Goal: Task Accomplishment & Management: Manage account settings

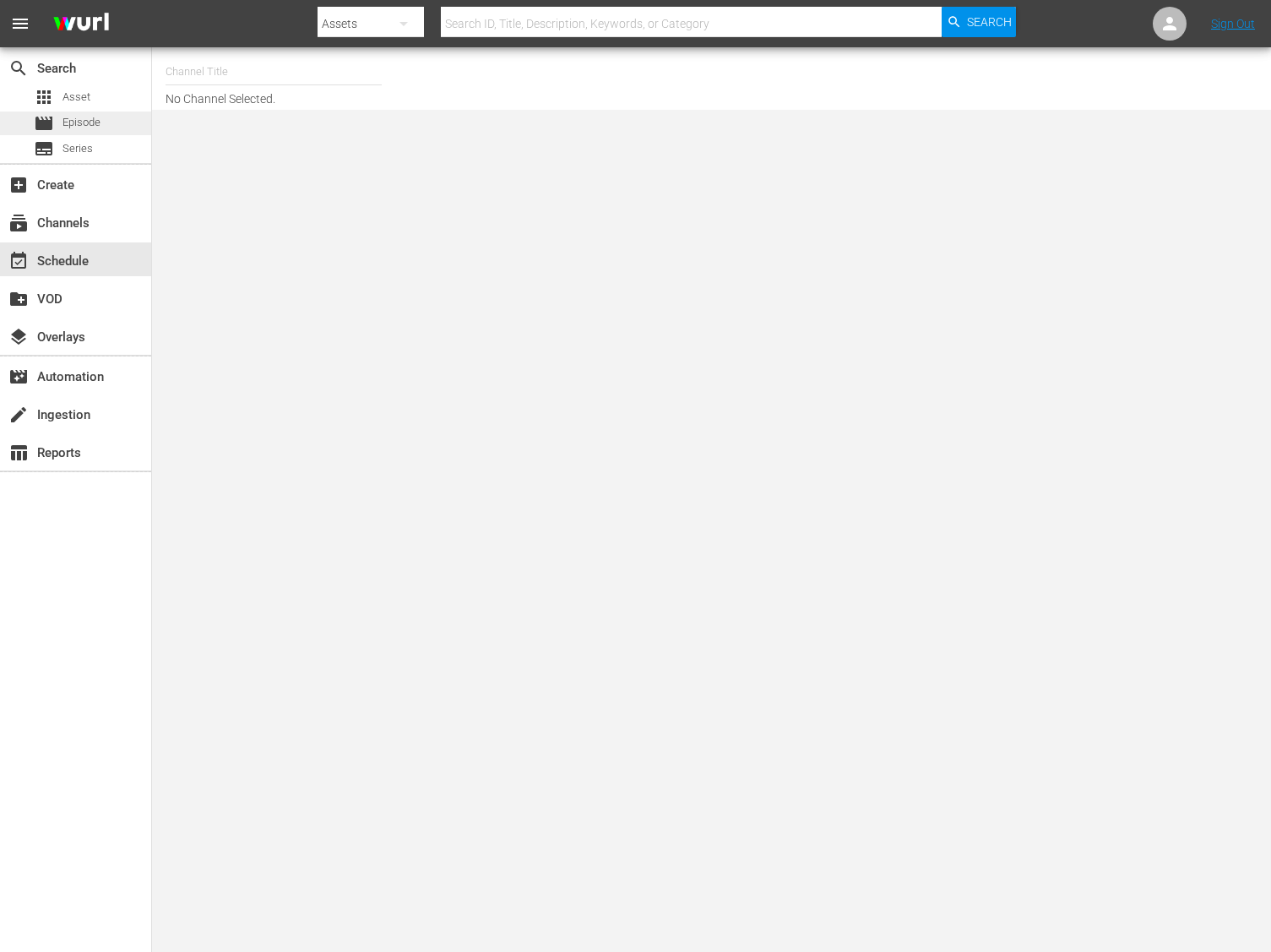
click at [80, 115] on span "Episode" at bounding box center [82, 122] width 38 height 17
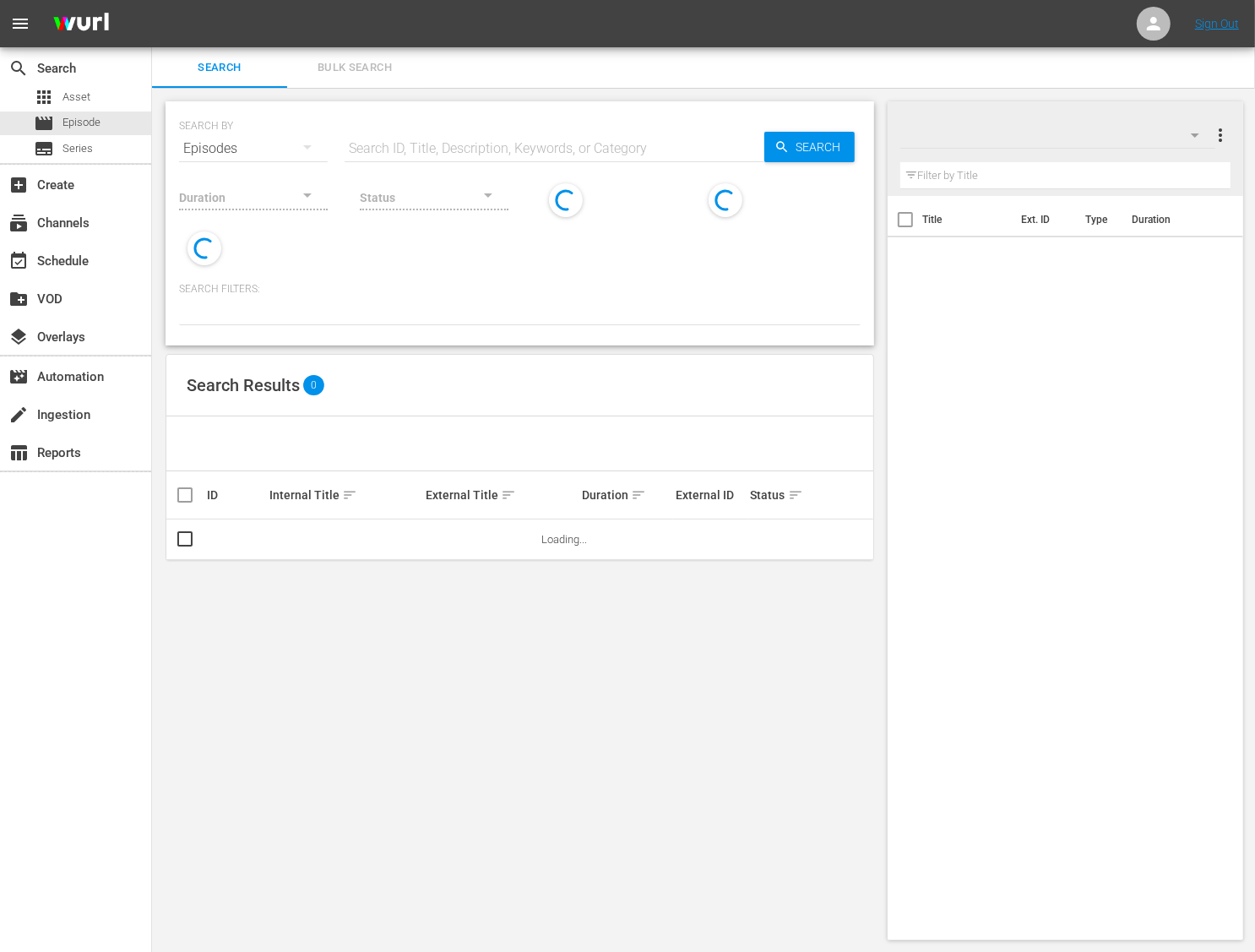
click at [328, 72] on span "Bulk Search" at bounding box center [355, 68] width 115 height 19
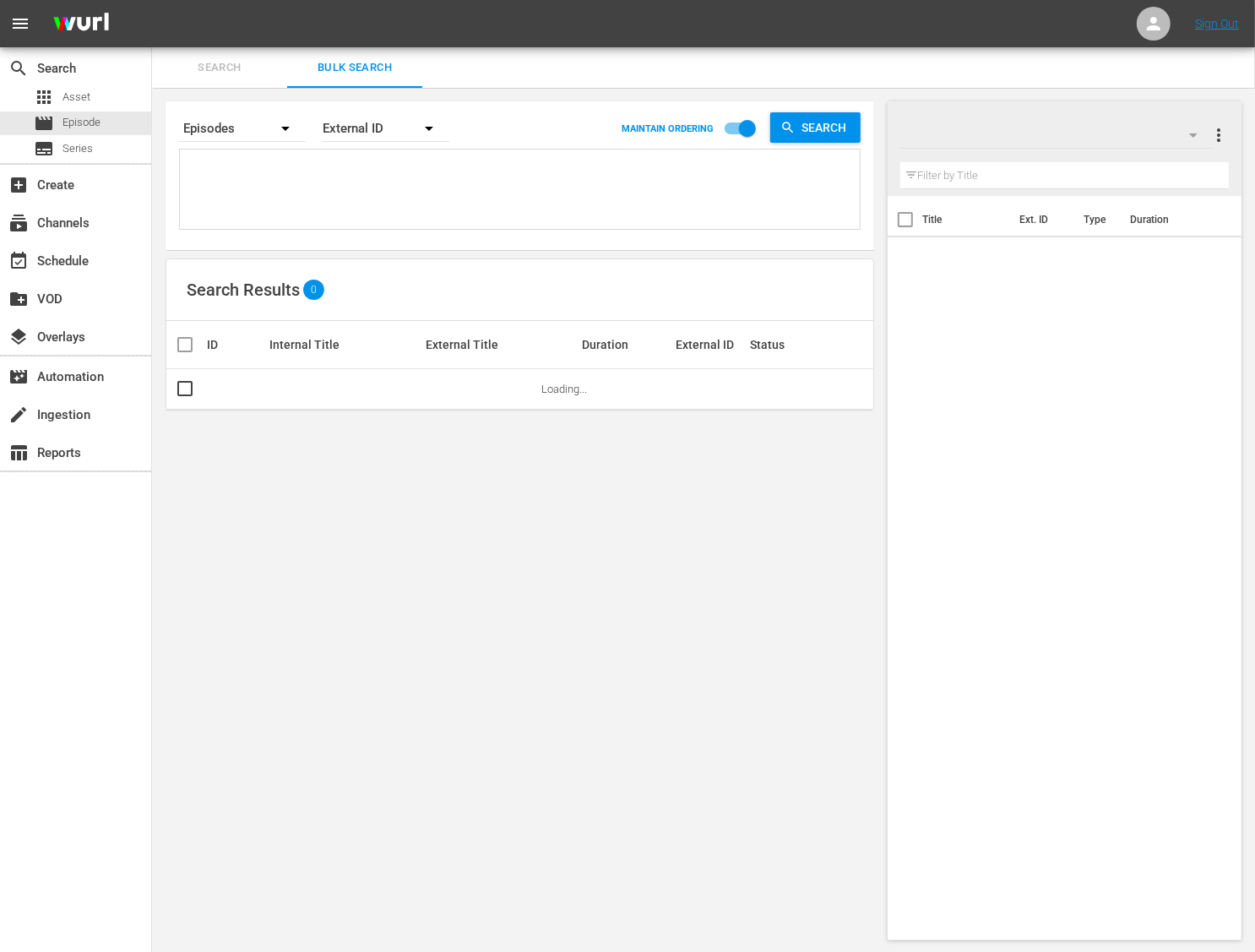
click at [312, 192] on textarea at bounding box center [522, 192] width 676 height 77
paste textarea "14895337 14895635 14895767 14896084"
type textarea "14895337 14895635 14895767 14896084"
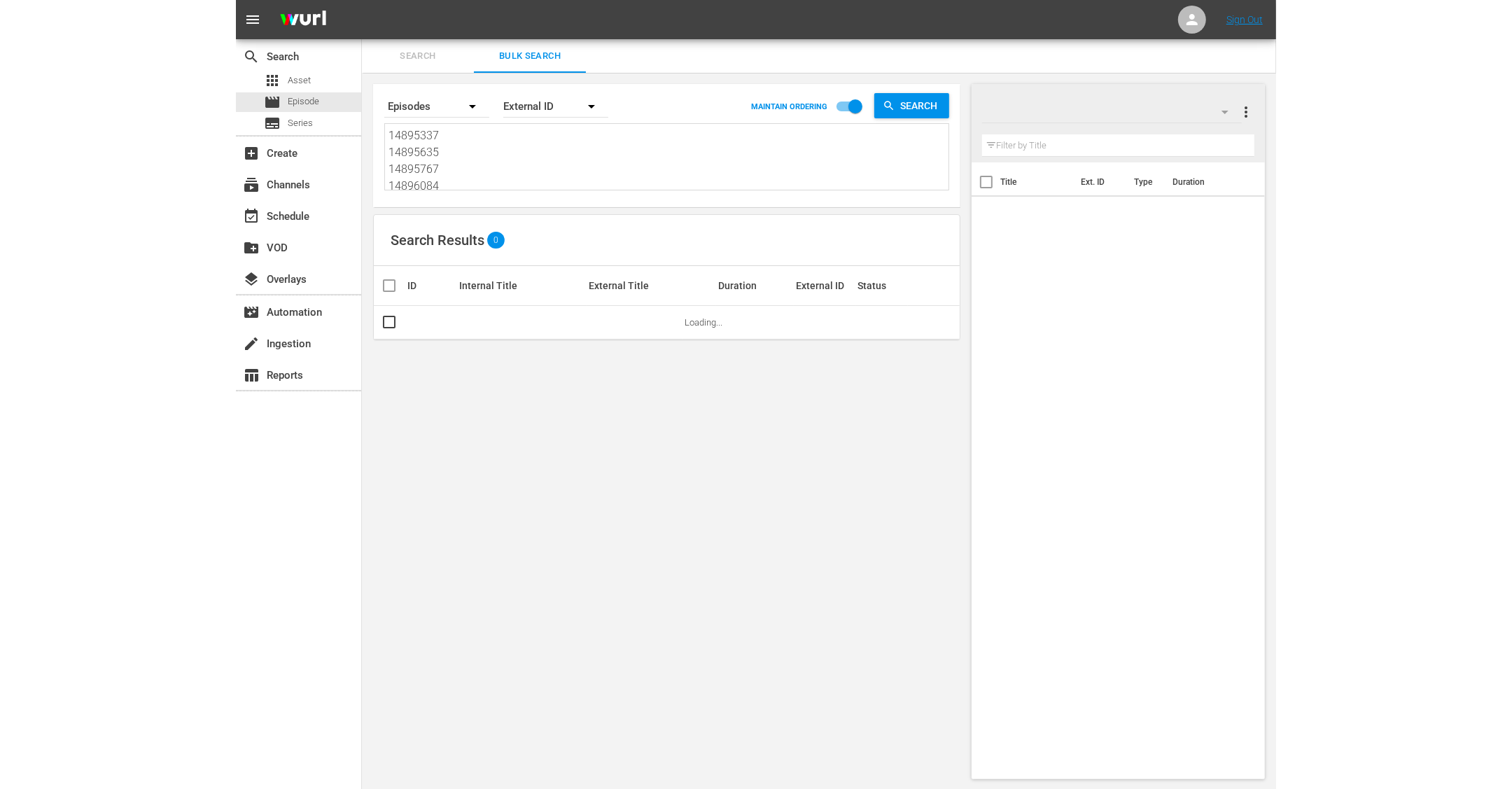
scroll to position [1, 0]
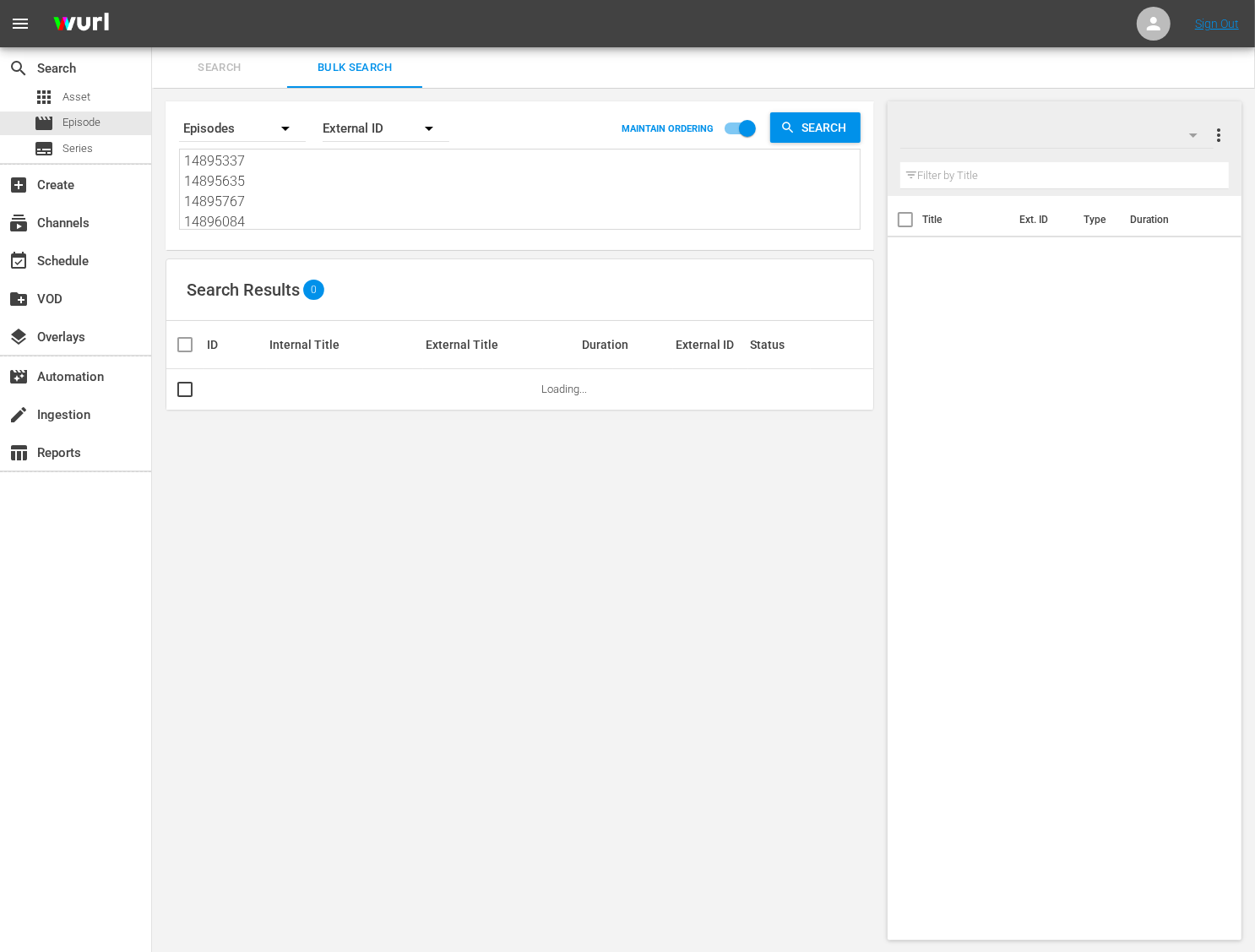
type textarea "14895337 14895635 14895767 14896084"
click at [350, 134] on div "External ID" at bounding box center [385, 128] width 127 height 47
click at [353, 207] on div "Wurl ID" at bounding box center [376, 203] width 67 height 27
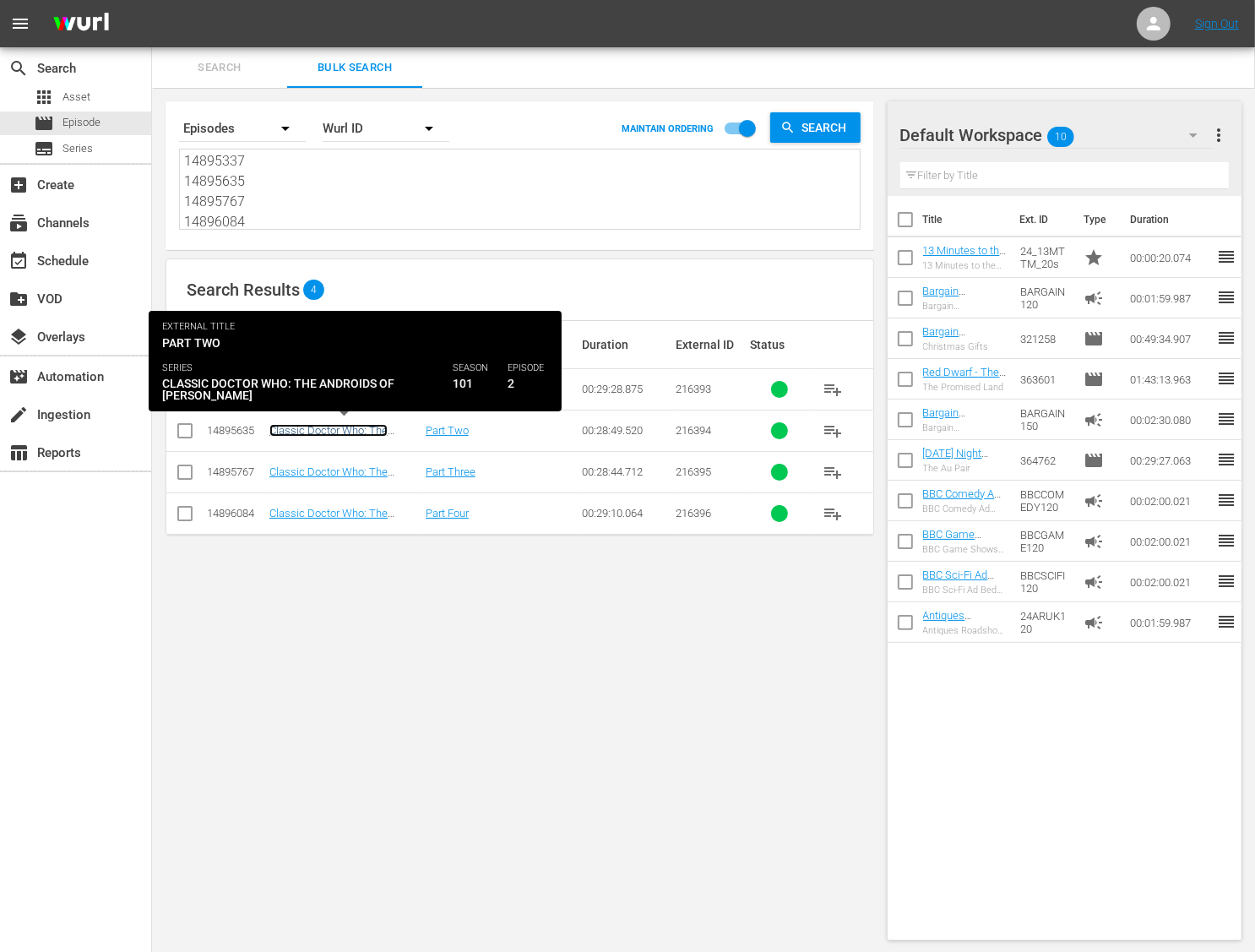
click at [334, 431] on link "Classic Doctor Who: The Androids of [PERSON_NAME] - Episode 2 (S1E2)" at bounding box center [341, 443] width 143 height 38
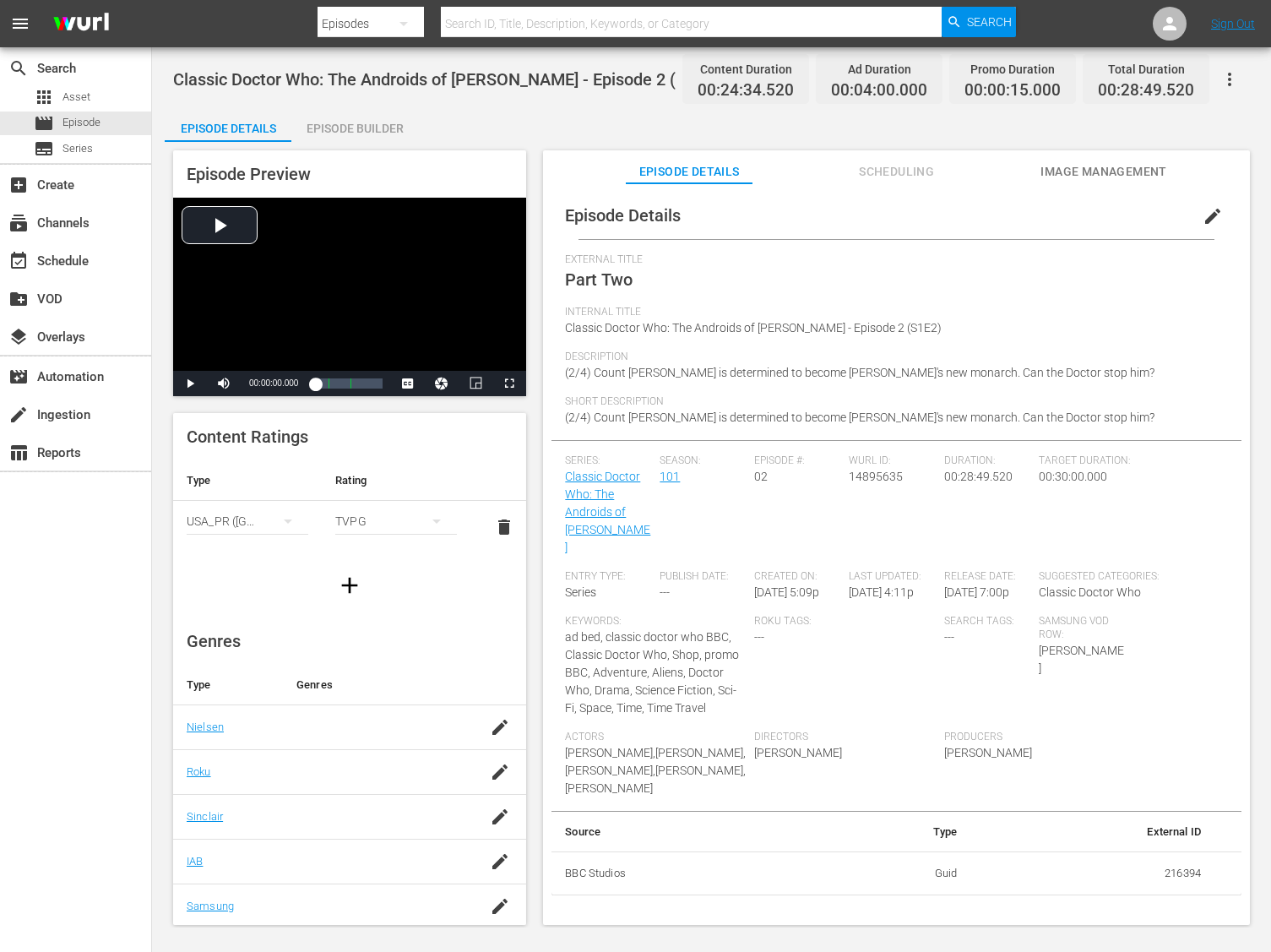
click at [891, 168] on span "Scheduling" at bounding box center [896, 172] width 127 height 21
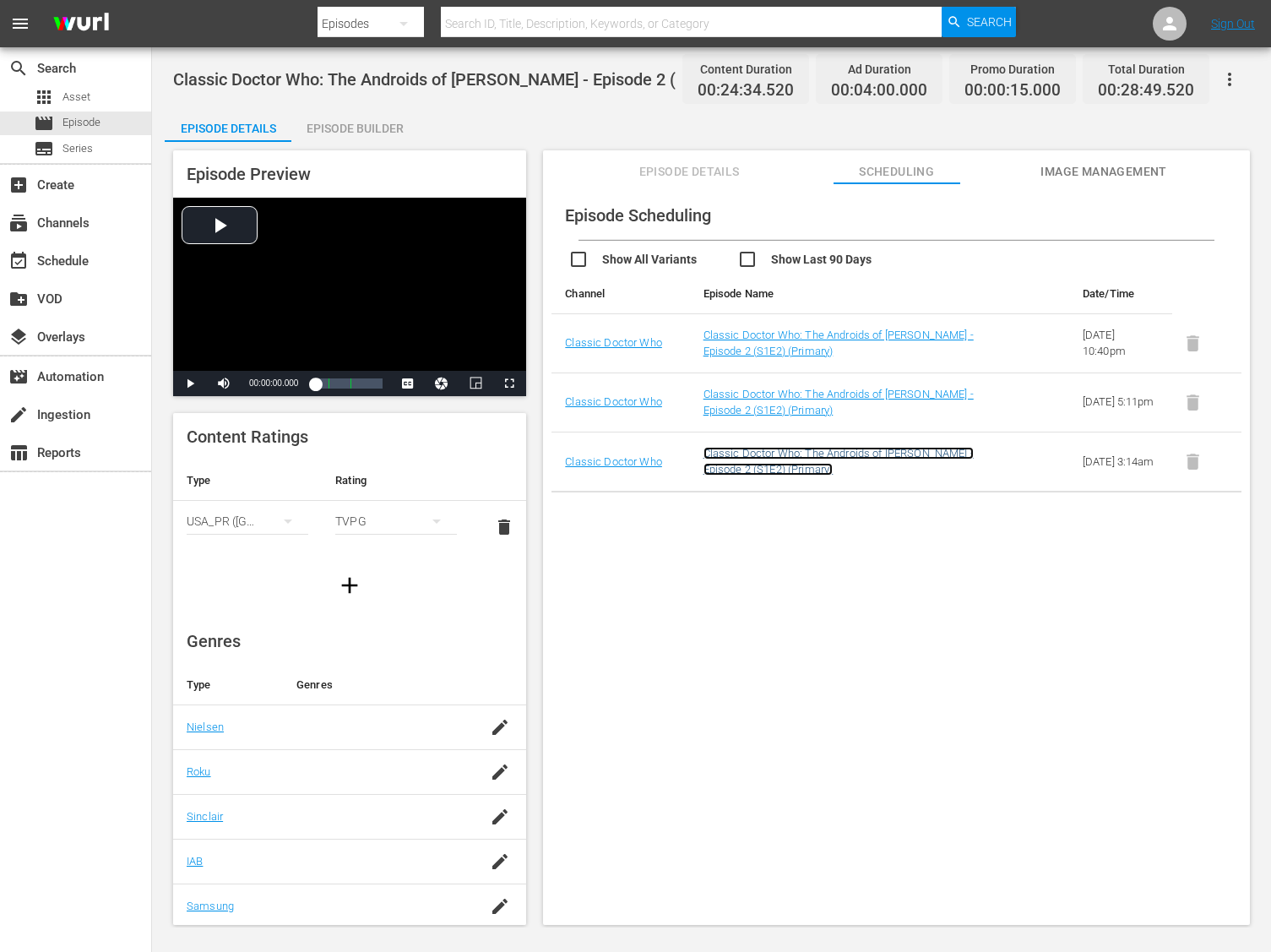
click at [729, 465] on link "Classic Doctor Who: The Androids of Tara - Episode 2 (S1E2) (Primary)" at bounding box center [839, 461] width 270 height 29
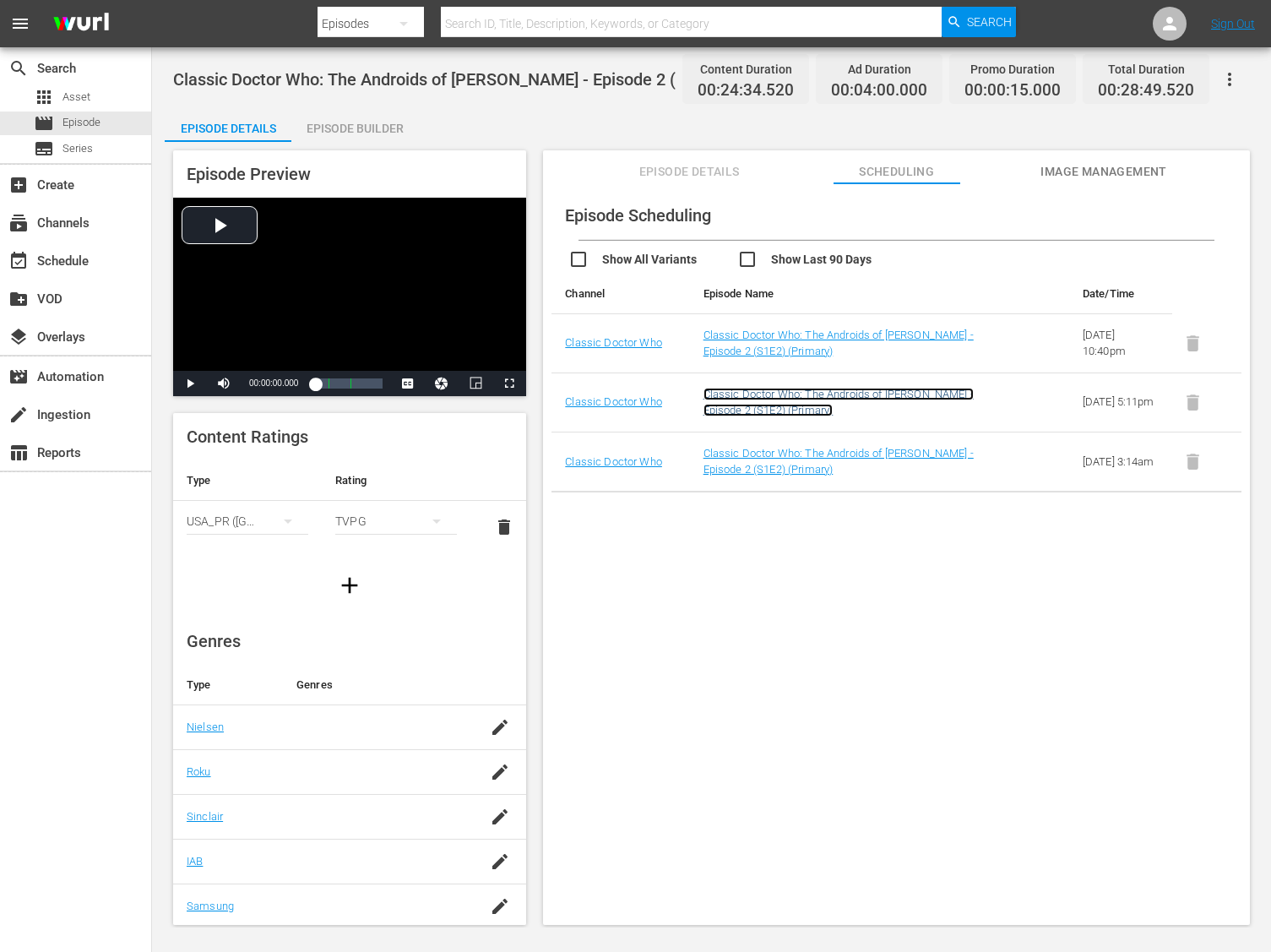
click at [738, 410] on link "Classic Doctor Who: The Androids of Tara - Episode 2 (S1E2) (Primary)" at bounding box center [839, 402] width 270 height 29
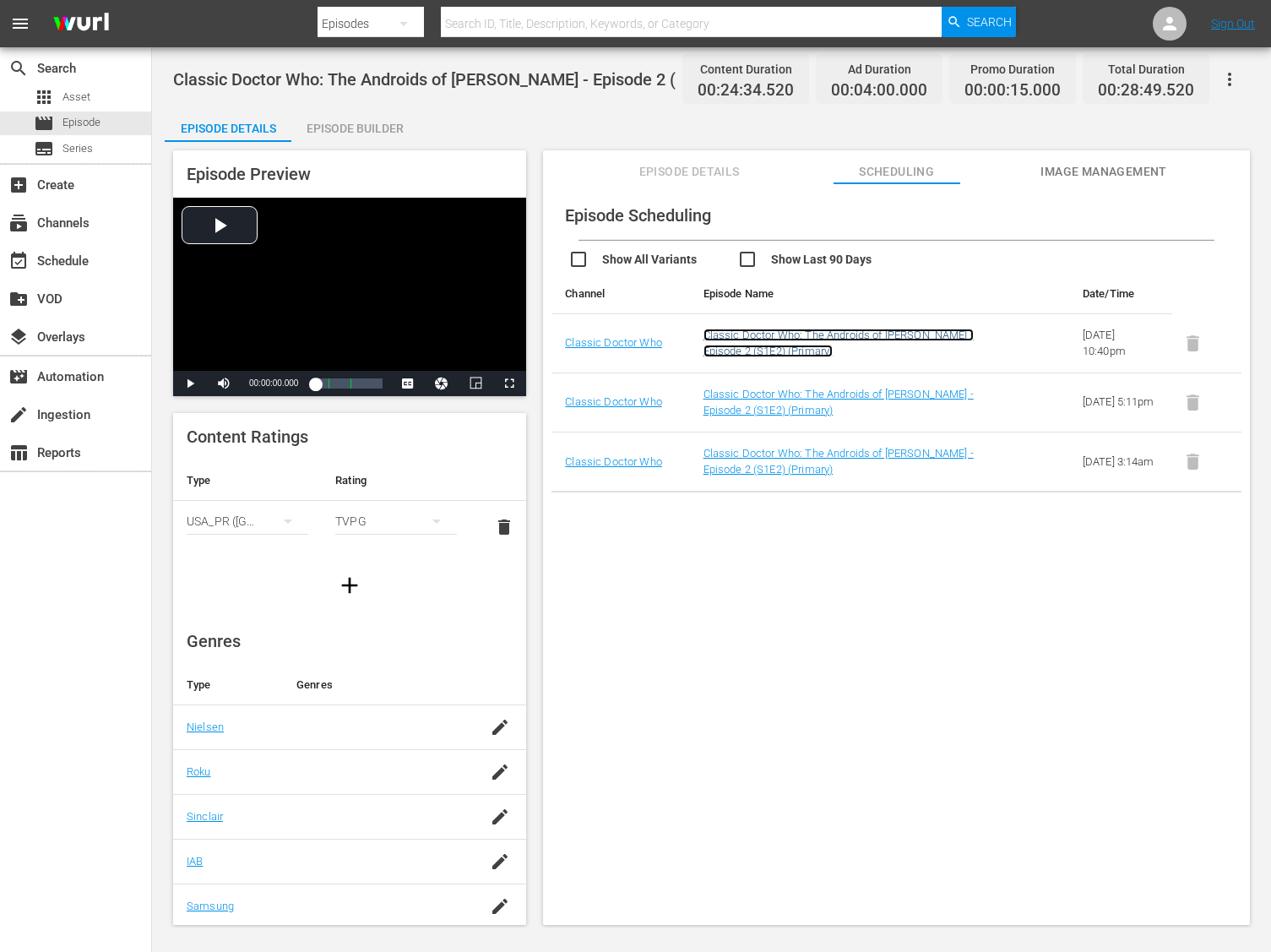
click at [755, 346] on link "Classic Doctor Who: The Androids of Tara - Episode 2 (S1E2) (Primary)" at bounding box center [839, 342] width 270 height 29
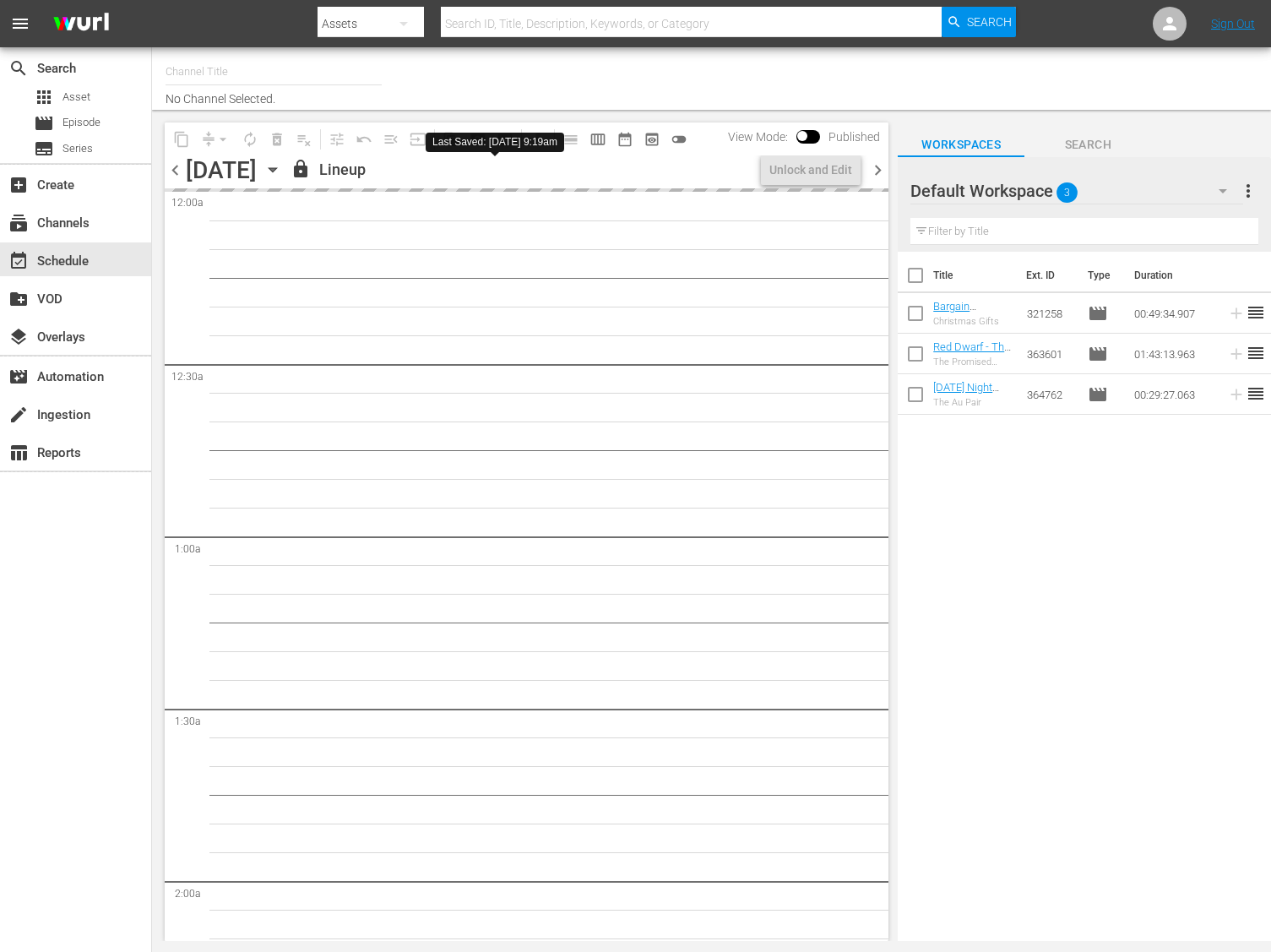
type input "Classic Doctor Who (904)"
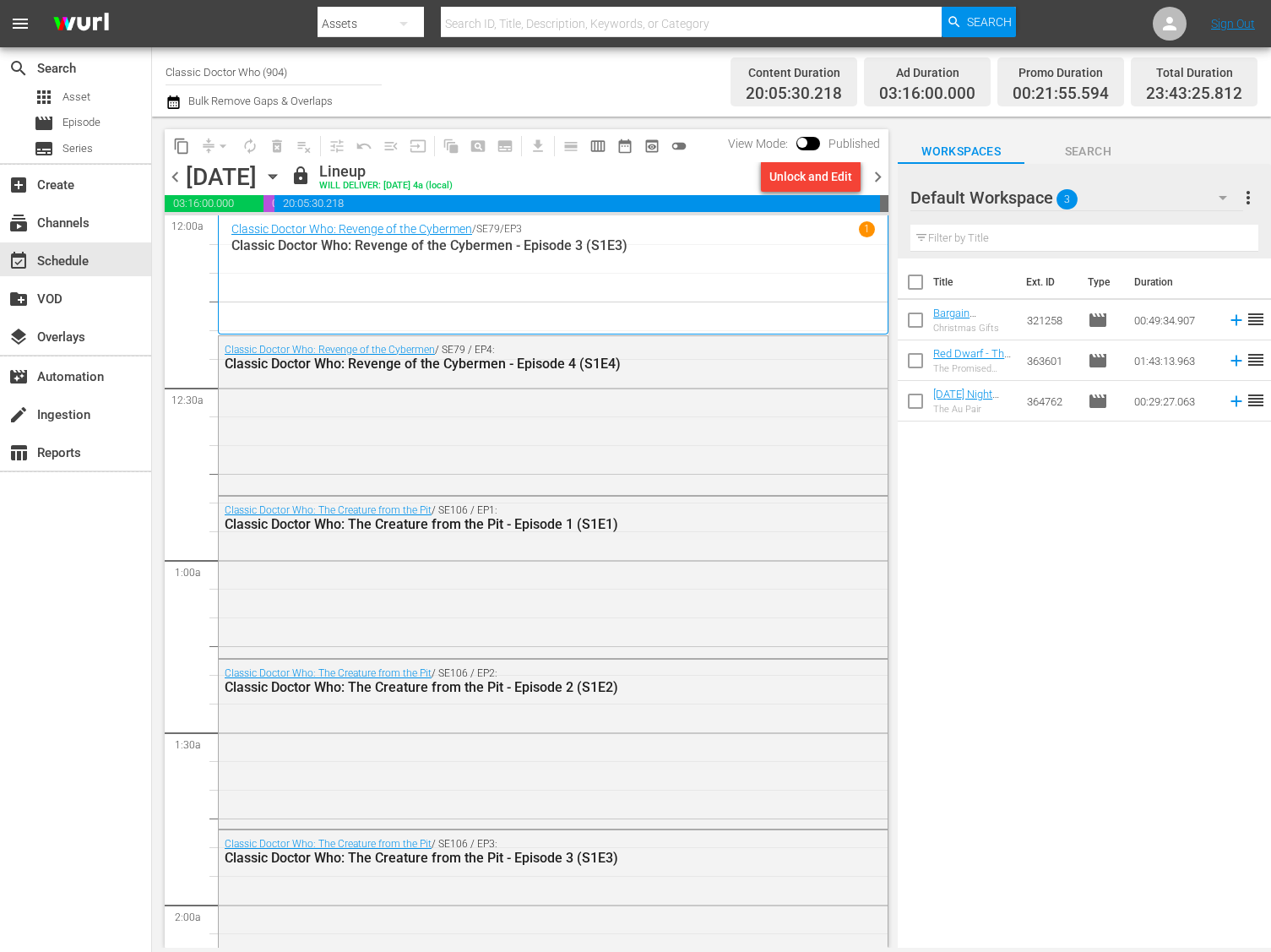
click at [724, 172] on div "lock Lineup WILL DELIVER: [DATE] 4a (local)" at bounding box center [522, 176] width 464 height 29
click at [741, 166] on div "lock Lineup WILL DELIVER: [DATE] 4a (local)" at bounding box center [522, 176] width 464 height 29
click at [772, 184] on div "Unlock and Edit" at bounding box center [811, 176] width 83 height 31
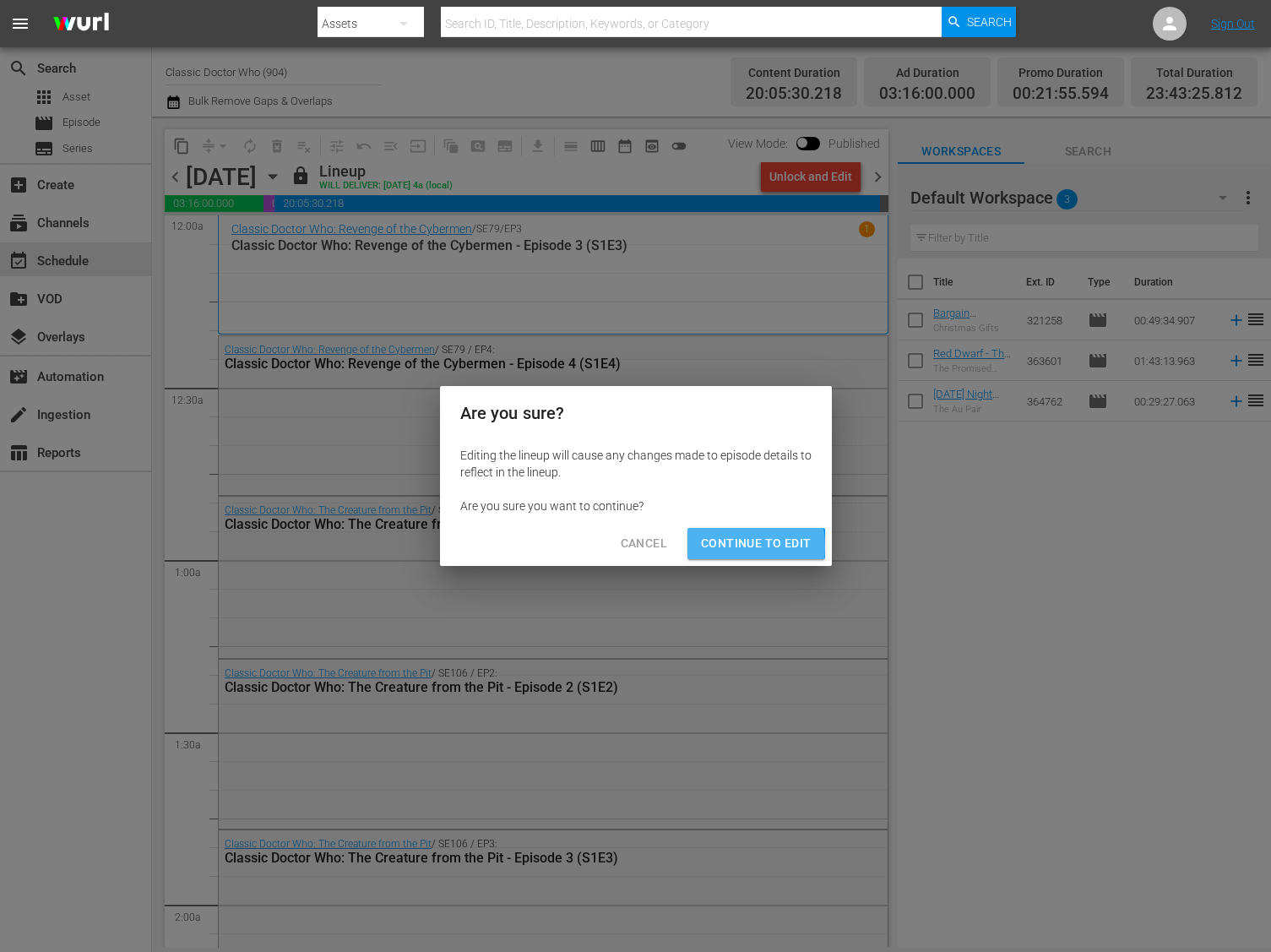
click at [712, 547] on span "Continue to Edit" at bounding box center [756, 543] width 110 height 21
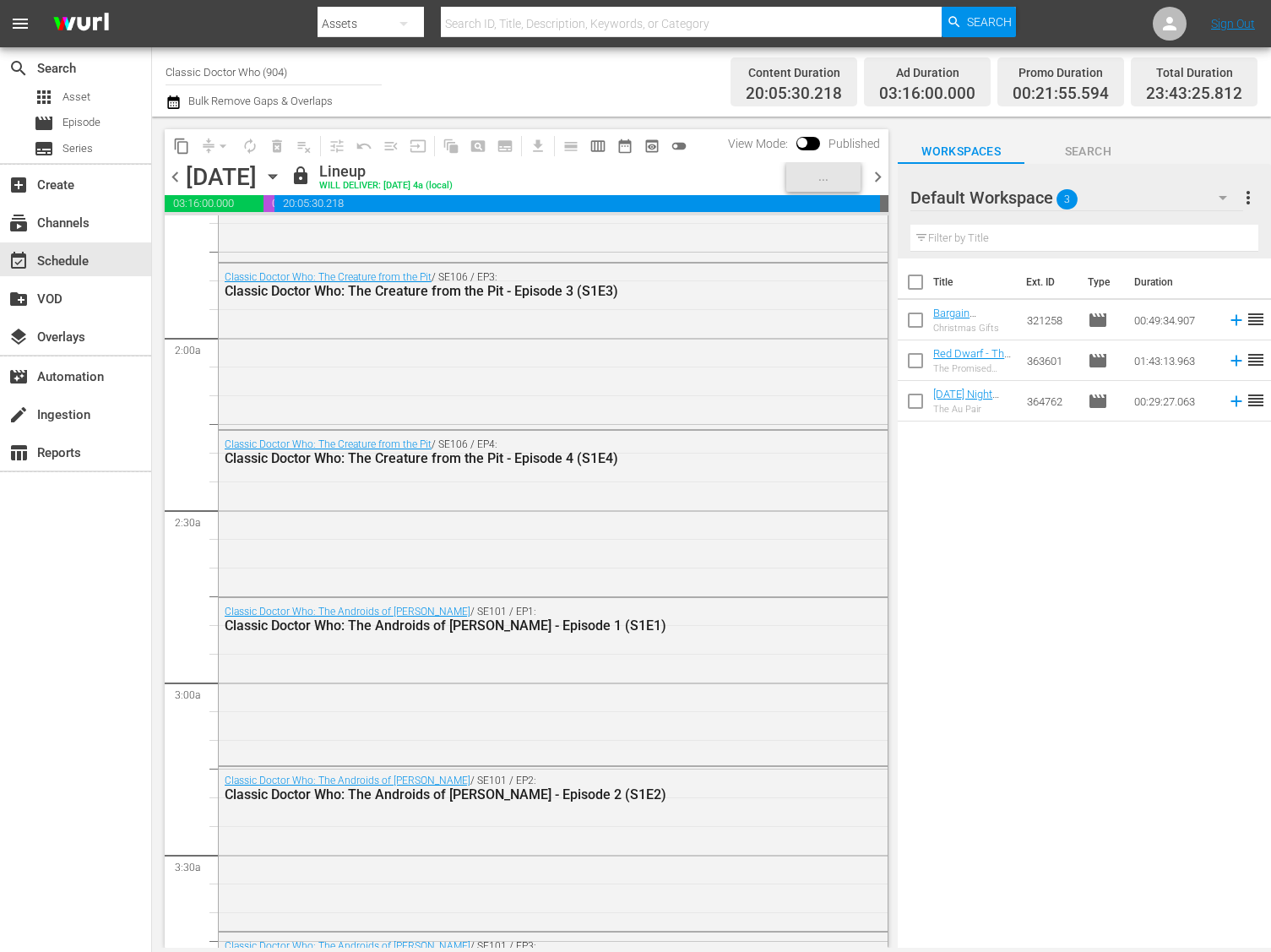
scroll to position [742, 0]
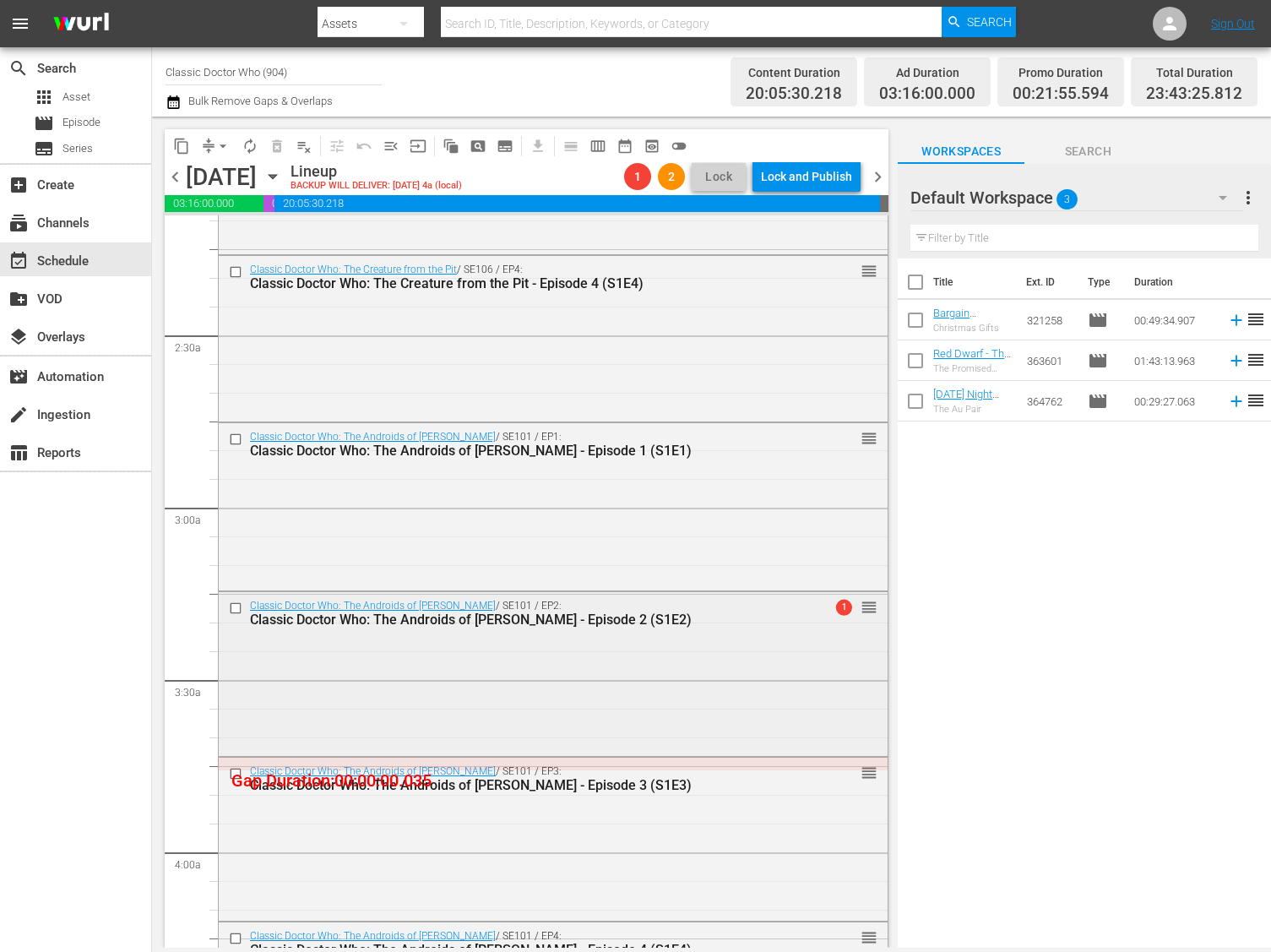
click at [591, 647] on div "Classic Doctor Who: The Androids of [PERSON_NAME] / SE101 / EP2: Classic Doctor…" at bounding box center [553, 673] width 669 height 161
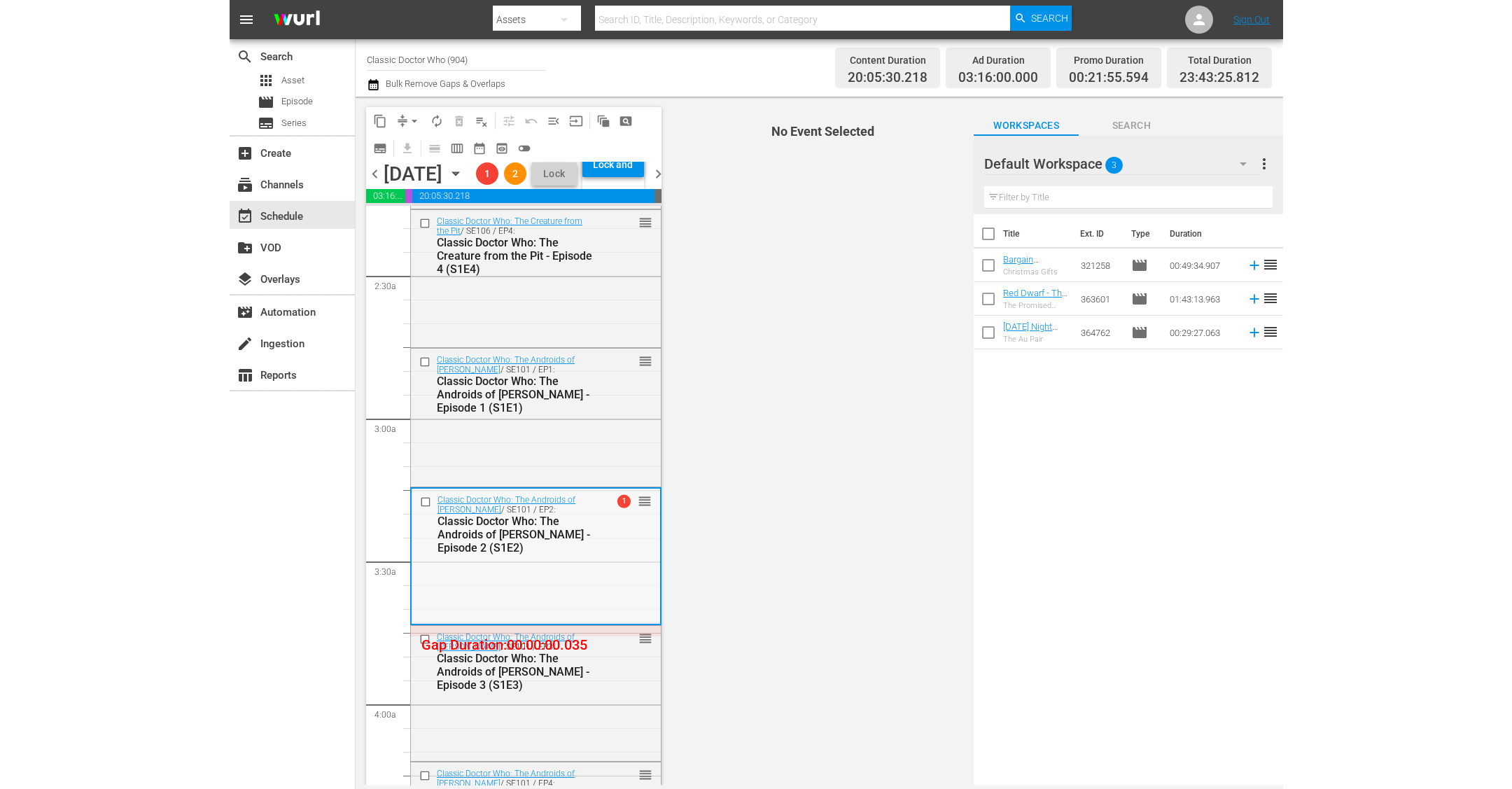
scroll to position [658, 0]
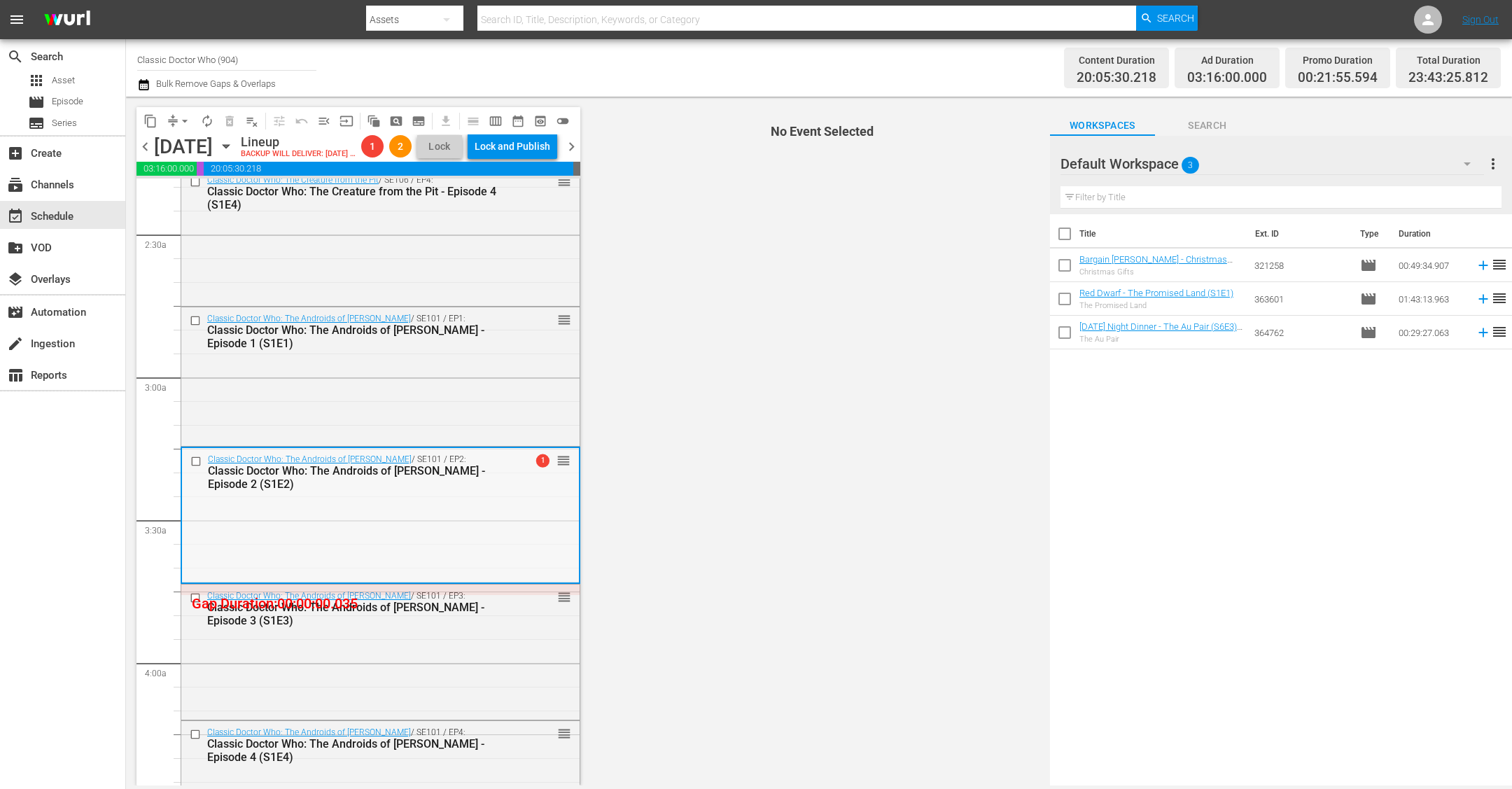
click at [328, 534] on div "Classic Doctor Who: The Androids of [PERSON_NAME] / SE101 / EP2: Classic Doctor…" at bounding box center [380, 515] width 397 height 133
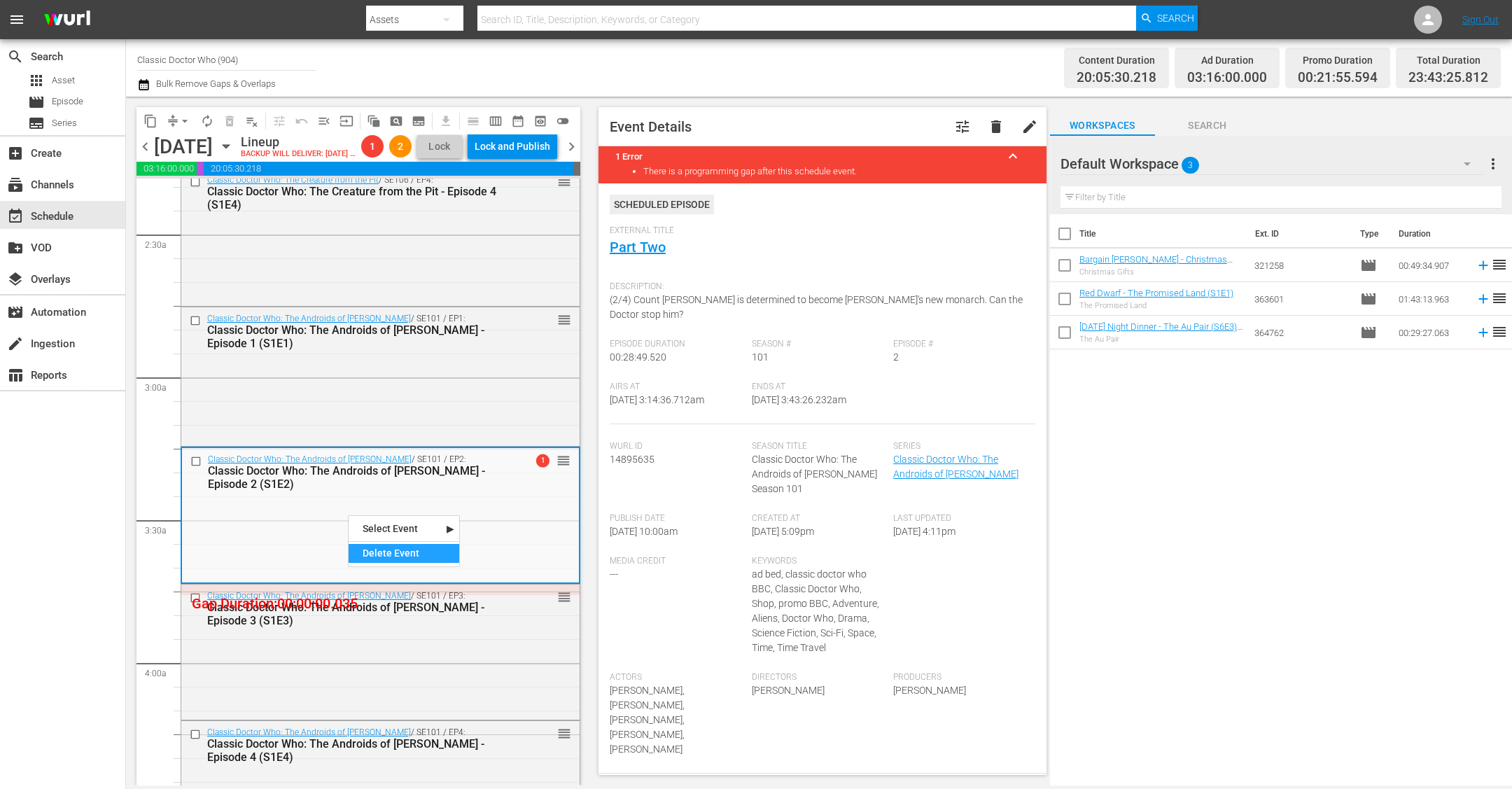
click at [363, 552] on div "Delete Event" at bounding box center [404, 553] width 111 height 19
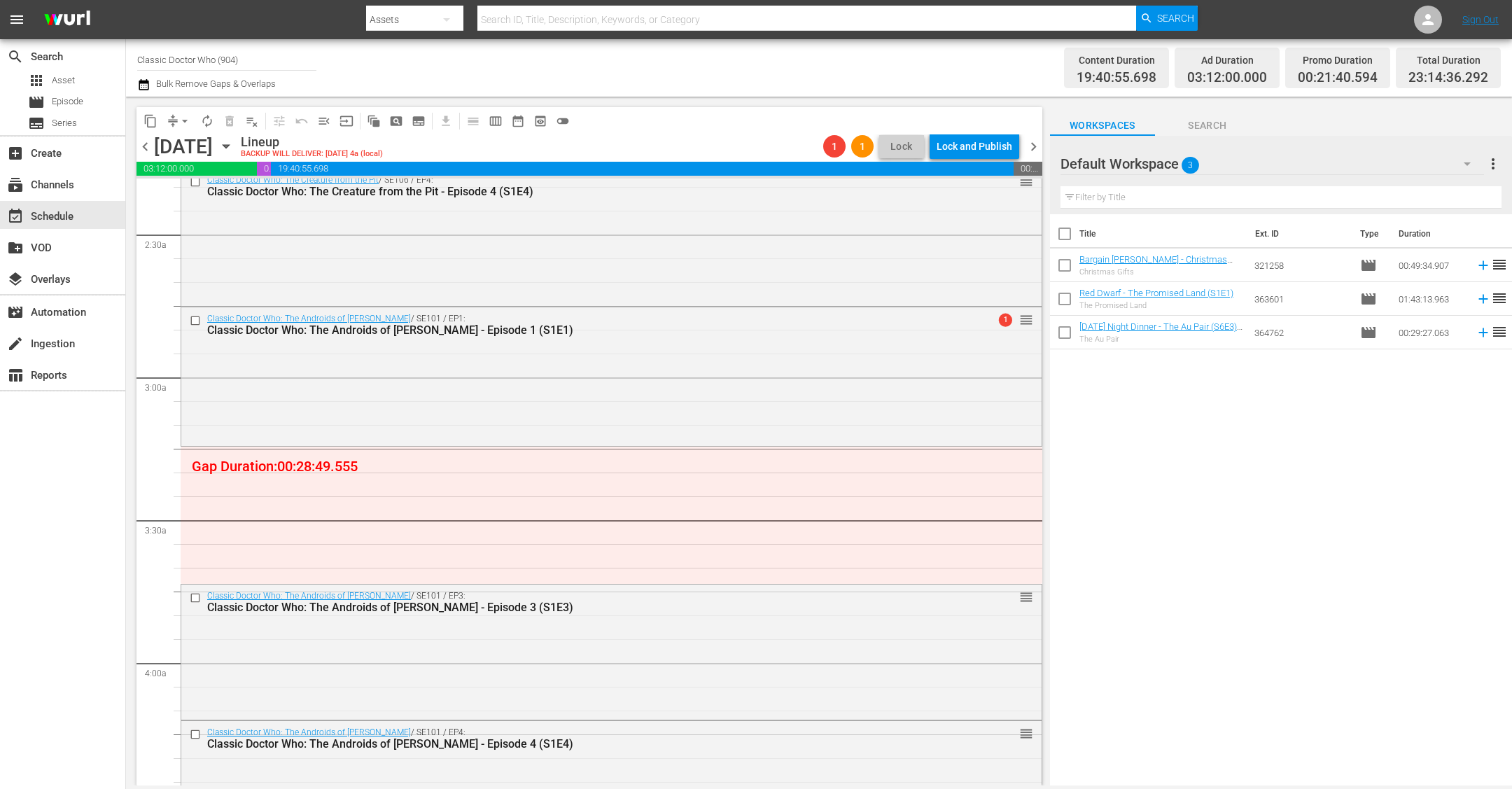
click at [842, 163] on icon "button" at bounding box center [1466, 164] width 17 height 17
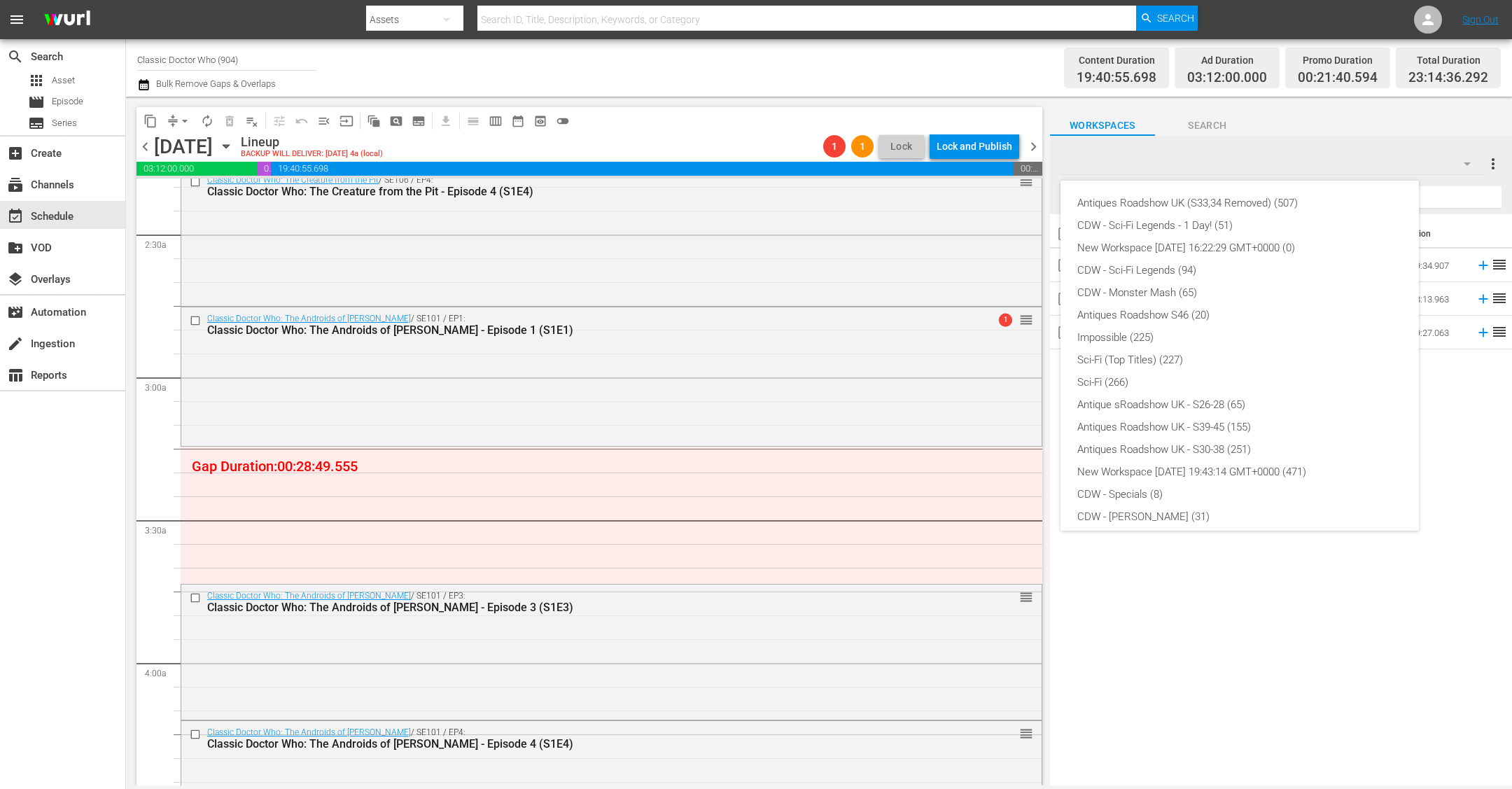
scroll to position [254, 0]
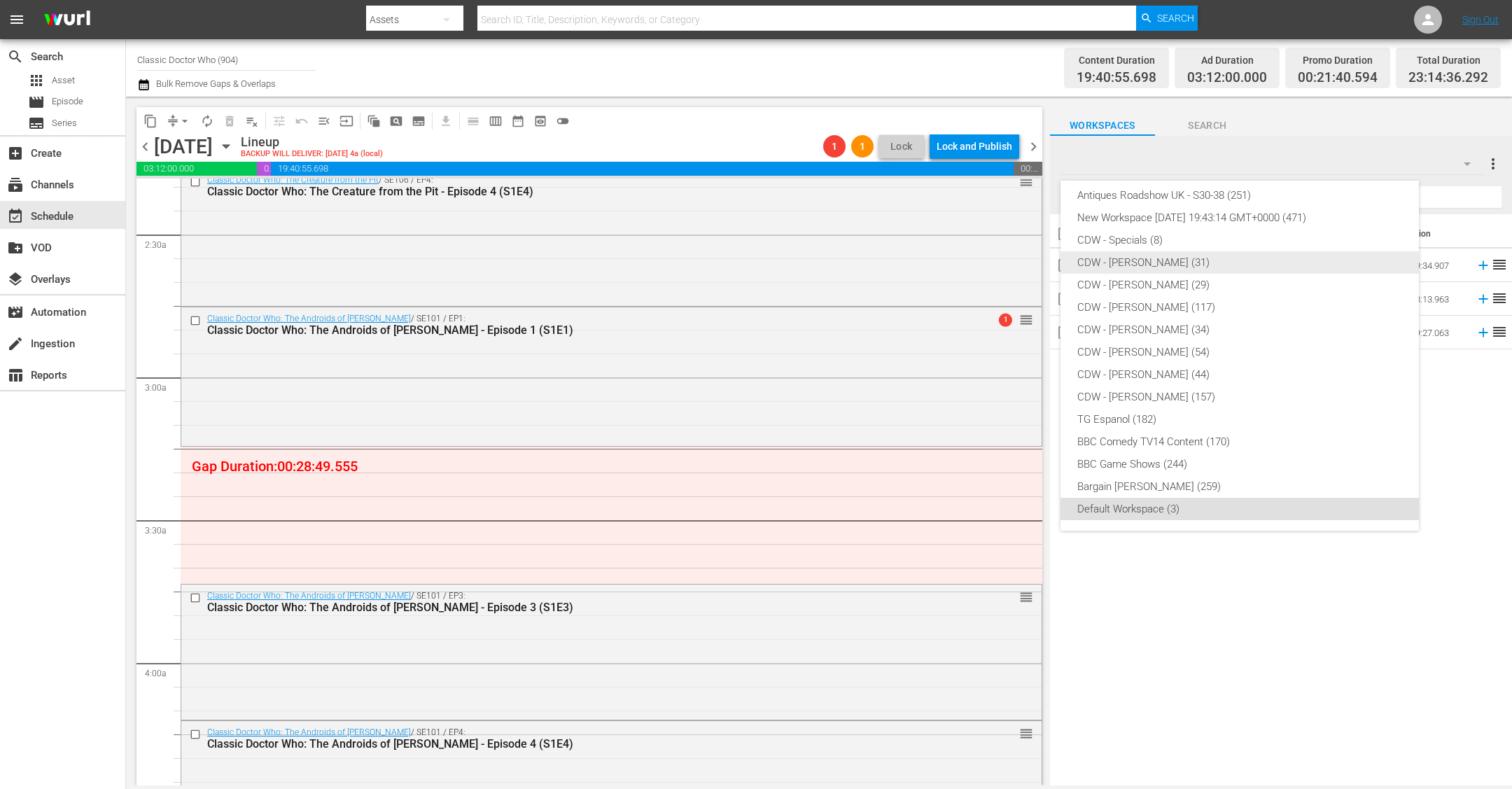
click at [842, 268] on div "CDW - [PERSON_NAME] (31)" at bounding box center [1239, 262] width 325 height 22
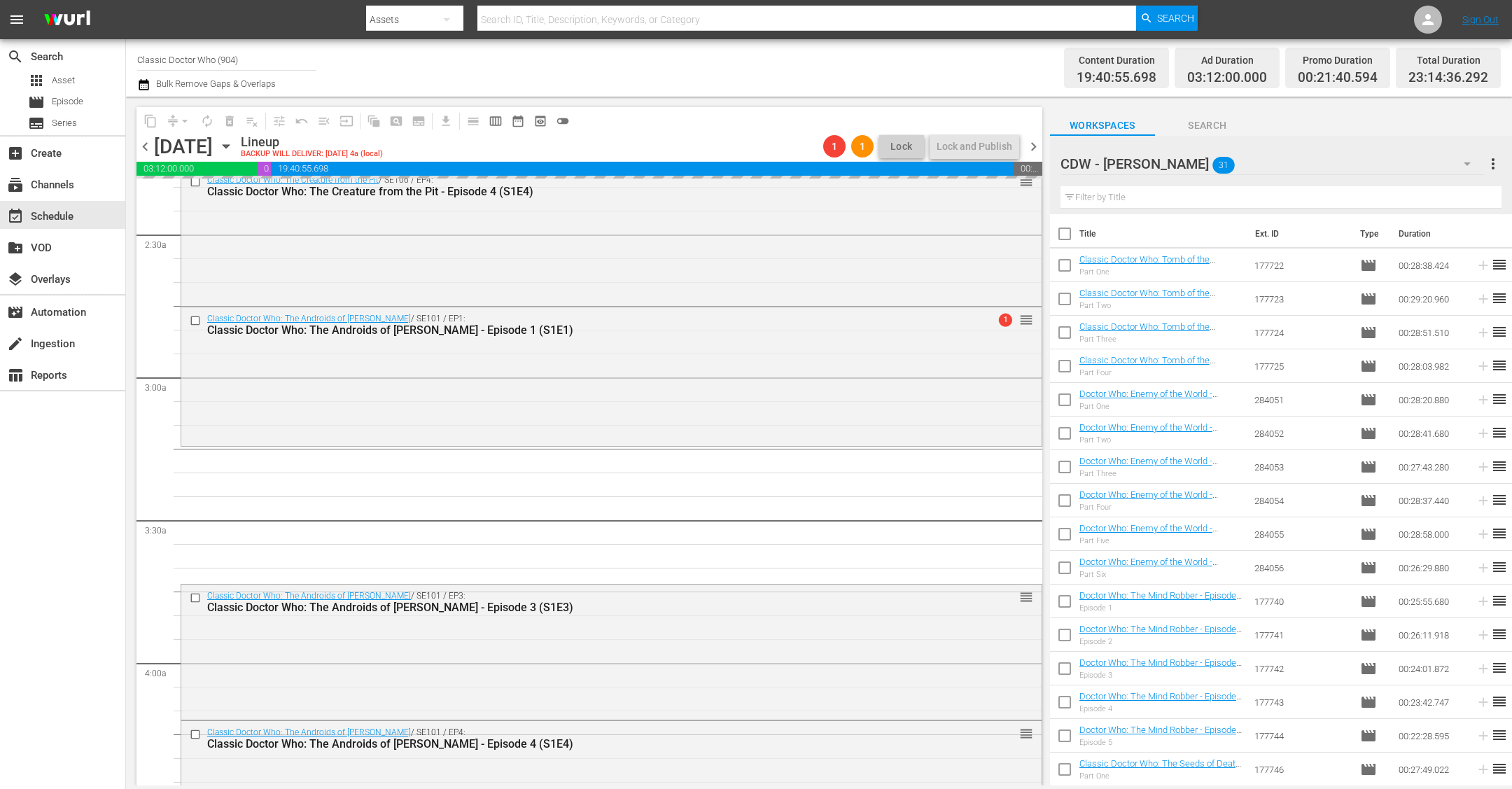
drag, startPoint x: 1233, startPoint y: 271, endPoint x: 965, endPoint y: 3, distance: 379.0
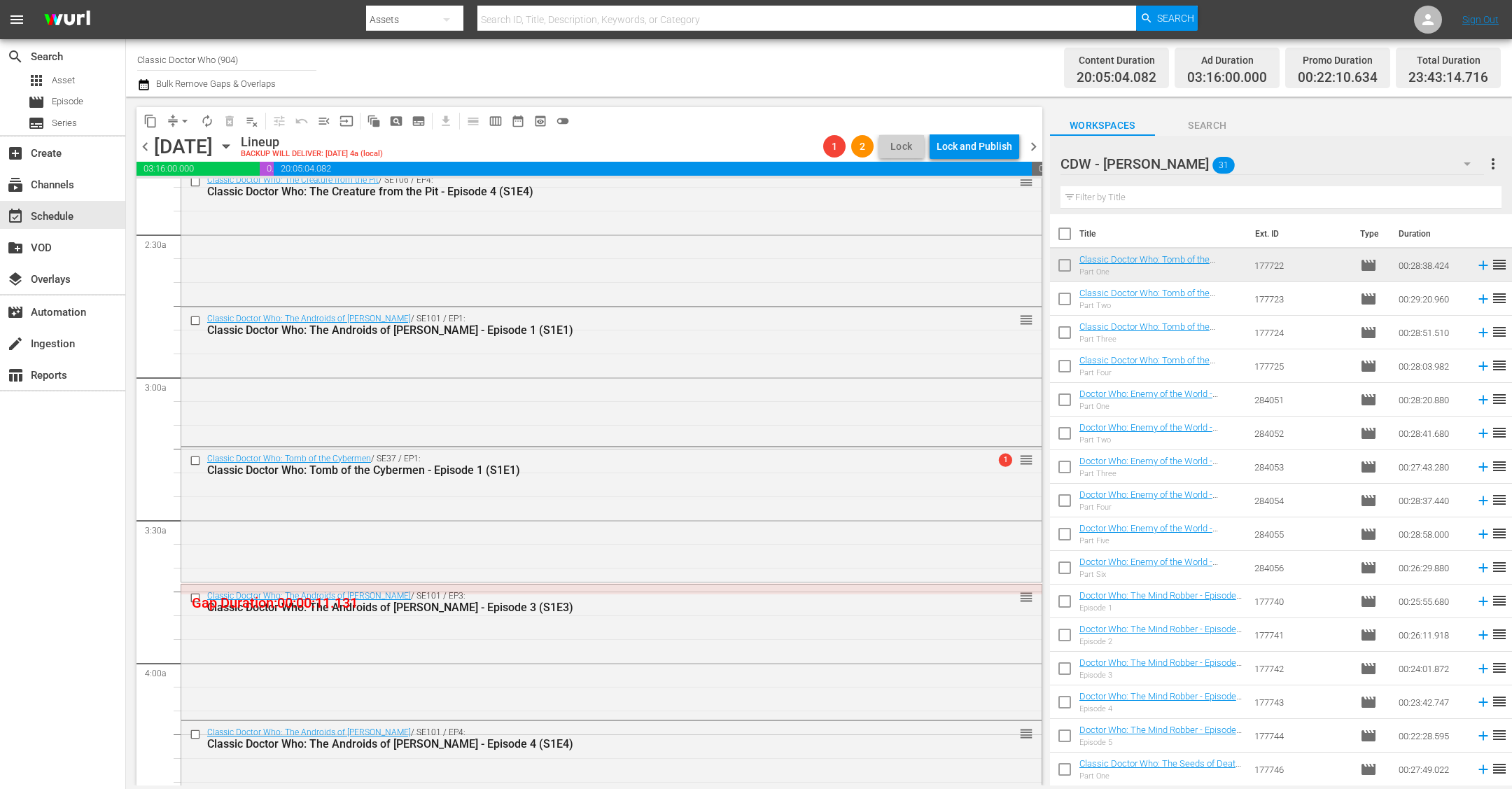
click at [138, 86] on icon "button" at bounding box center [143, 84] width 10 height 11
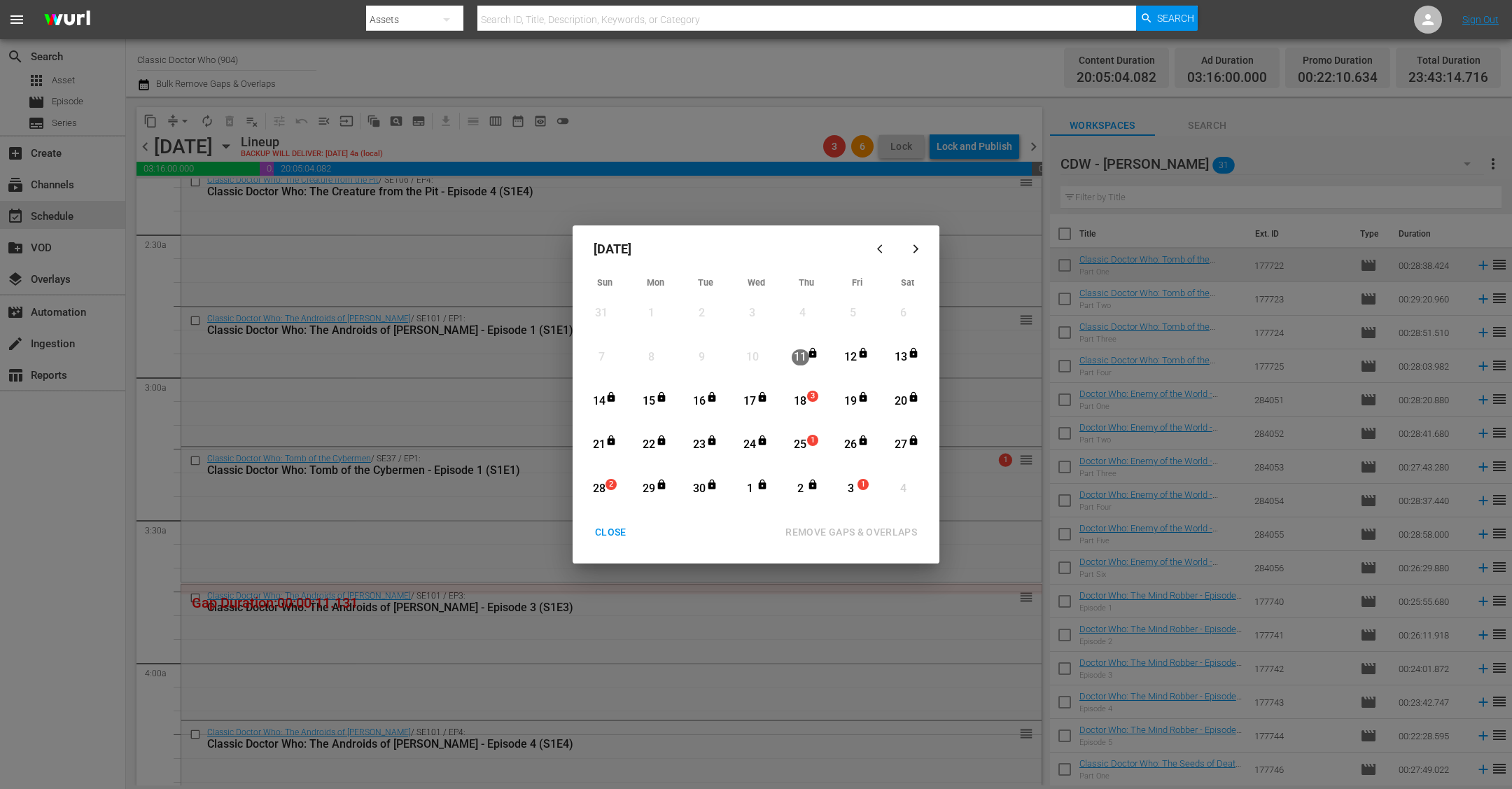
click at [802, 400] on div "18" at bounding box center [801, 401] width 17 height 16
click at [842, 492] on div "3" at bounding box center [850, 489] width 17 height 16
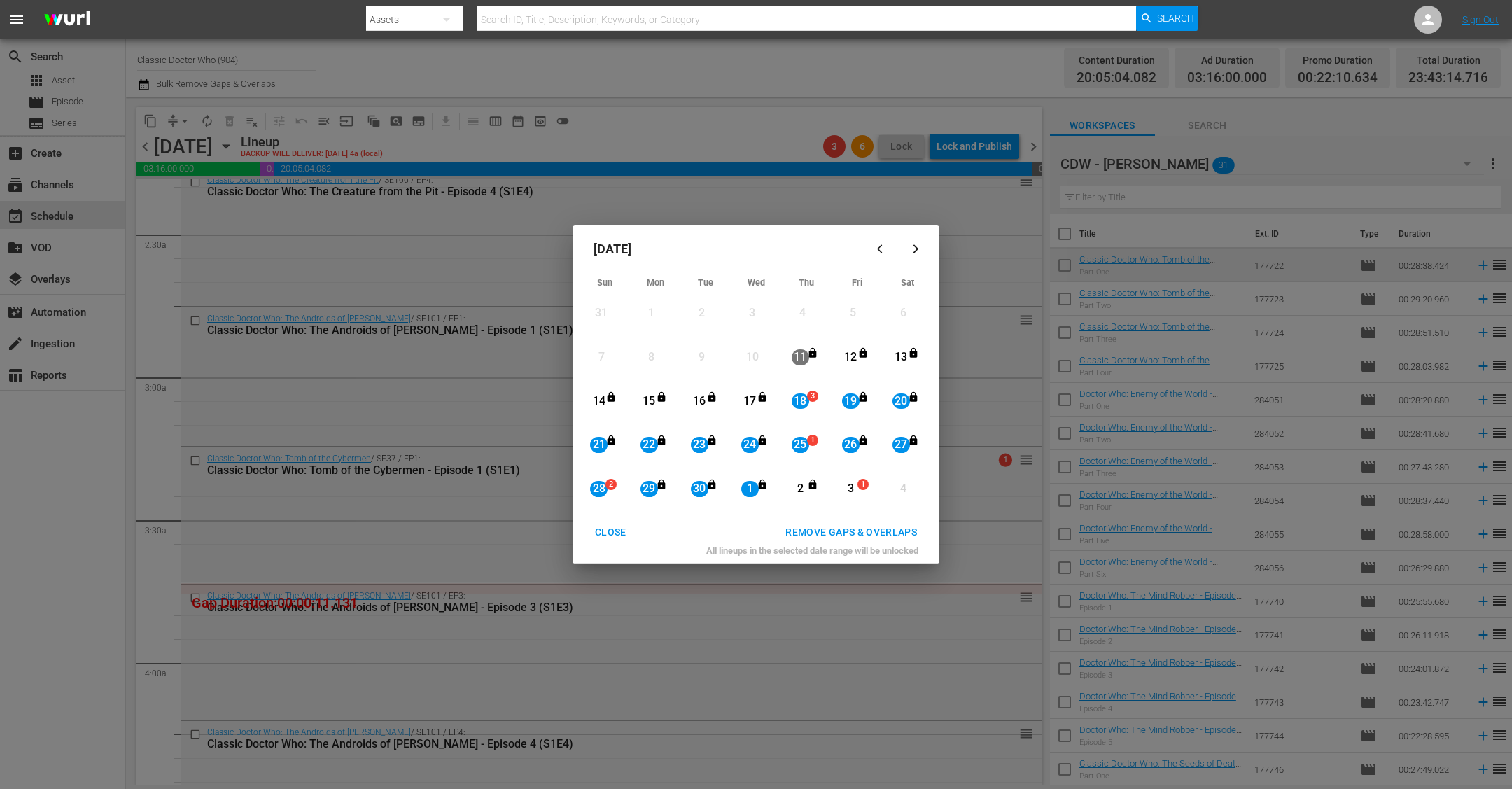
click at [842, 530] on div "REMOVE GAPS & OVERLAPS" at bounding box center [850, 532] width 154 height 17
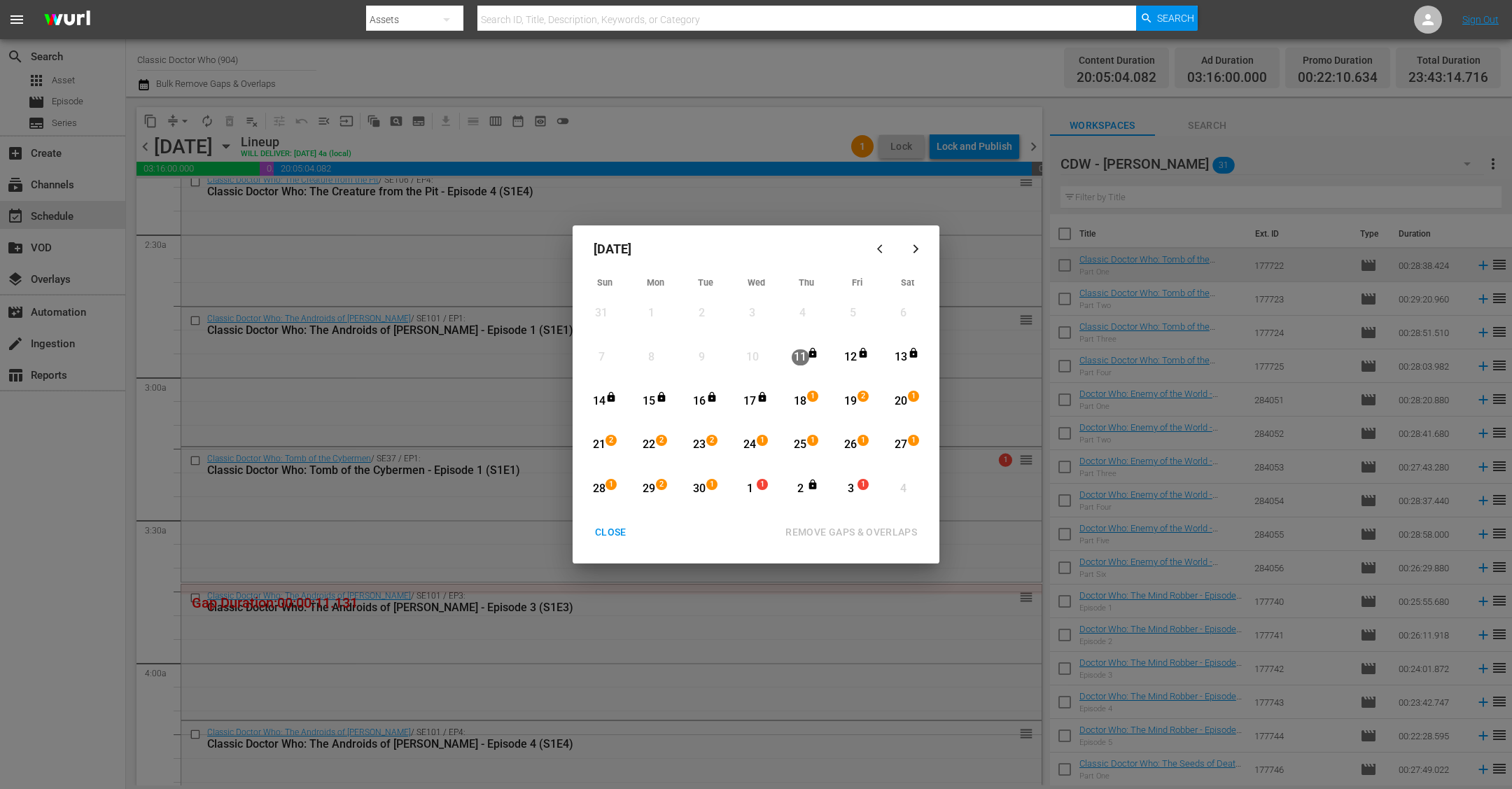
click at [625, 524] on div "CLOSE" at bounding box center [610, 532] width 54 height 17
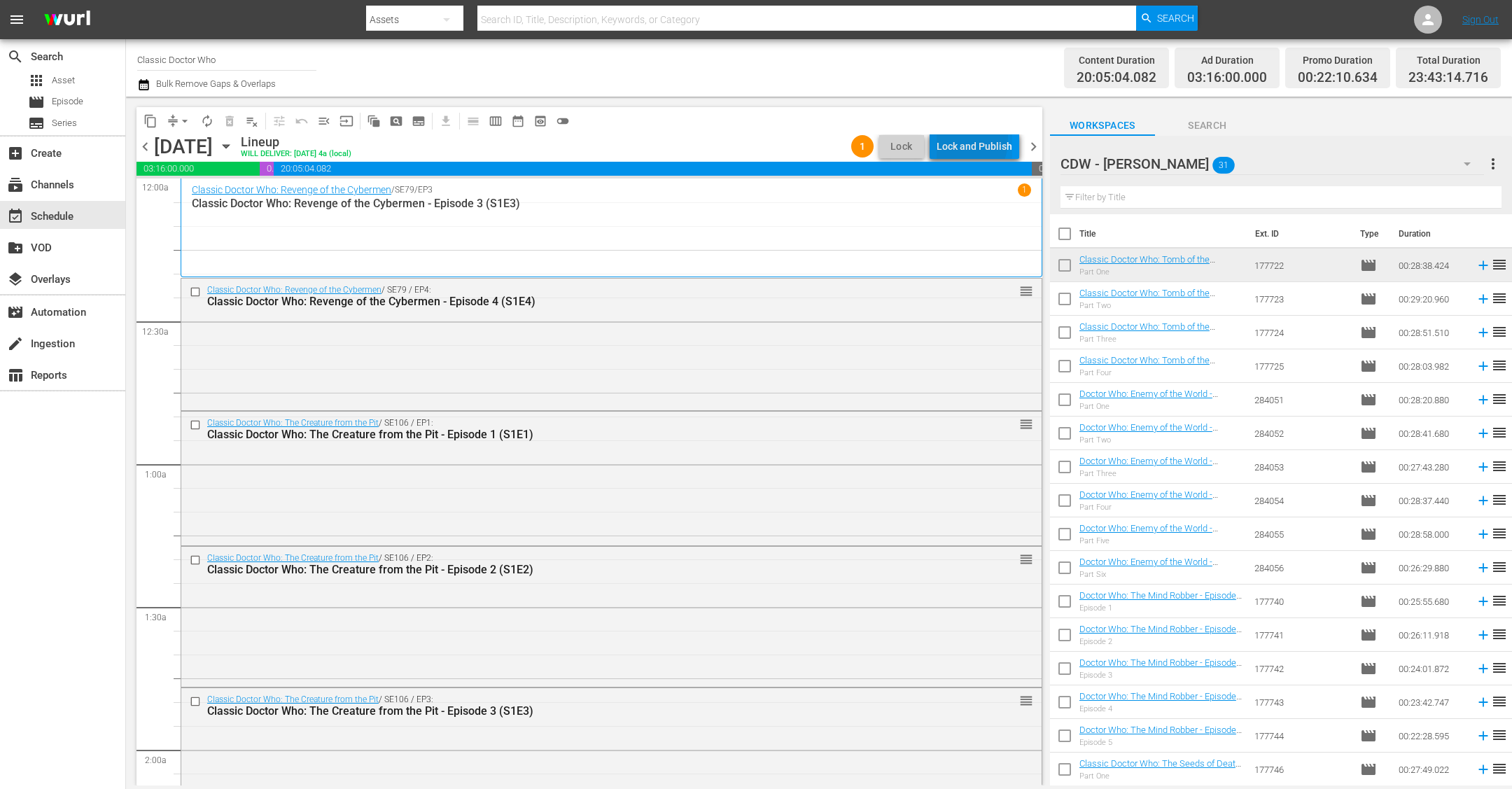
click at [842, 138] on div "Lock and Publish" at bounding box center [974, 146] width 75 height 25
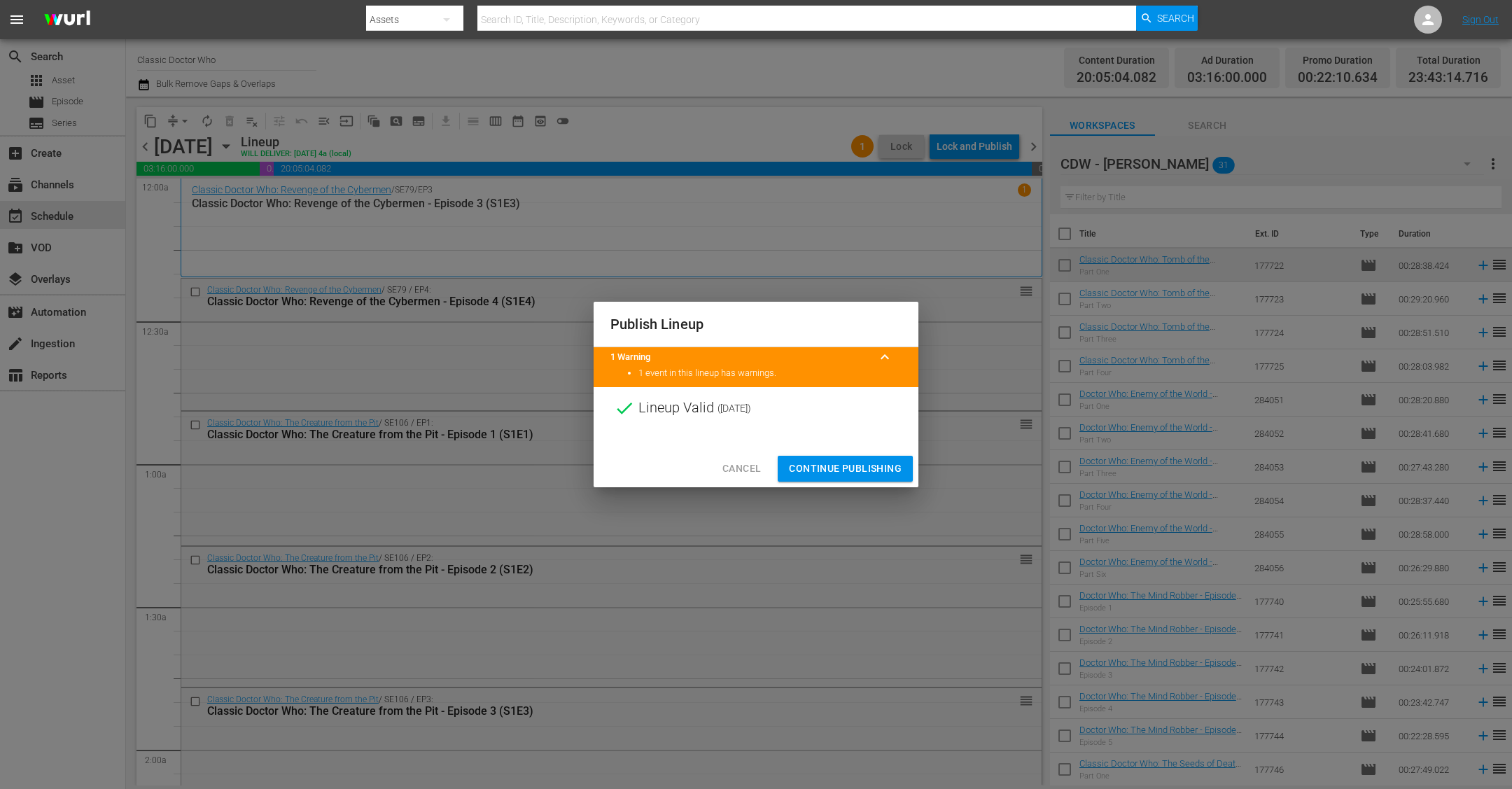
click at [842, 476] on span "Continue Publishing" at bounding box center [845, 468] width 113 height 17
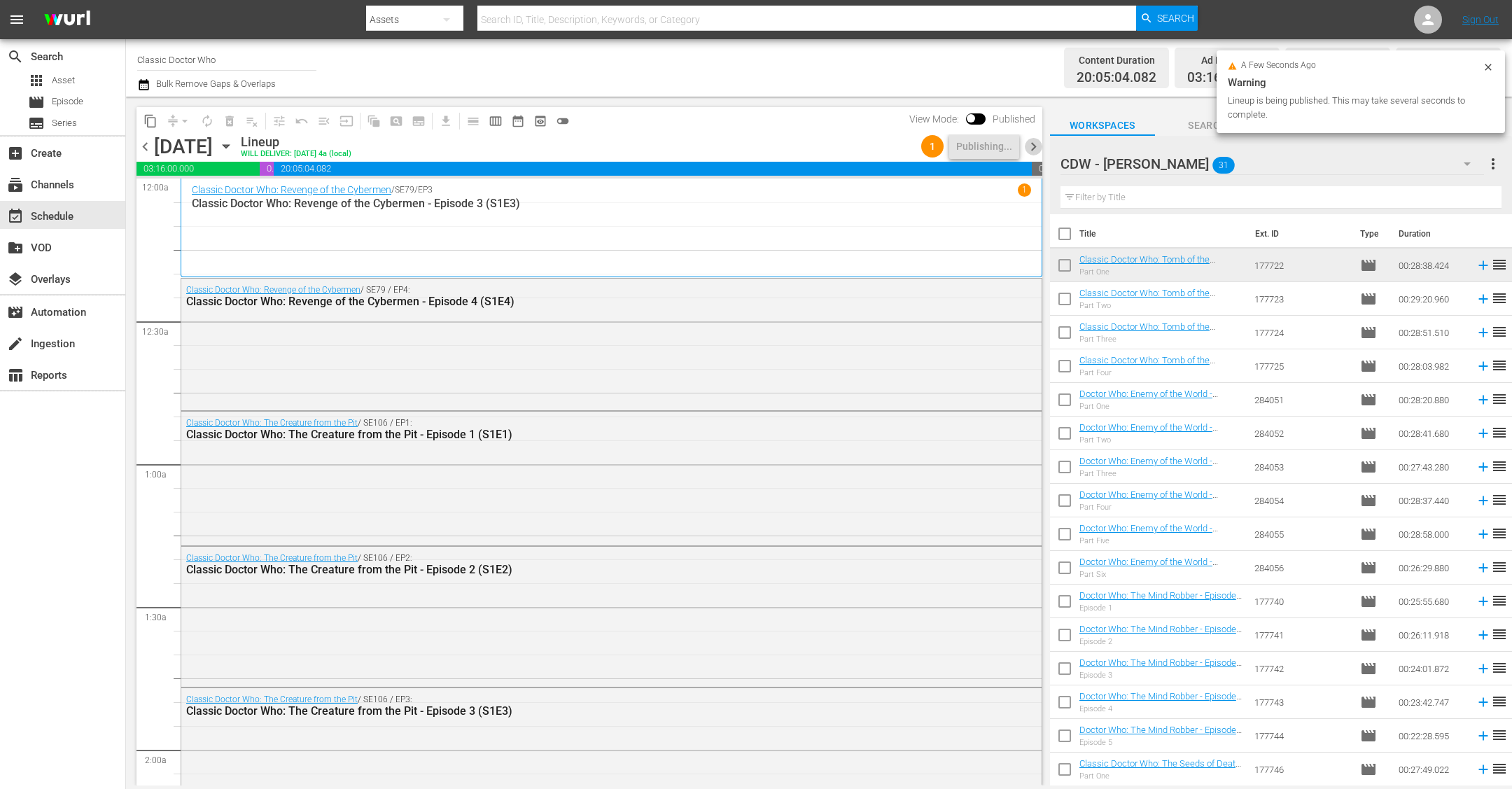
click at [842, 145] on span "chevron_right" at bounding box center [1034, 146] width 17 height 17
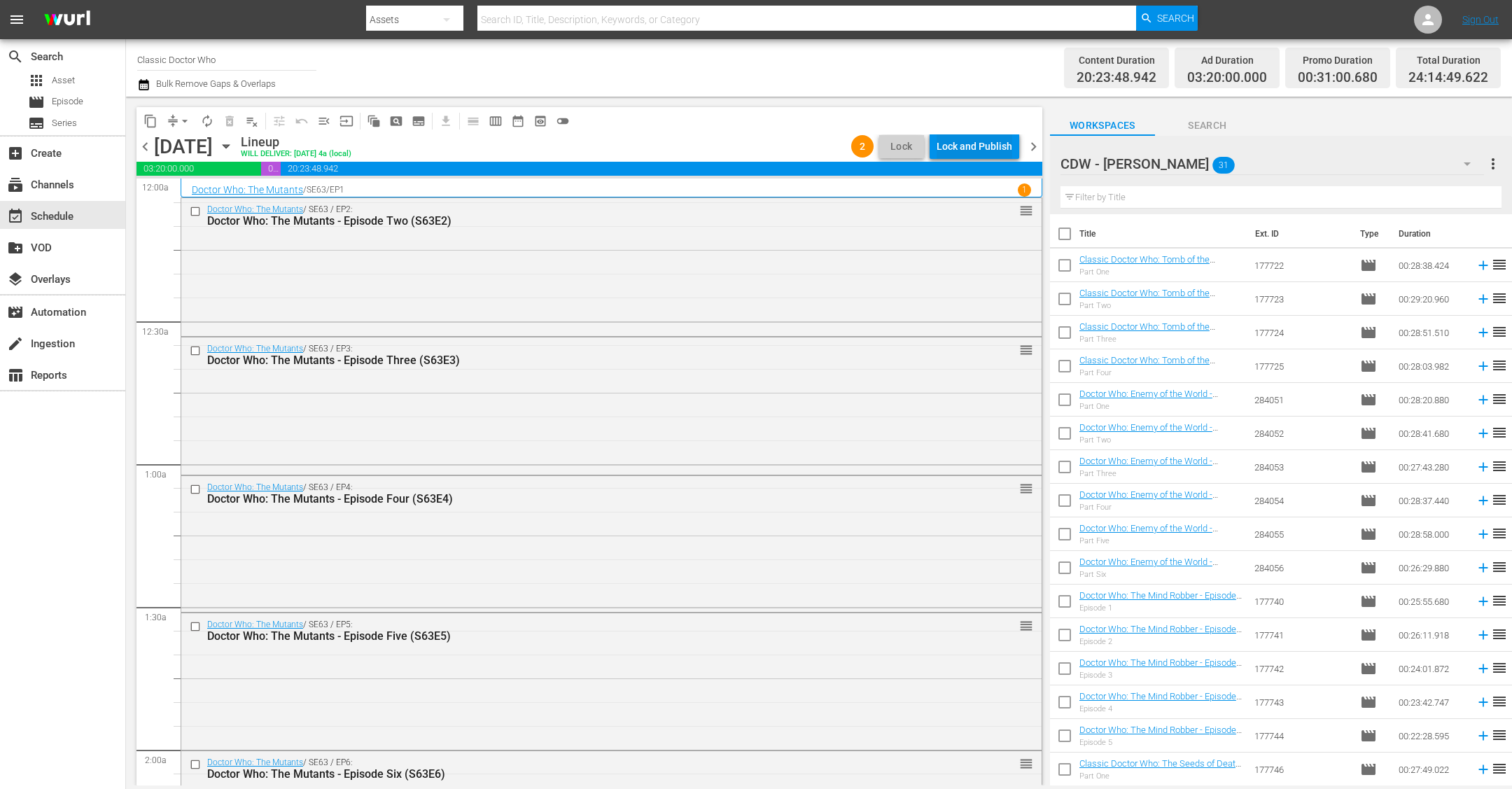
click at [842, 140] on div "Lock and Publish" at bounding box center [974, 146] width 75 height 25
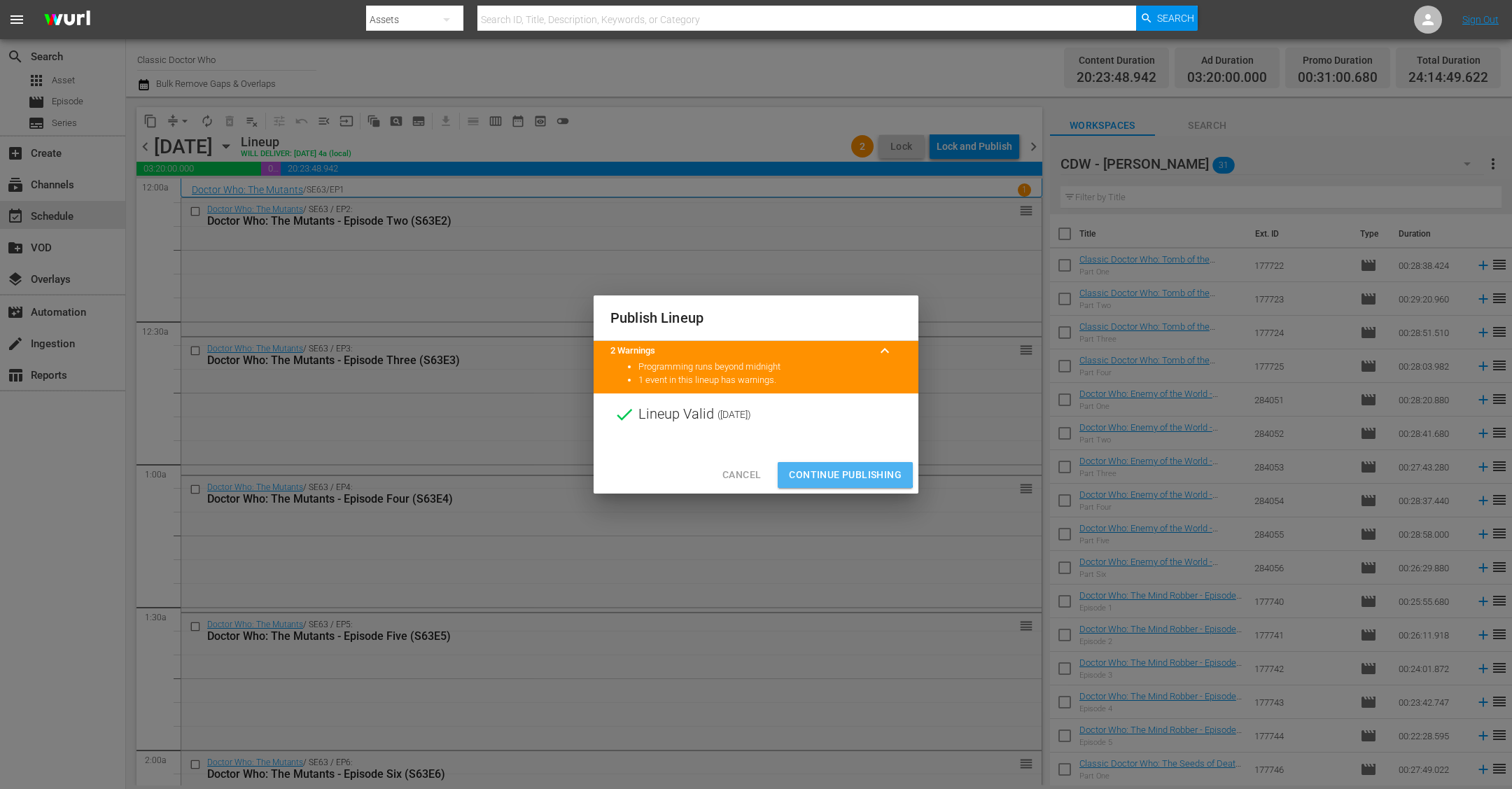
click at [837, 470] on span "Continue Publishing" at bounding box center [845, 475] width 113 height 17
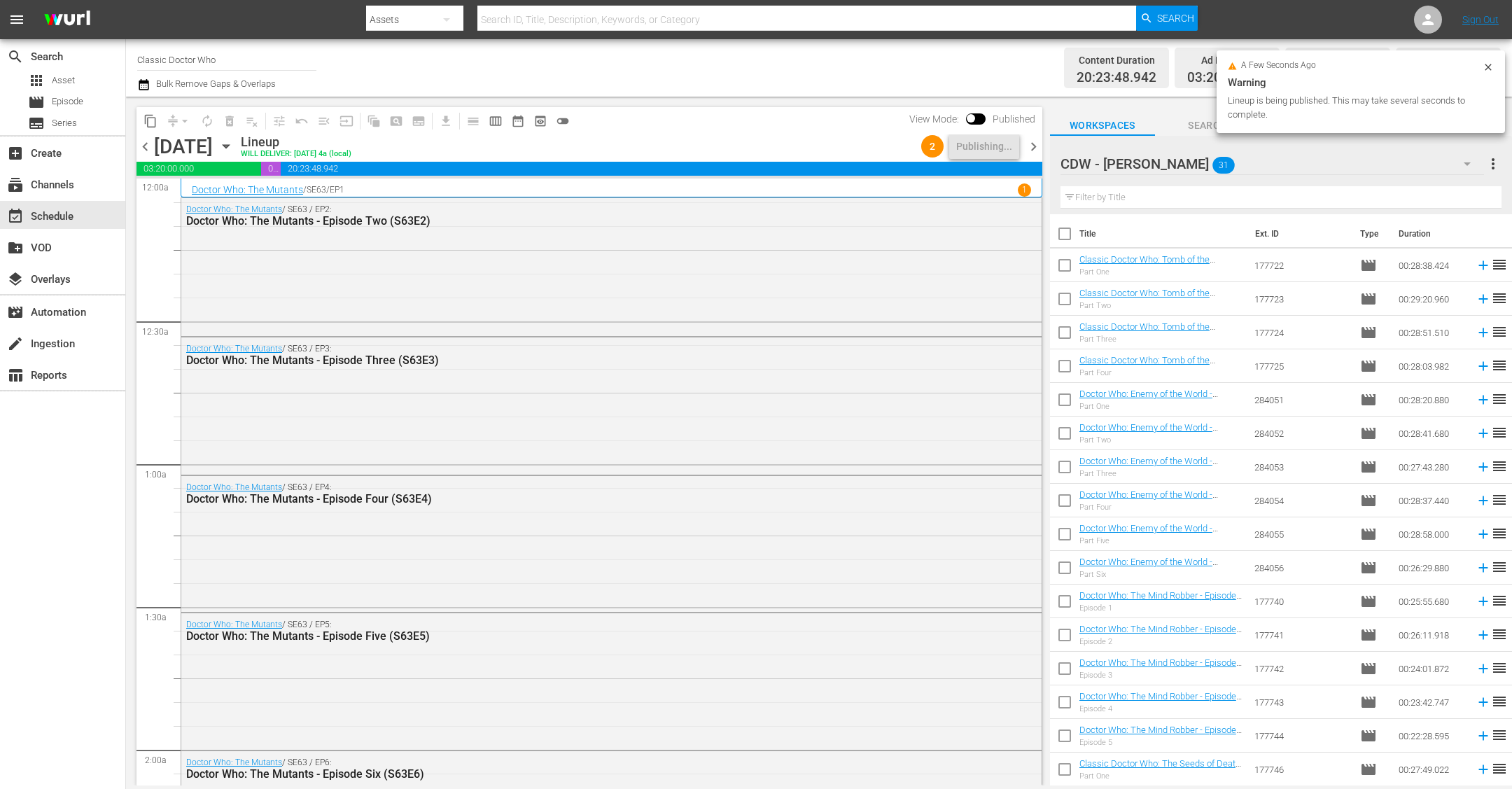
click at [842, 139] on span "chevron_right" at bounding box center [1034, 146] width 17 height 17
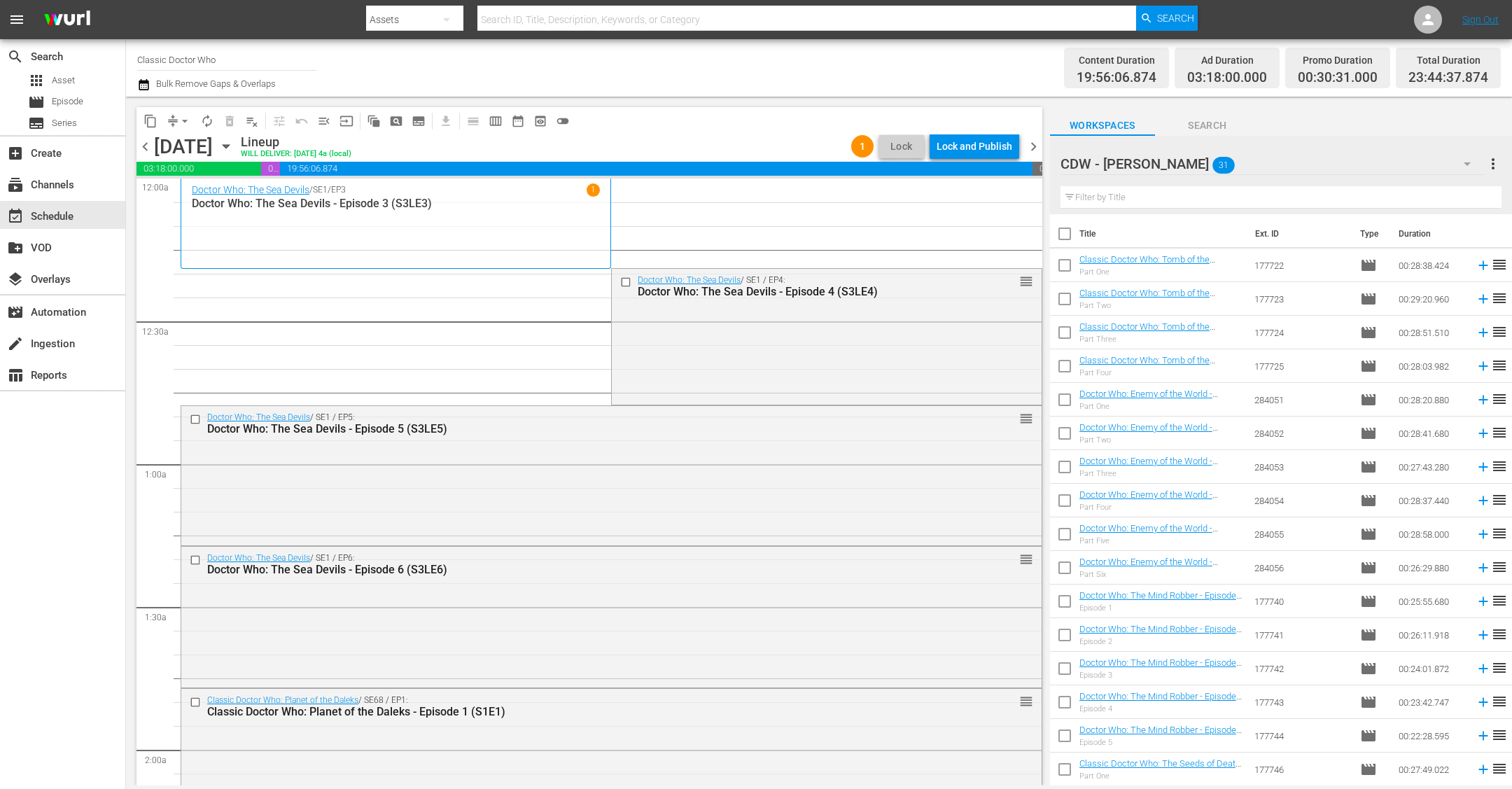
click at [234, 146] on icon "button" at bounding box center [226, 145] width 15 height 15
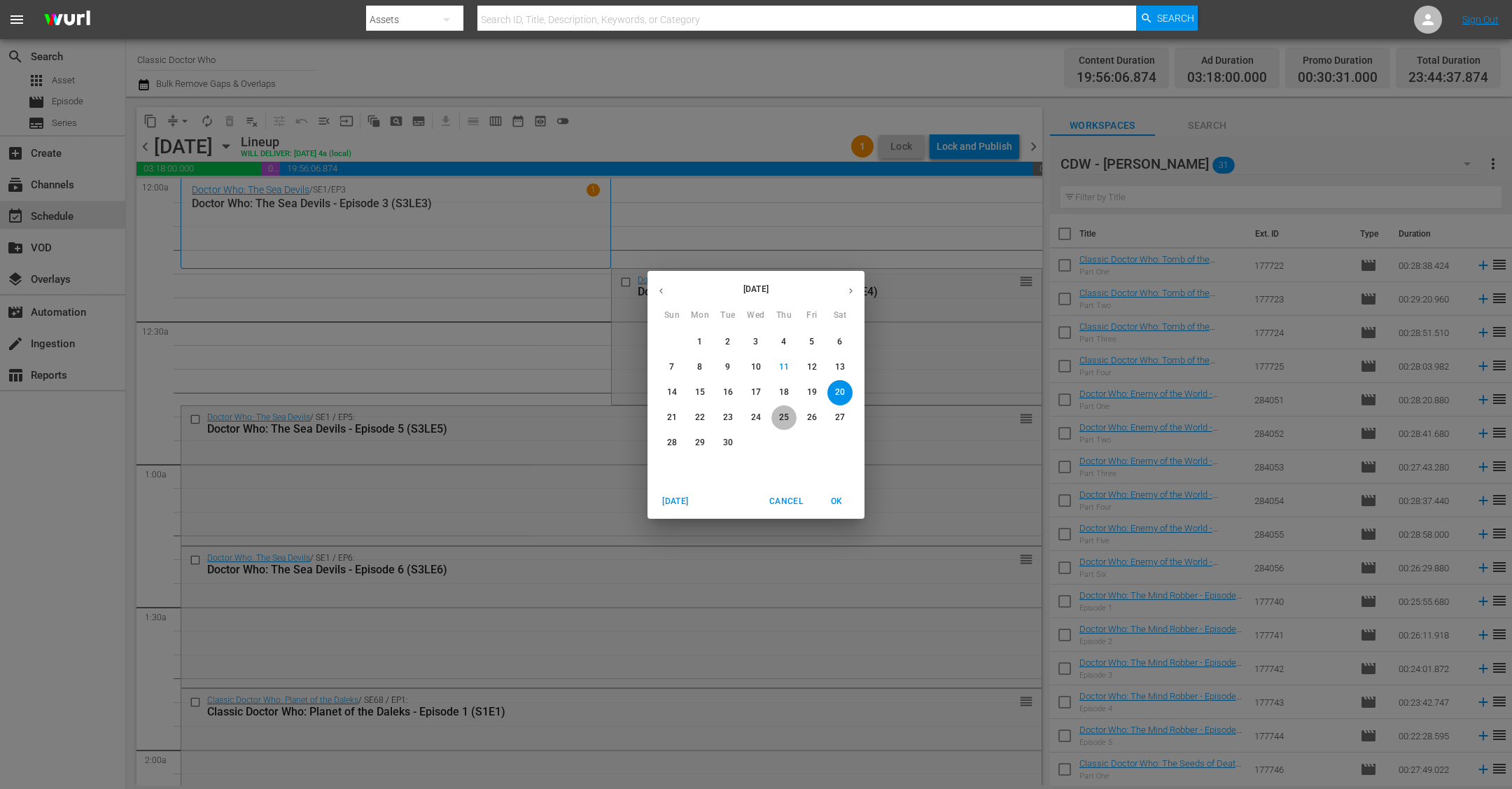
click at [777, 416] on span "25" at bounding box center [784, 418] width 25 height 12
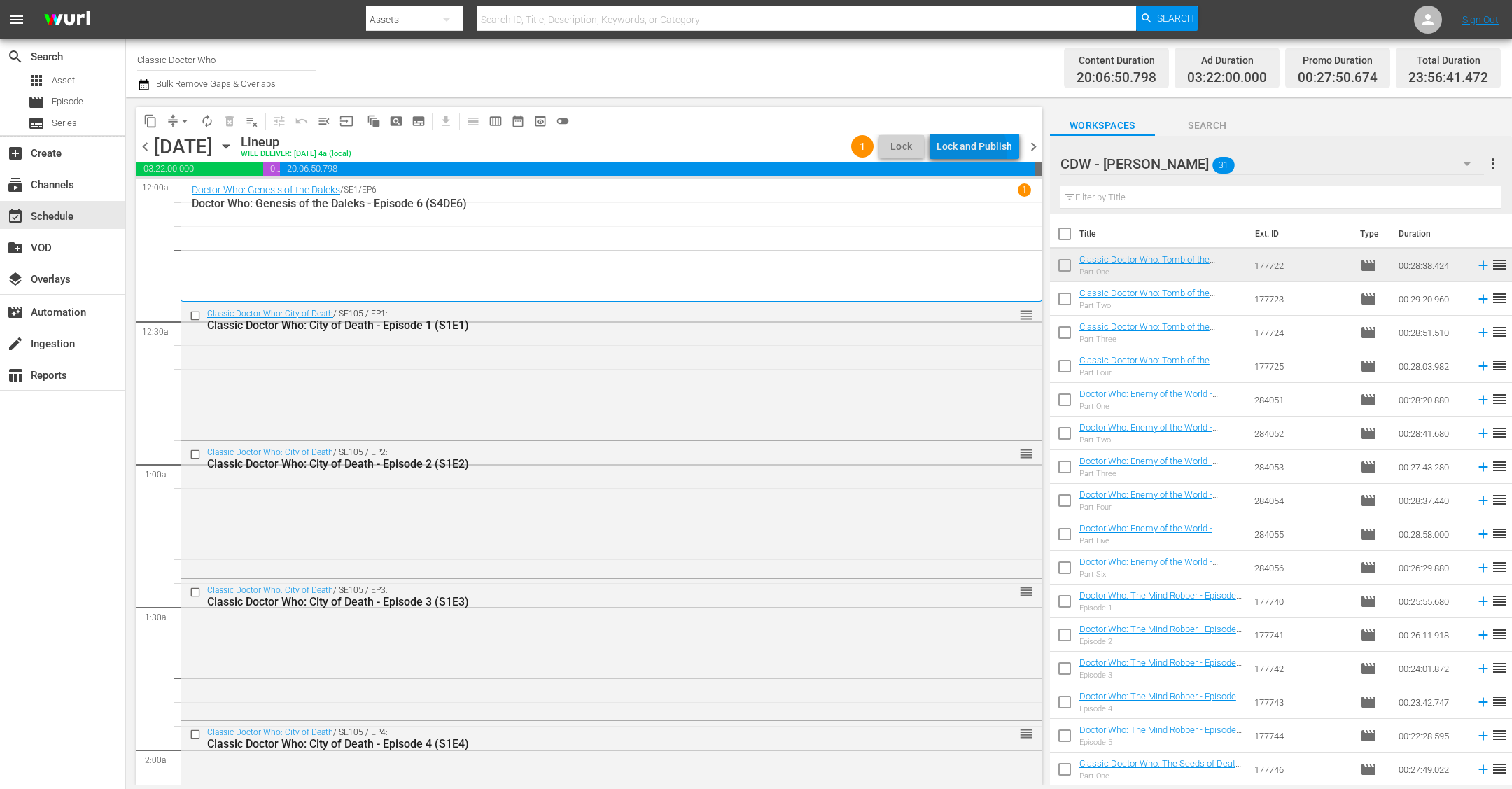
click at [842, 153] on div "Lock and Publish" at bounding box center [974, 146] width 75 height 25
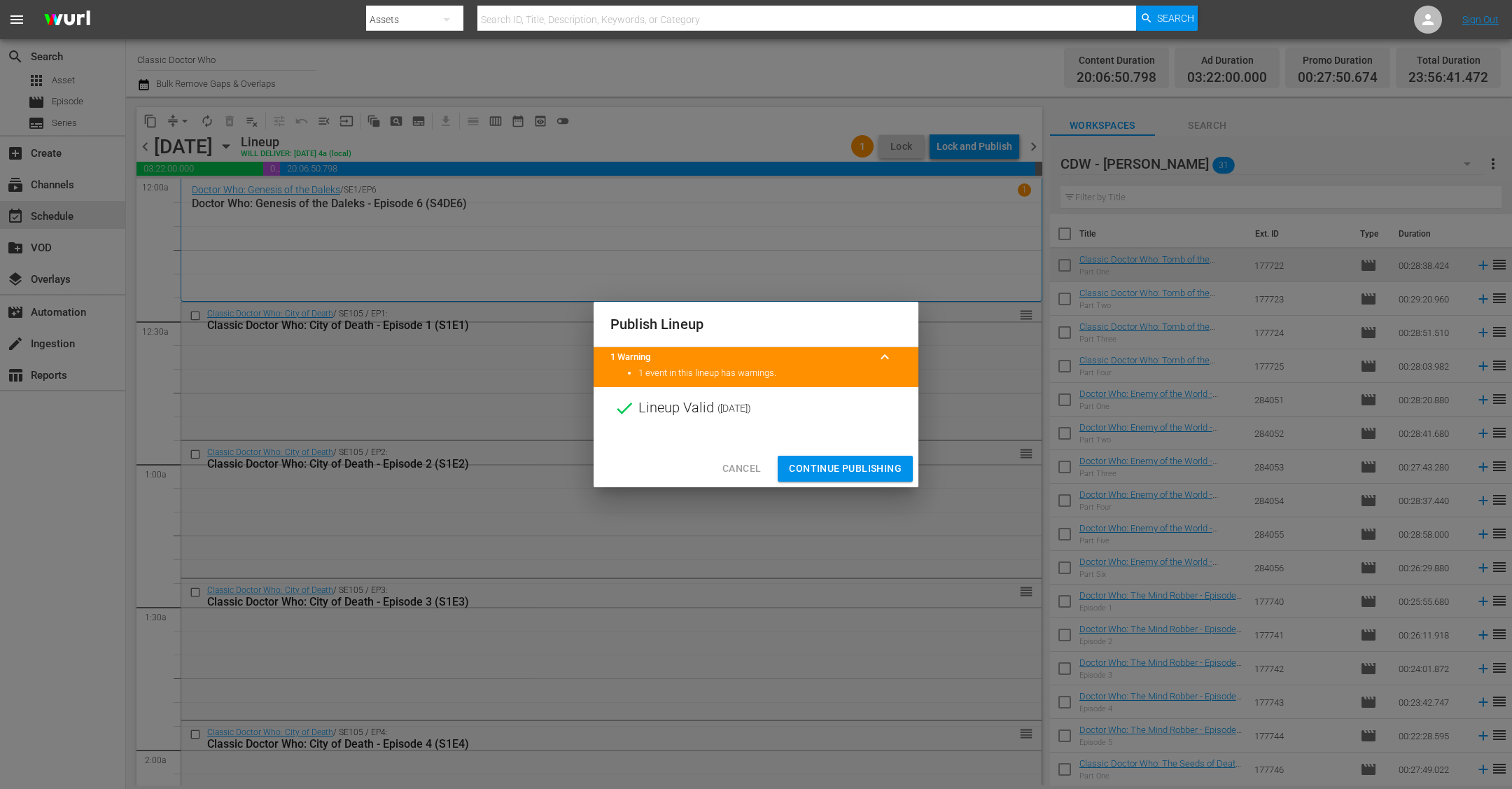
click at [832, 479] on button "Continue Publishing" at bounding box center [845, 469] width 135 height 26
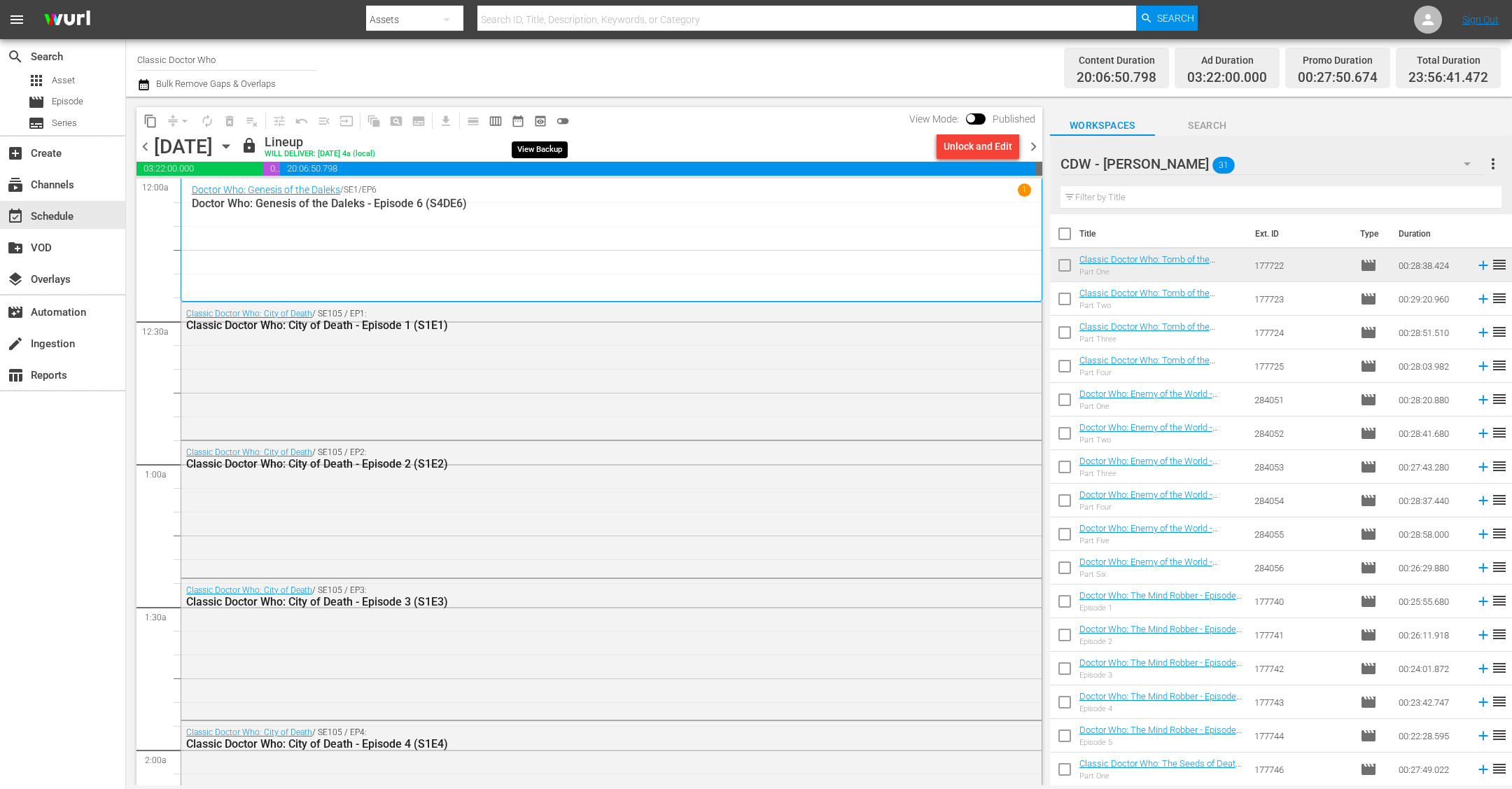
click at [542, 120] on span "preview_outlined" at bounding box center [540, 121] width 14 height 14
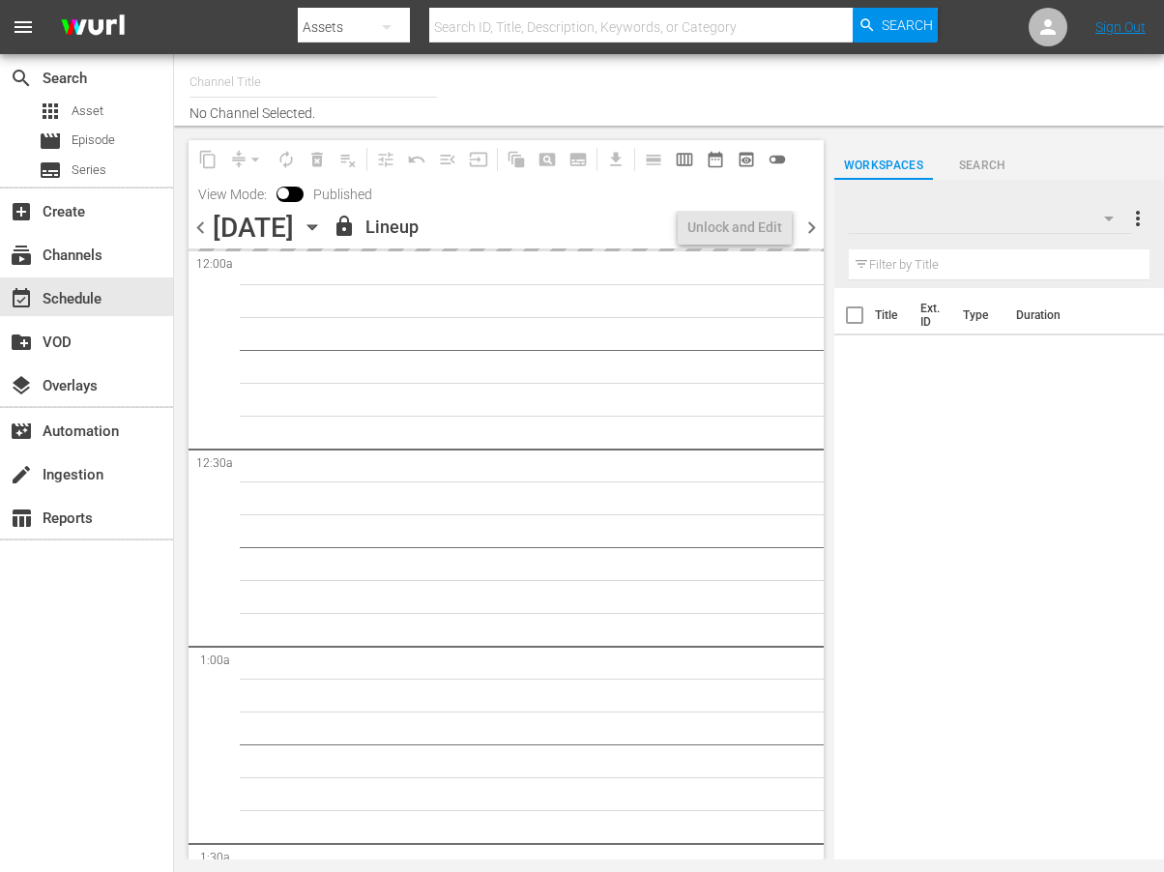
type input "Classic Doctor Who (904)"
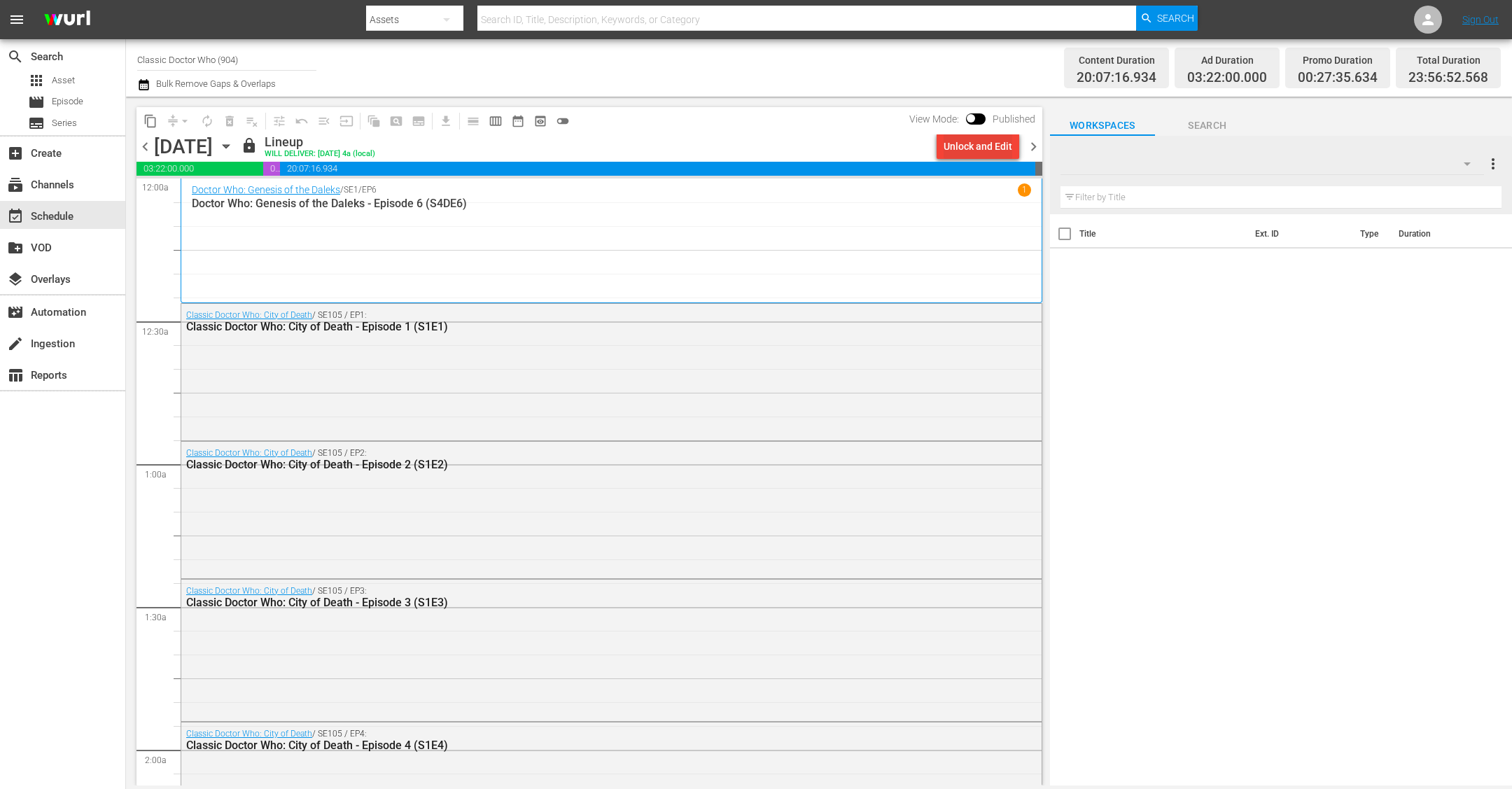
click at [842, 143] on div "Unlock and Edit" at bounding box center [978, 146] width 69 height 25
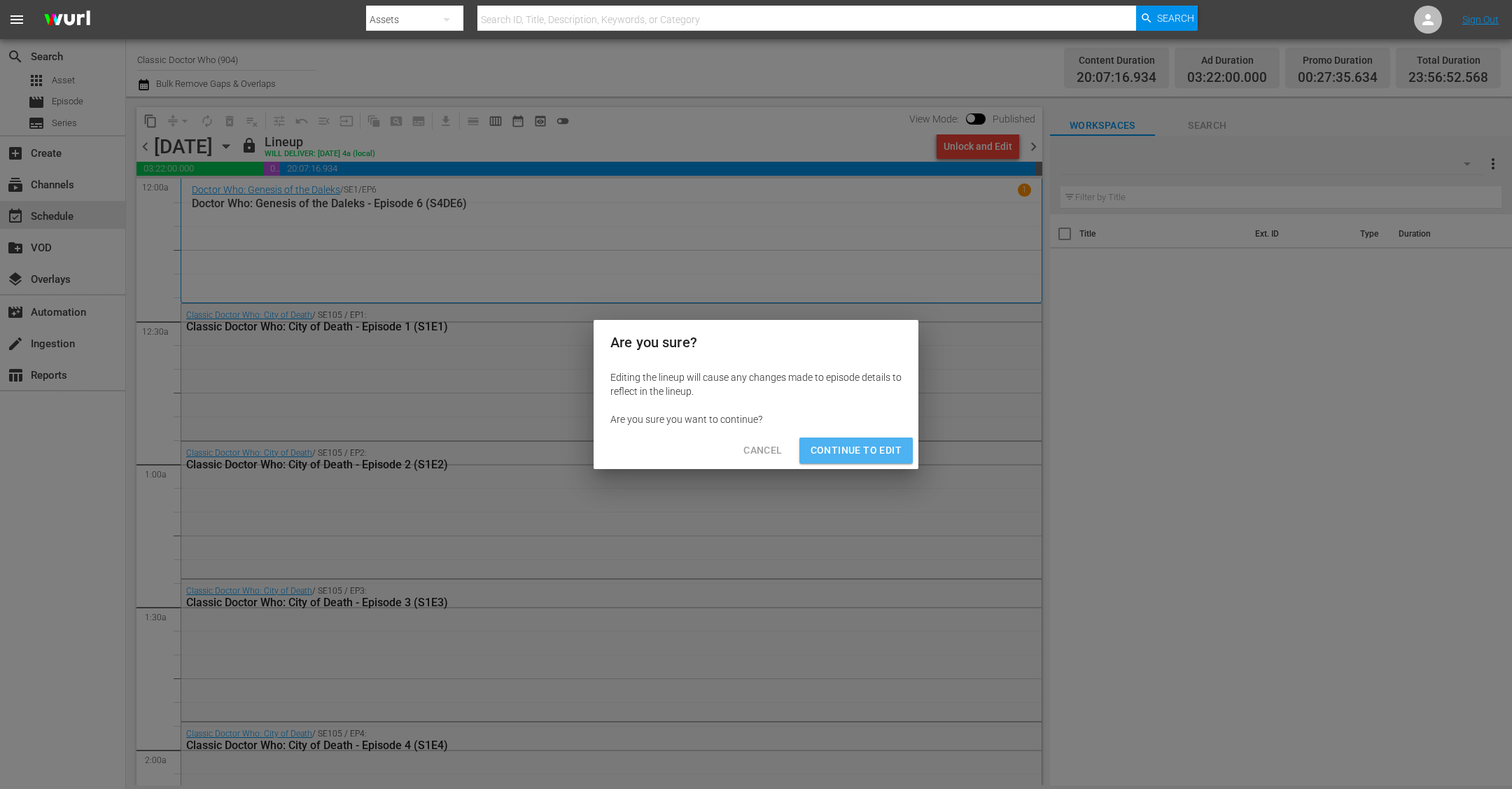
click at [842, 450] on span "Continue to Edit" at bounding box center [856, 450] width 91 height 17
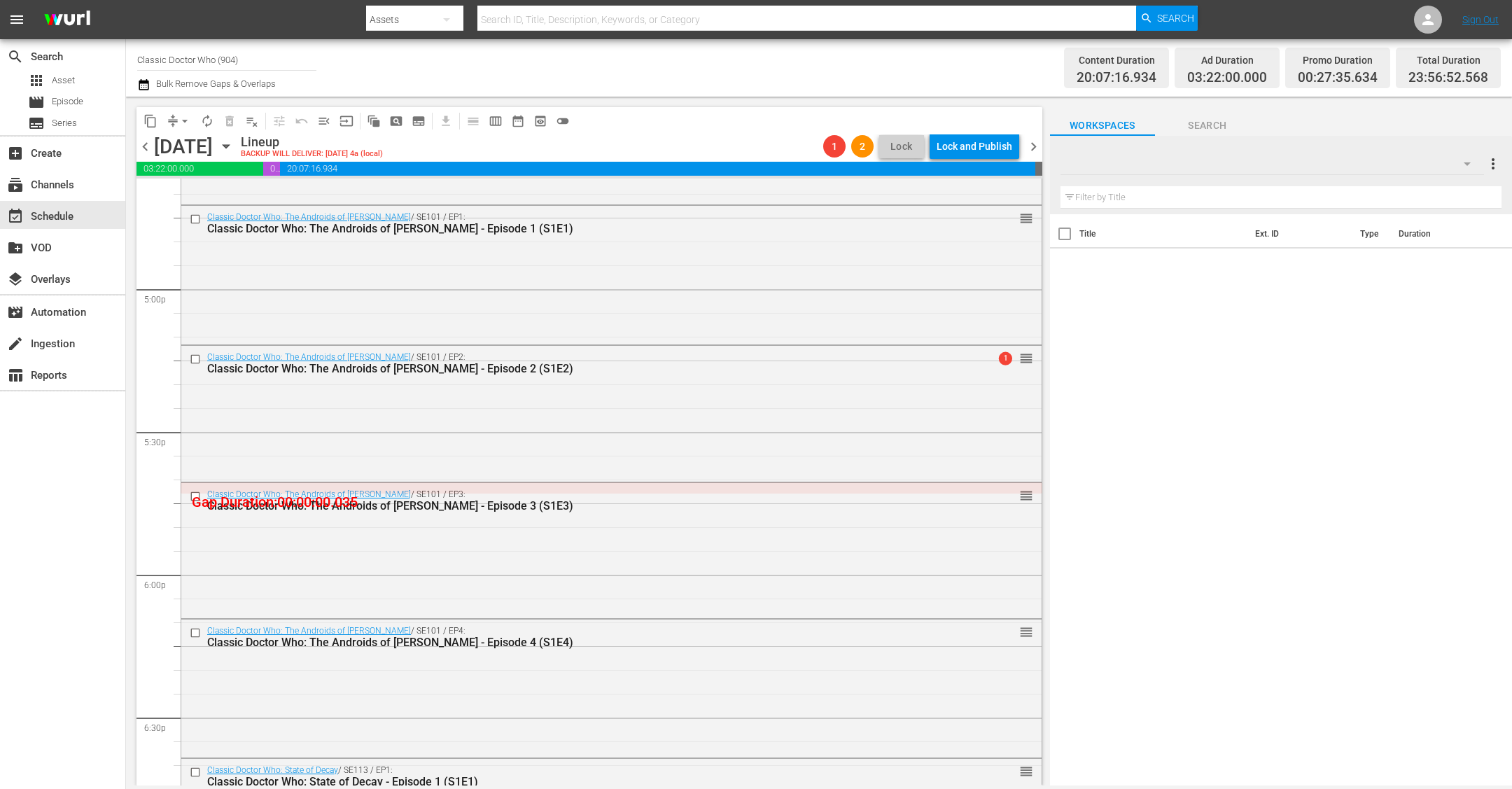
scroll to position [4660, 0]
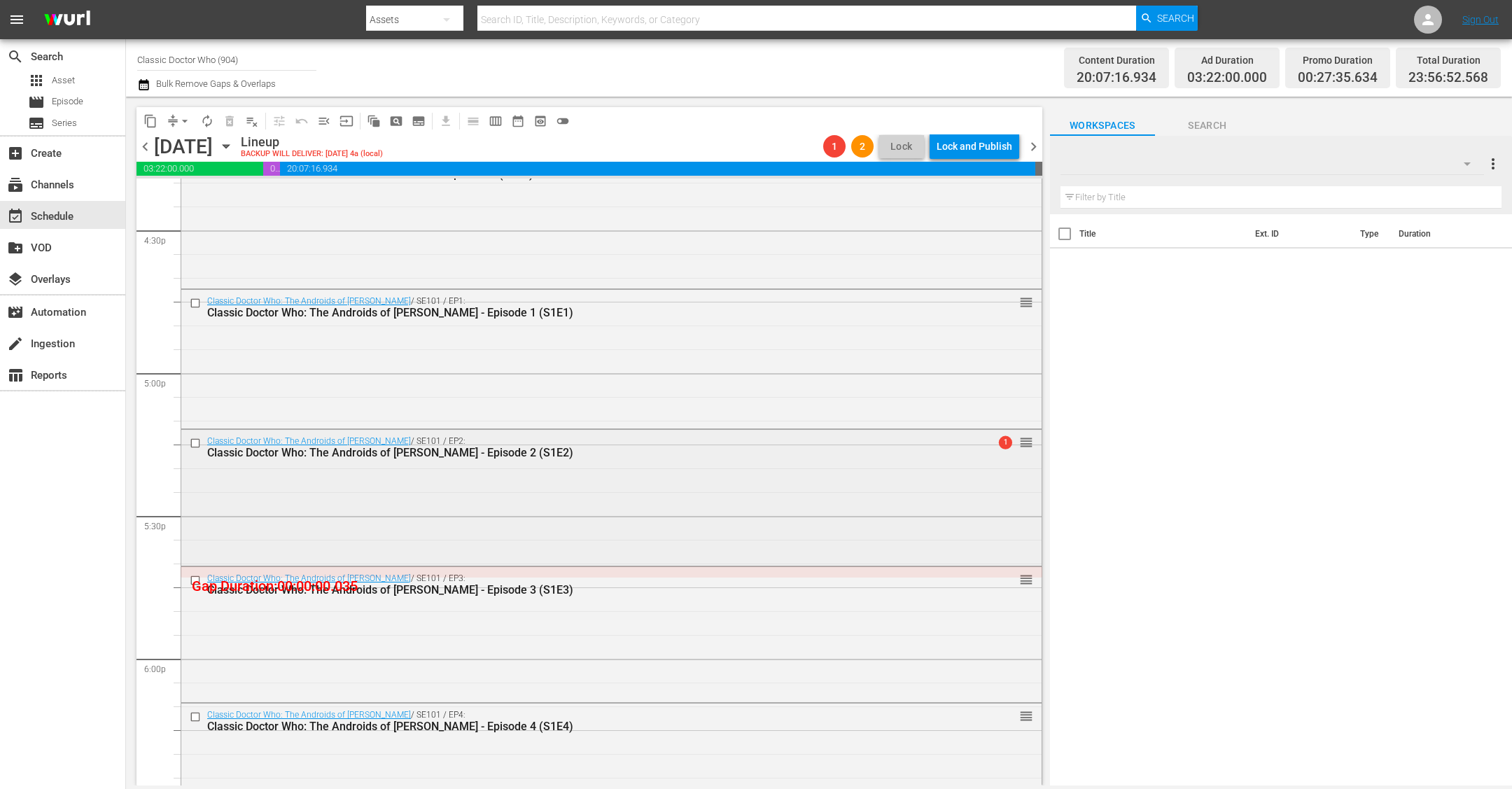
click at [632, 513] on div "Classic Doctor Who: The Androids of [PERSON_NAME] / SE101 / EP2: Classic Doctor…" at bounding box center [611, 497] width 860 height 133
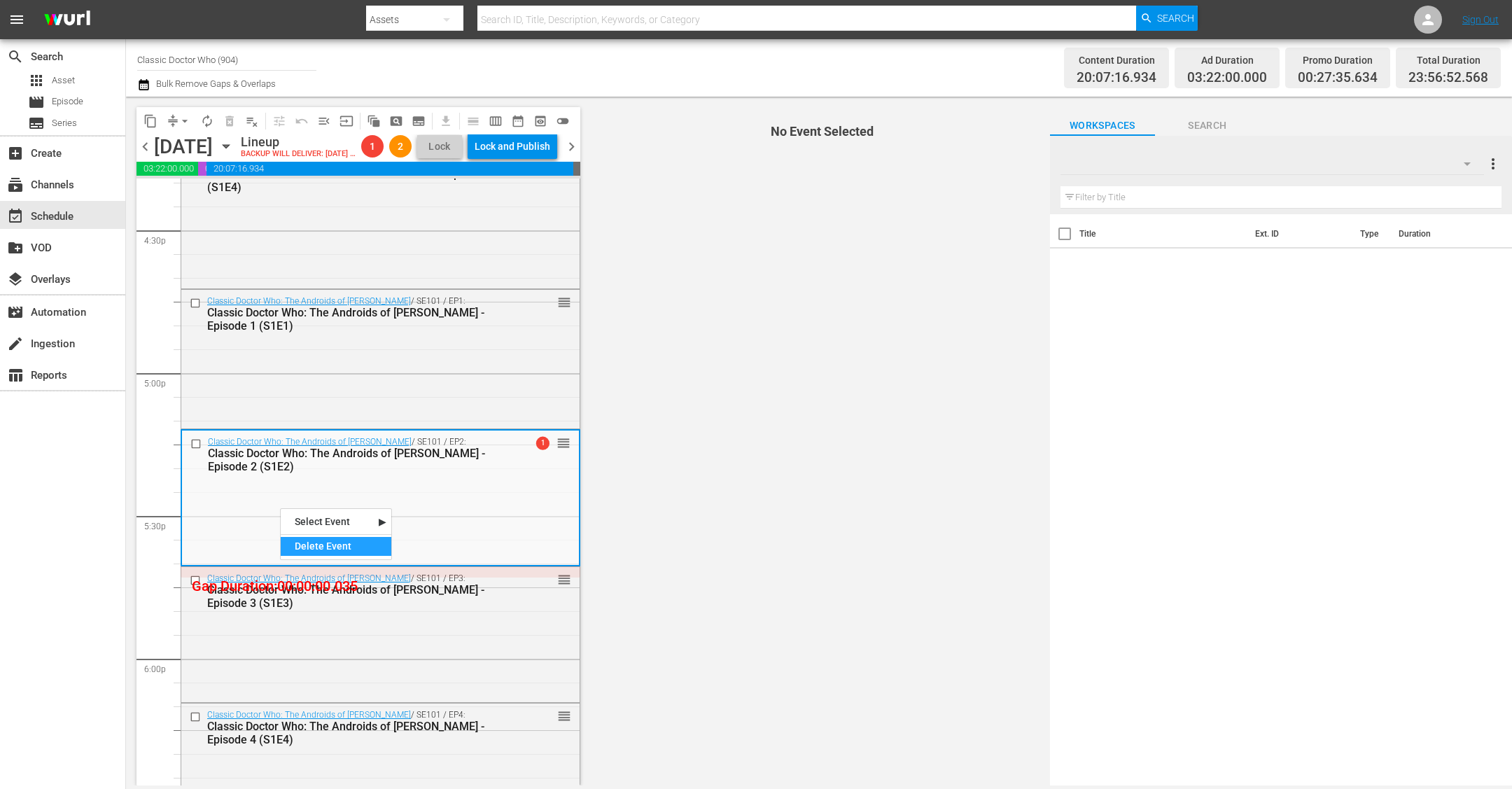
click at [303, 550] on div "Delete Event" at bounding box center [336, 547] width 111 height 19
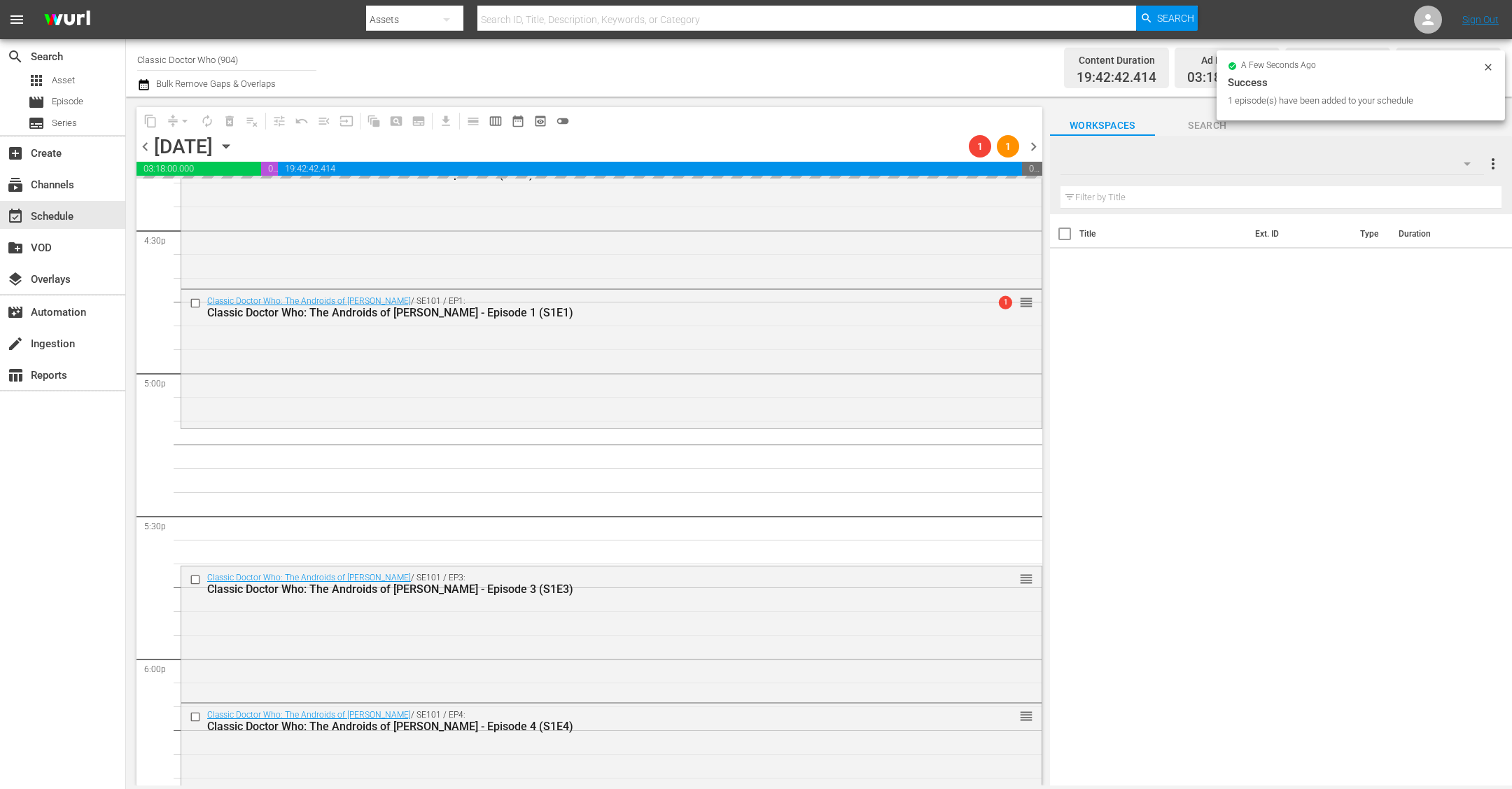
click at [842, 164] on icon "button" at bounding box center [1467, 164] width 7 height 4
click at [842, 392] on div at bounding box center [756, 394] width 1512 height 789
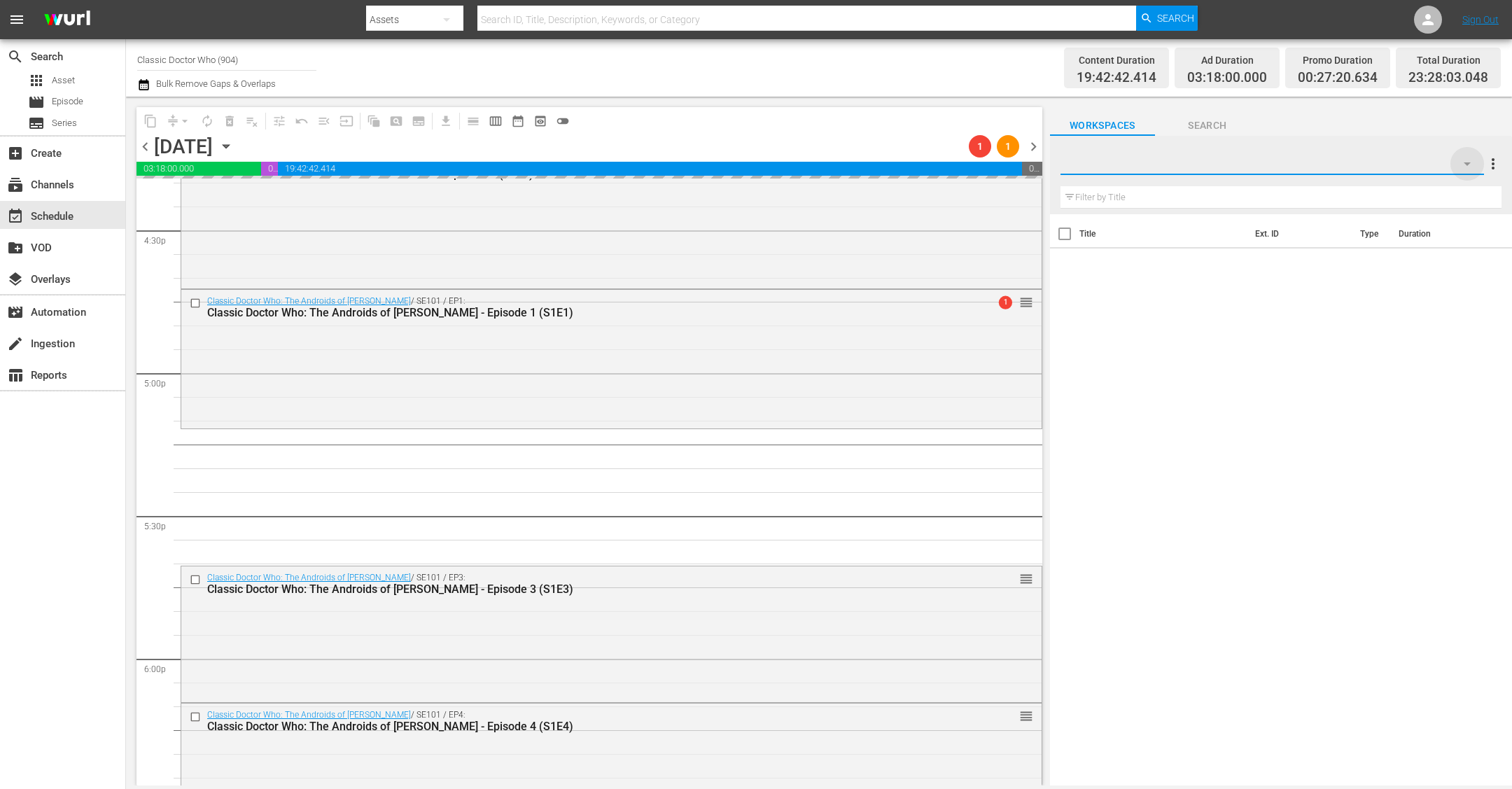
click at [842, 167] on icon "button" at bounding box center [1466, 164] width 17 height 17
click at [842, 389] on div at bounding box center [756, 394] width 1512 height 789
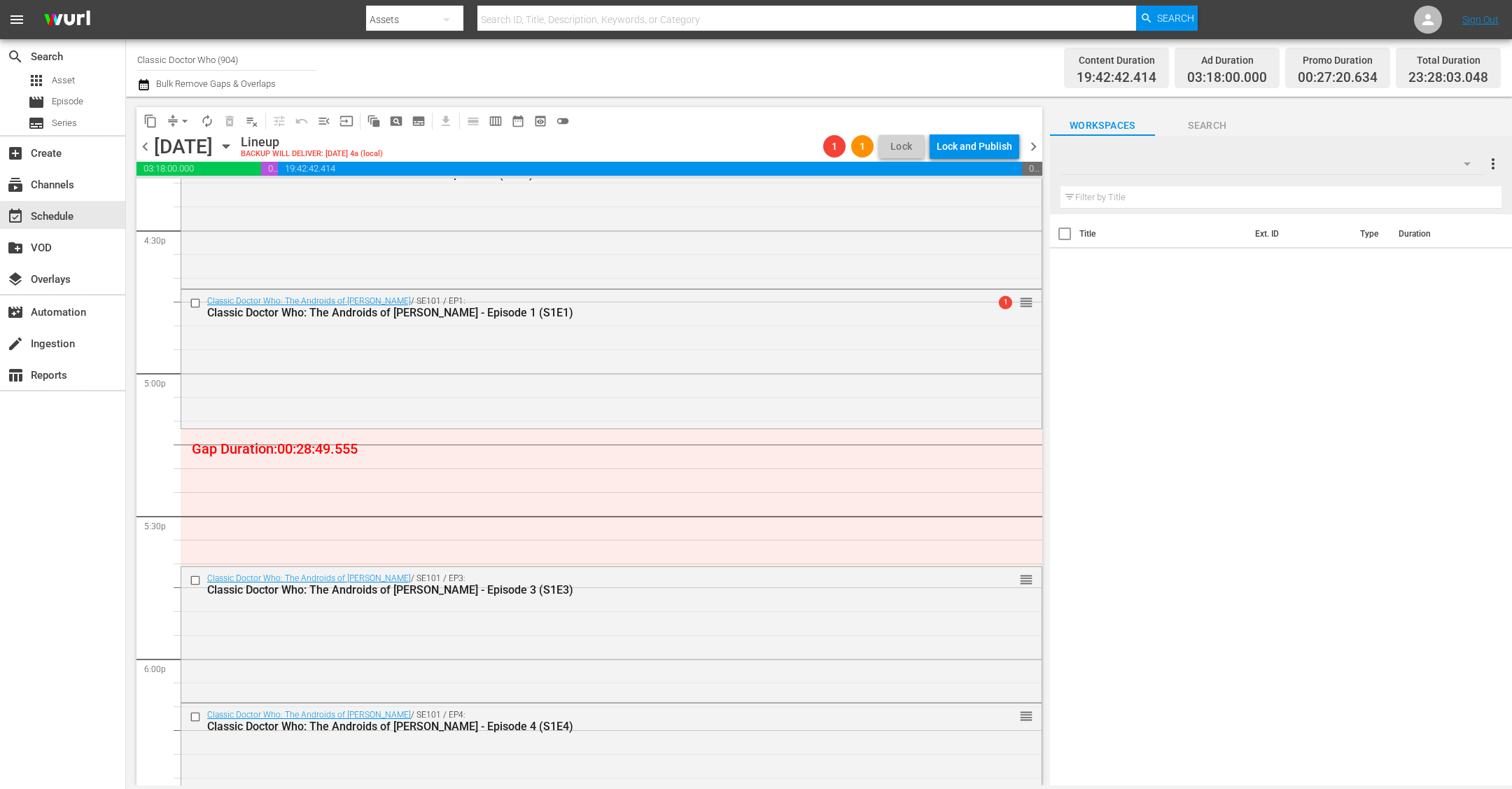
click at [842, 161] on icon "button" at bounding box center [1466, 164] width 17 height 17
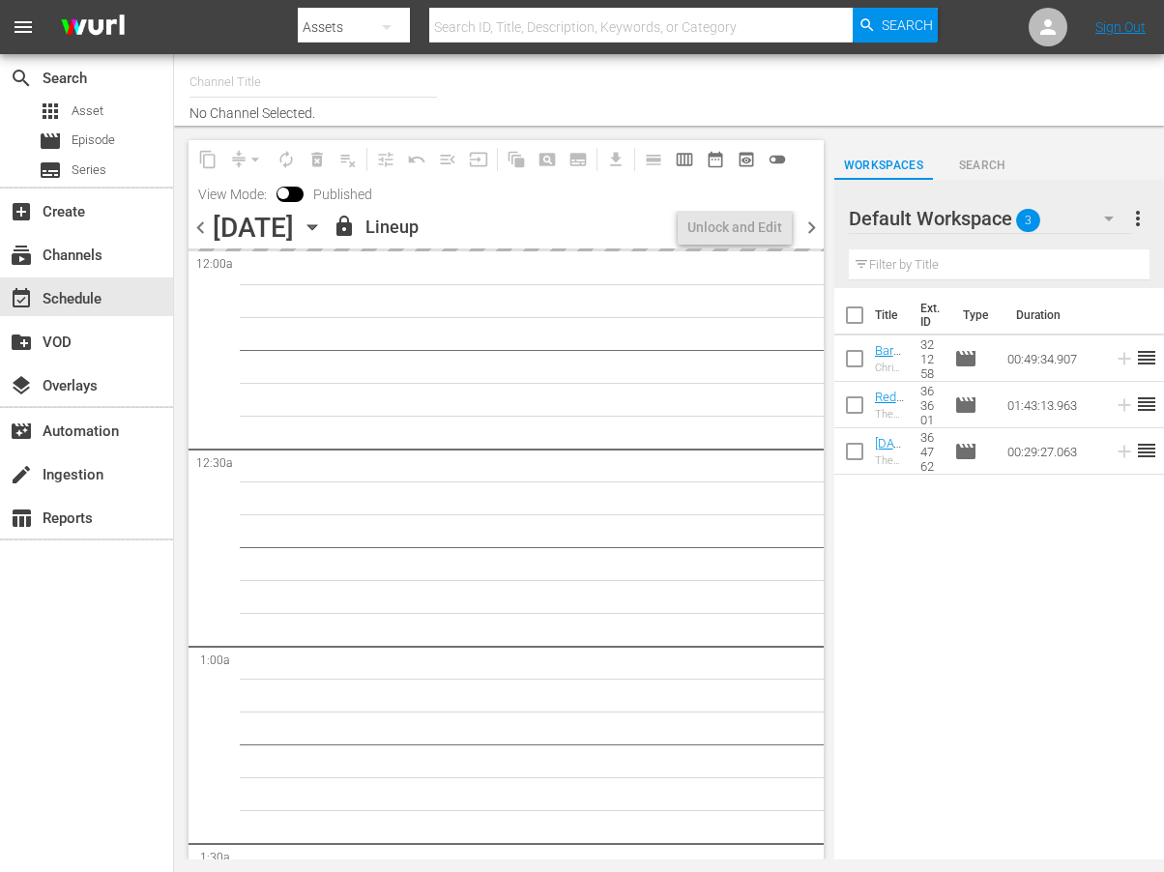
type input "Classic Doctor Who (904)"
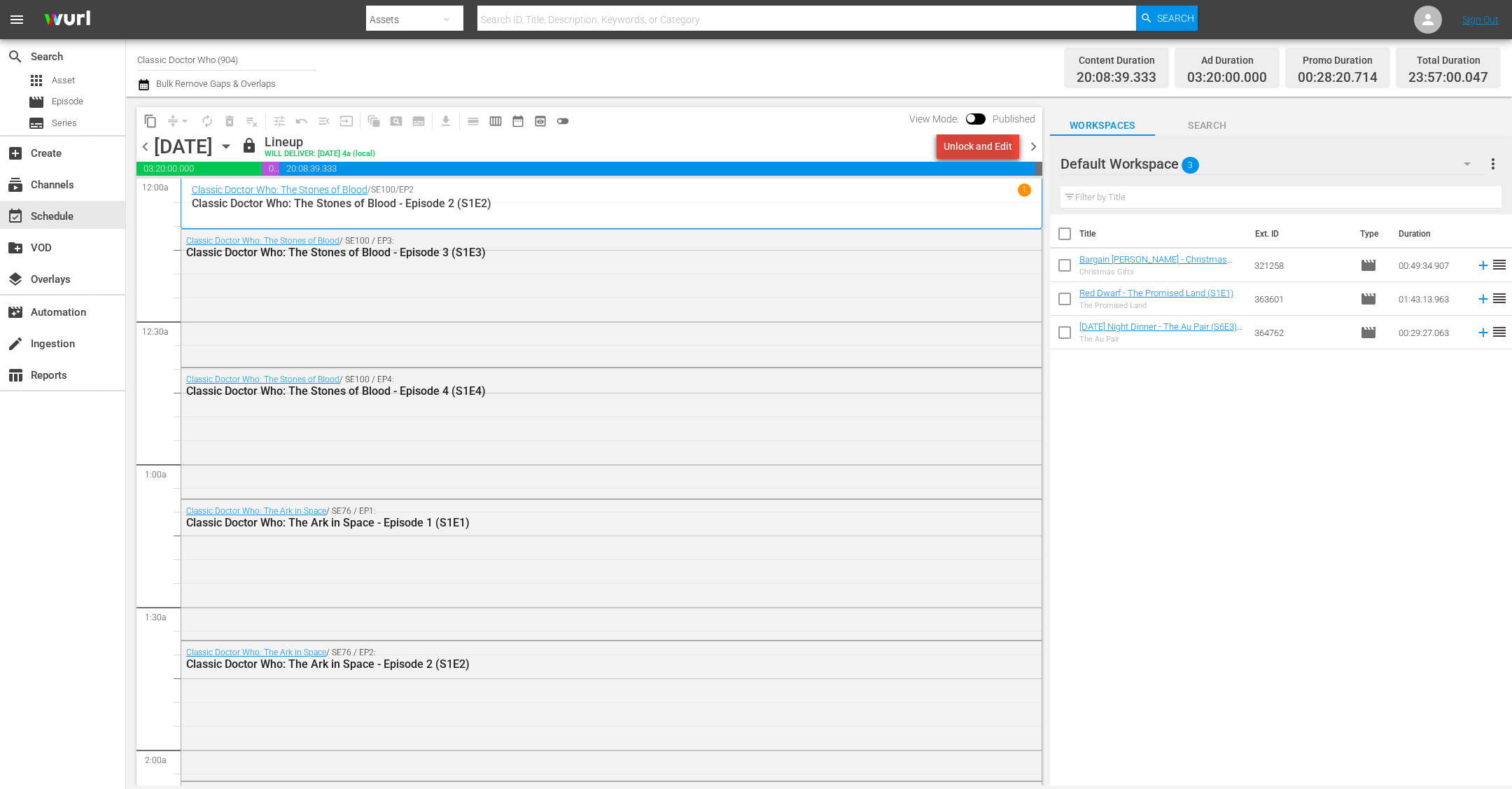
click at [842, 156] on div "Unlock and Edit" at bounding box center [978, 146] width 69 height 25
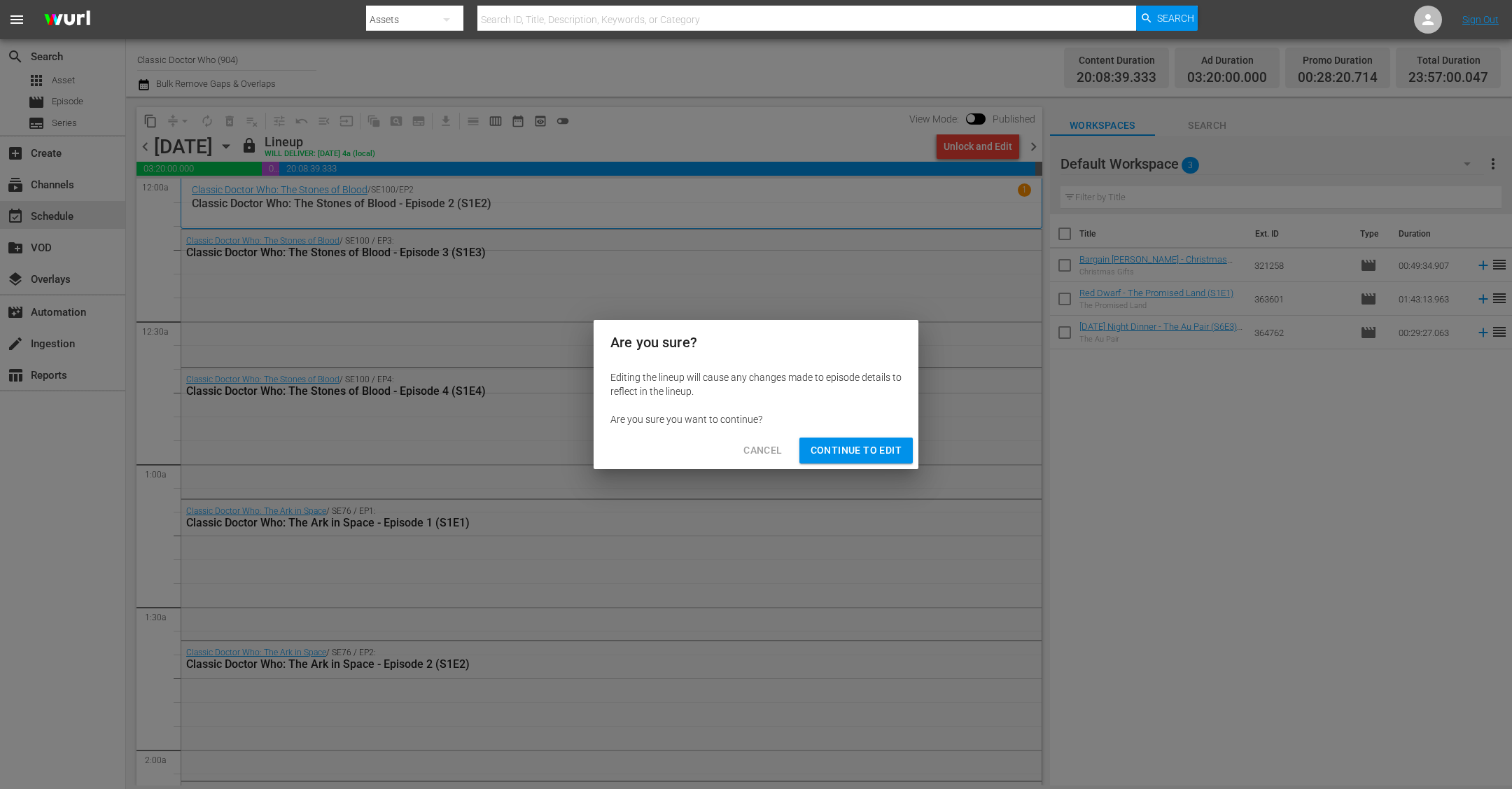
click at [842, 448] on span "Continue to Edit" at bounding box center [856, 450] width 91 height 17
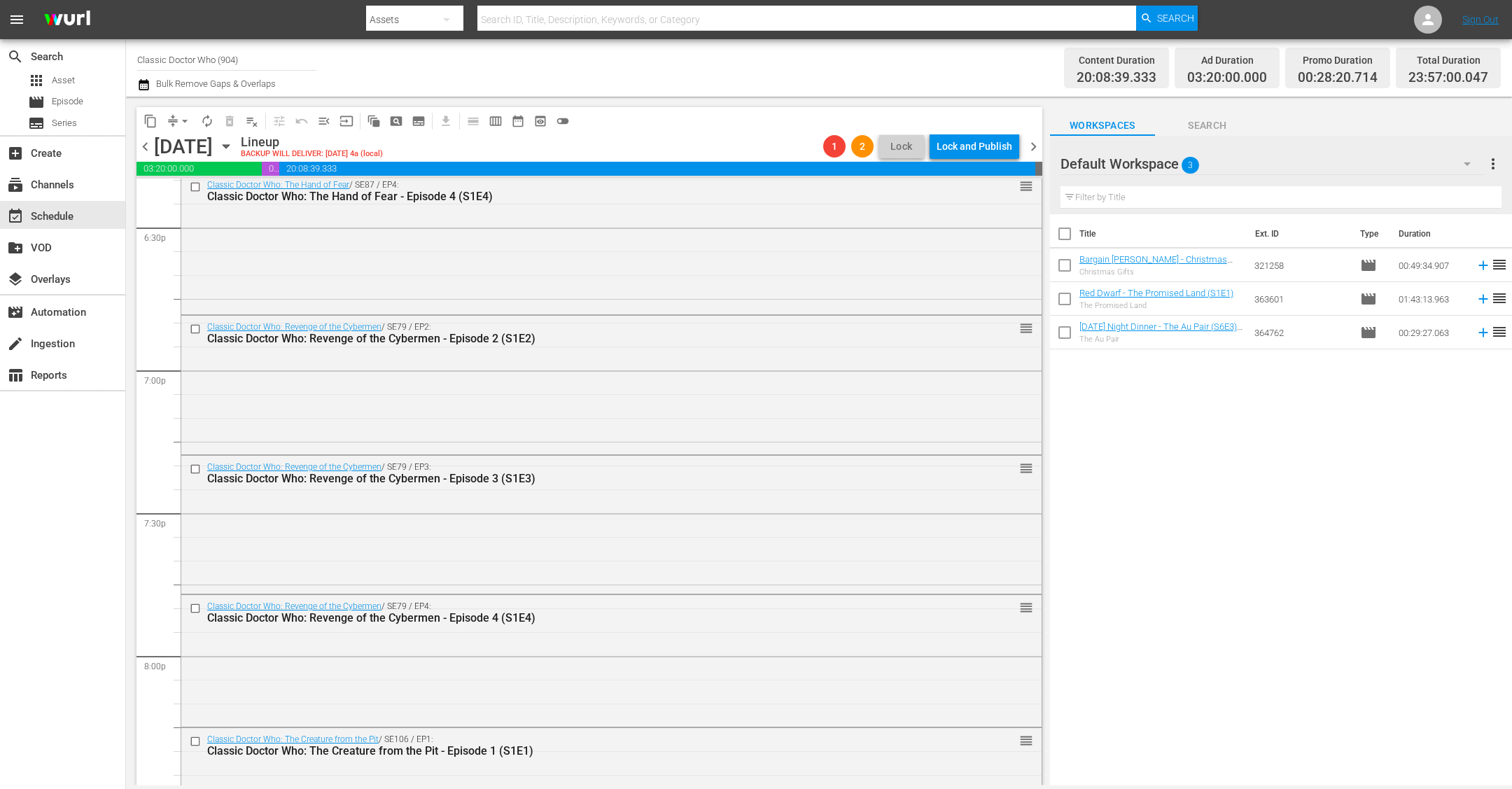
scroll to position [6283, 0]
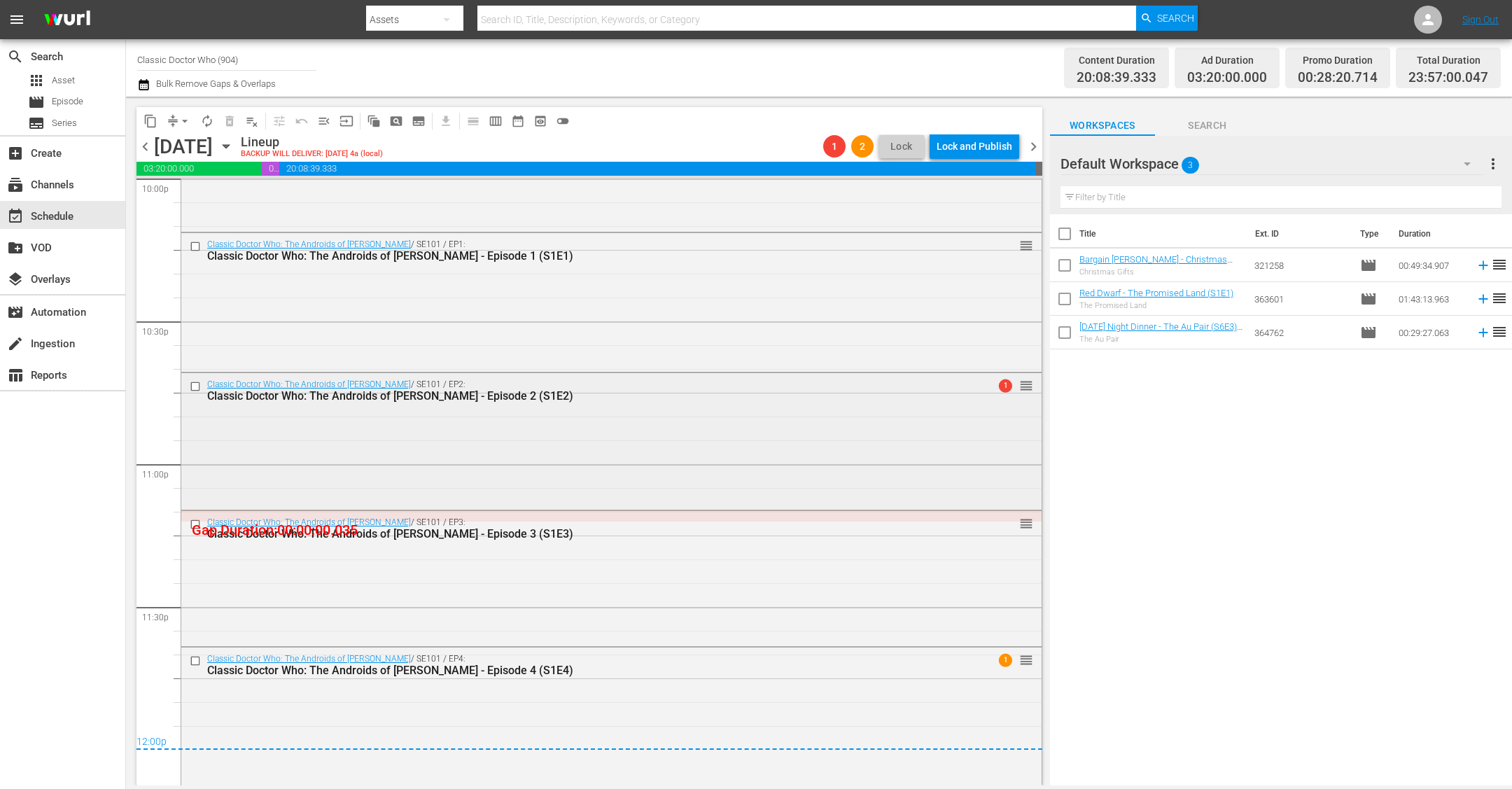
click at [506, 433] on div "Classic Doctor Who: The Androids of [PERSON_NAME] / SE101 / EP2: Classic Doctor…" at bounding box center [611, 439] width 860 height 133
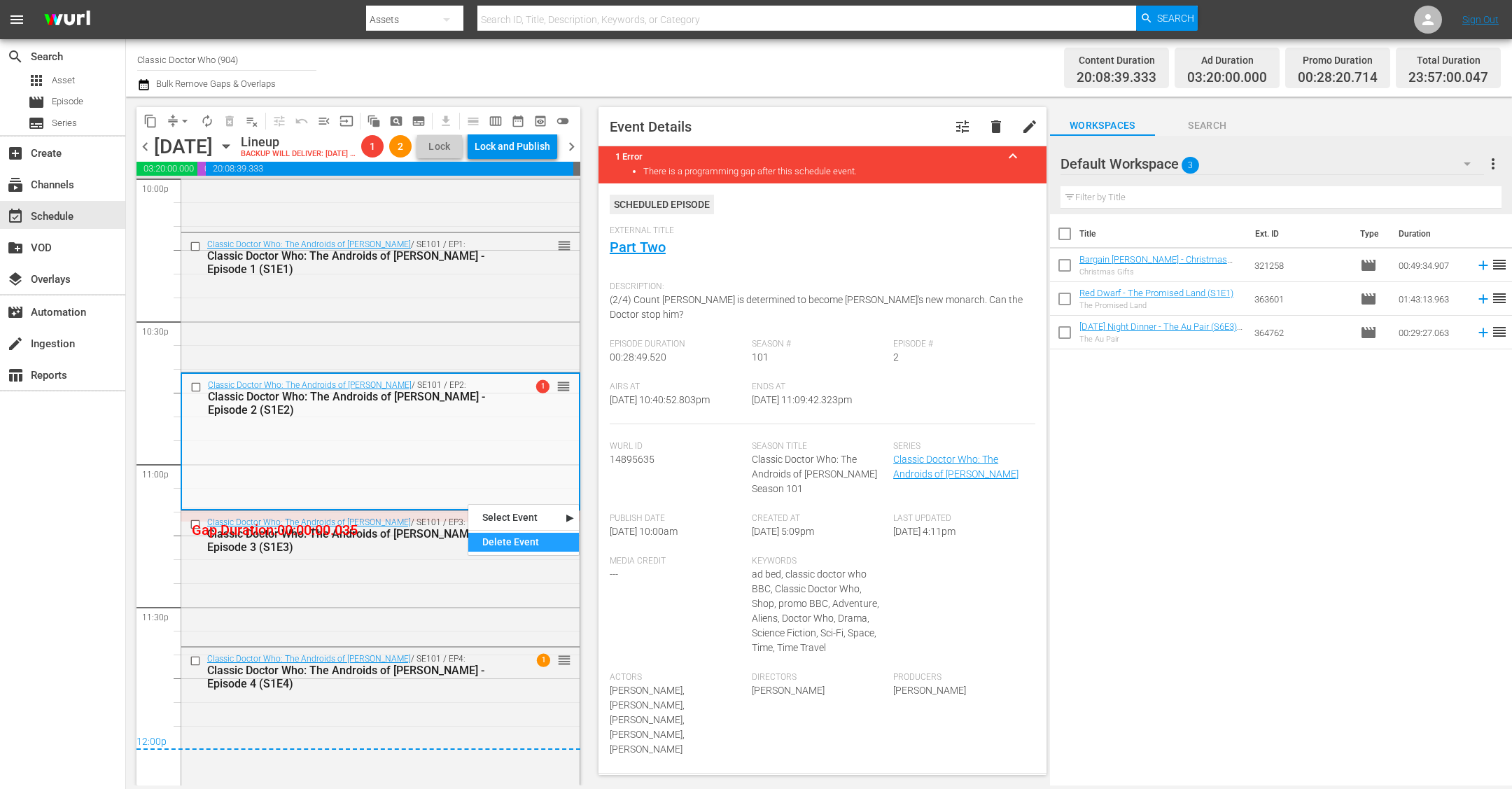
click at [485, 543] on div "Delete Event" at bounding box center [523, 542] width 111 height 19
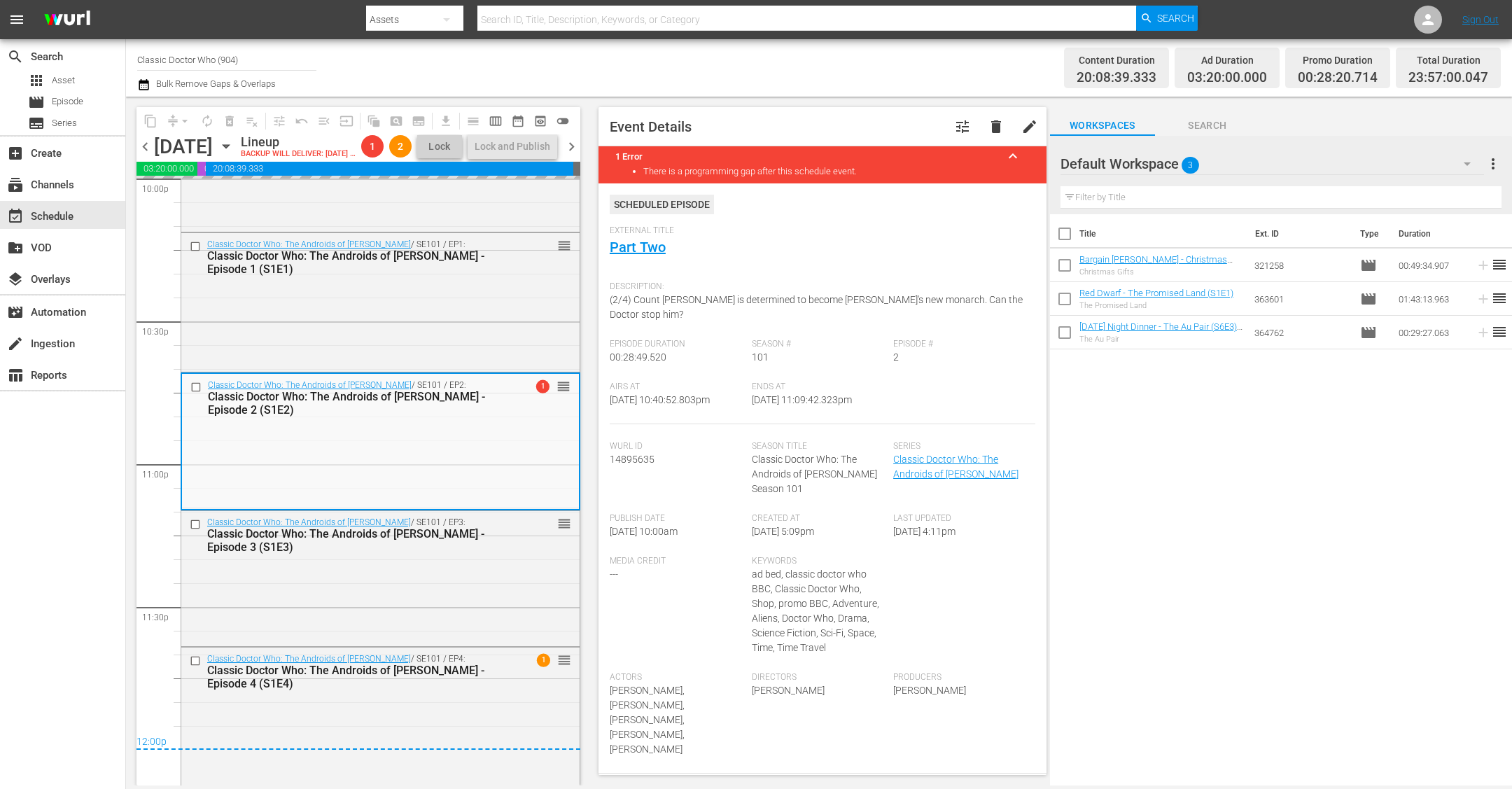
scroll to position [6305, 0]
click at [842, 166] on icon "button" at bounding box center [1466, 164] width 17 height 17
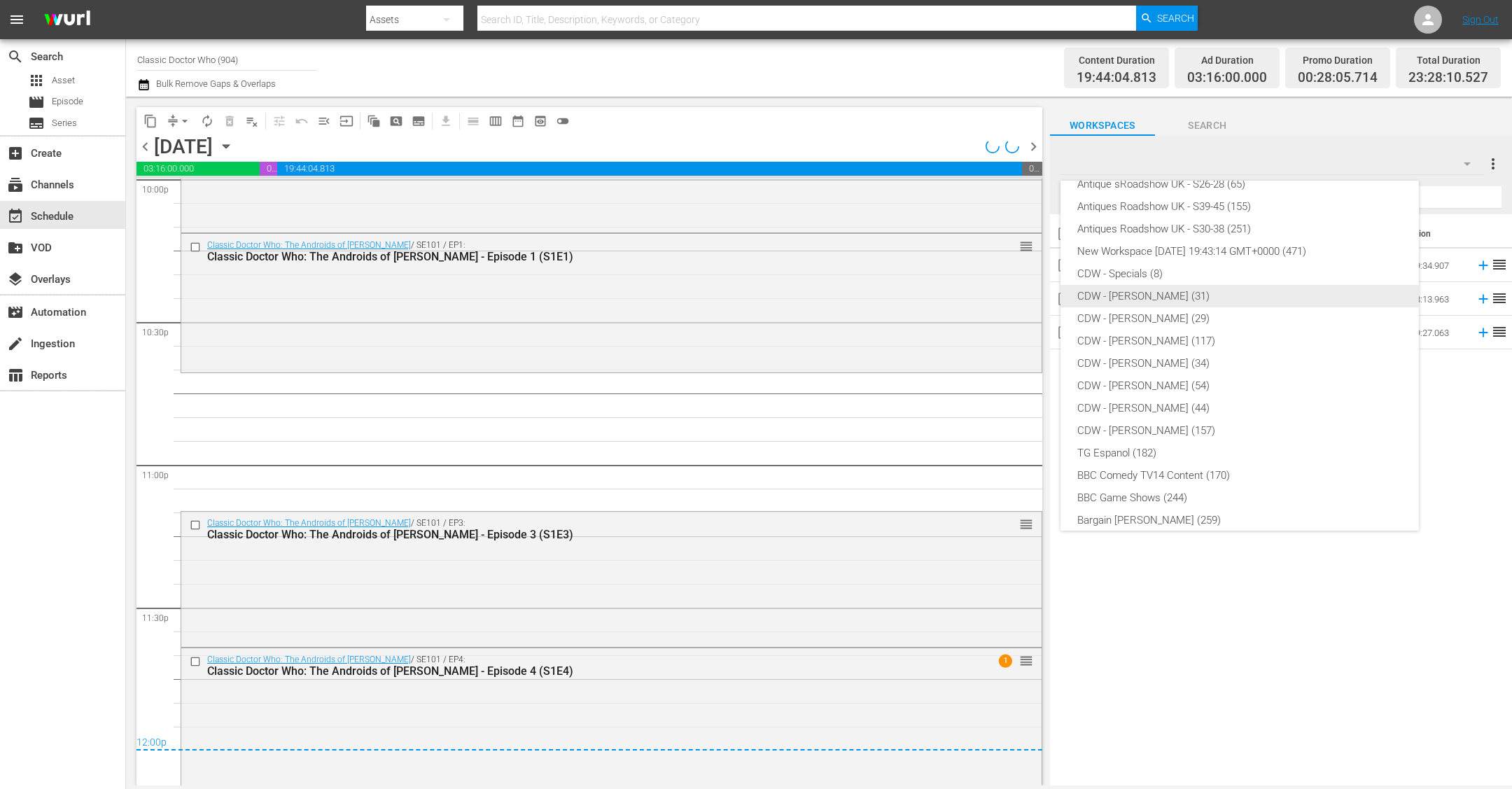
scroll to position [6283, 0]
click at [842, 291] on div "CDW - [PERSON_NAME] (31)" at bounding box center [1239, 296] width 325 height 22
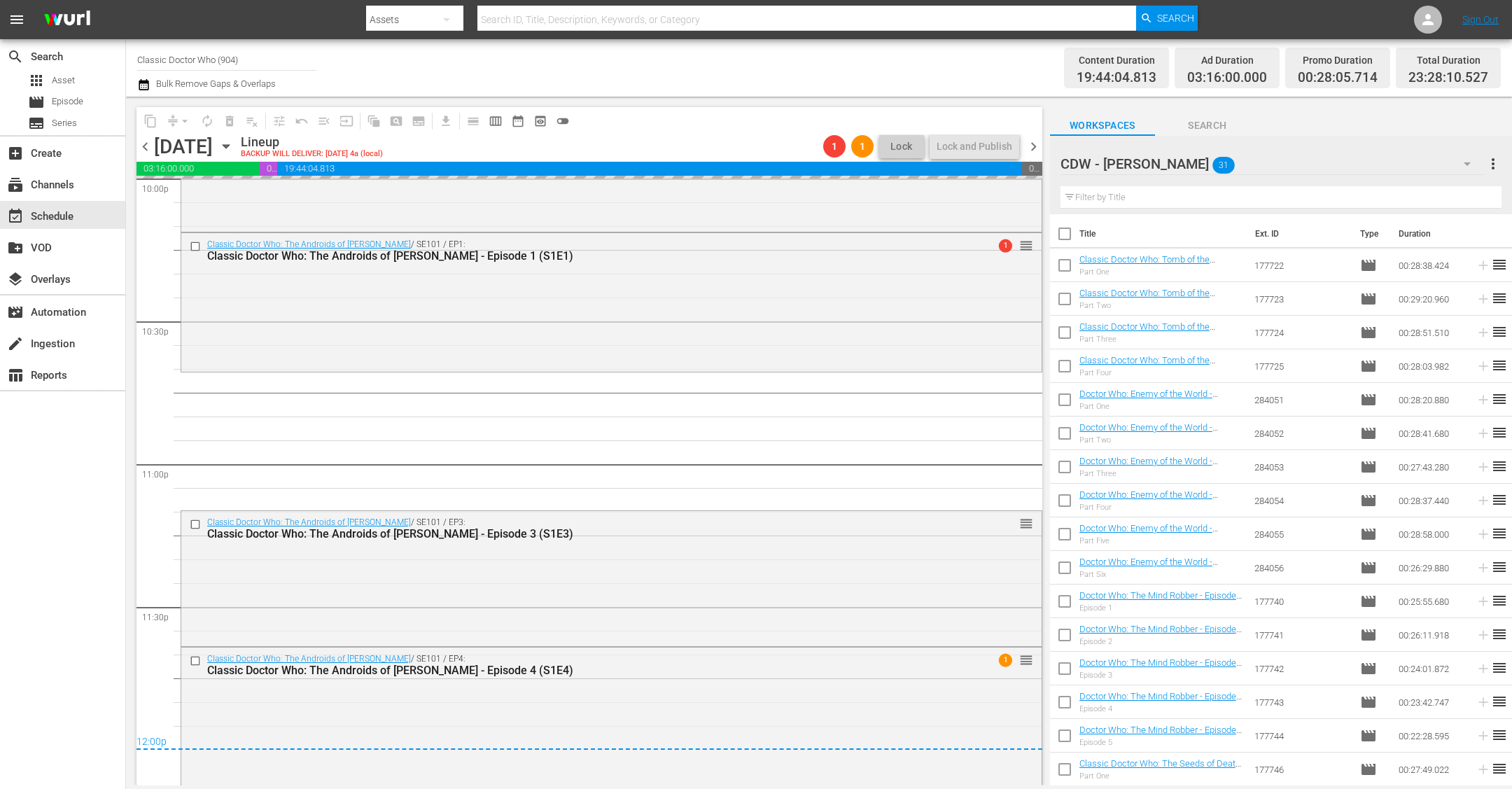
drag, startPoint x: 1255, startPoint y: 263, endPoint x: 1168, endPoint y: 2, distance: 275.1
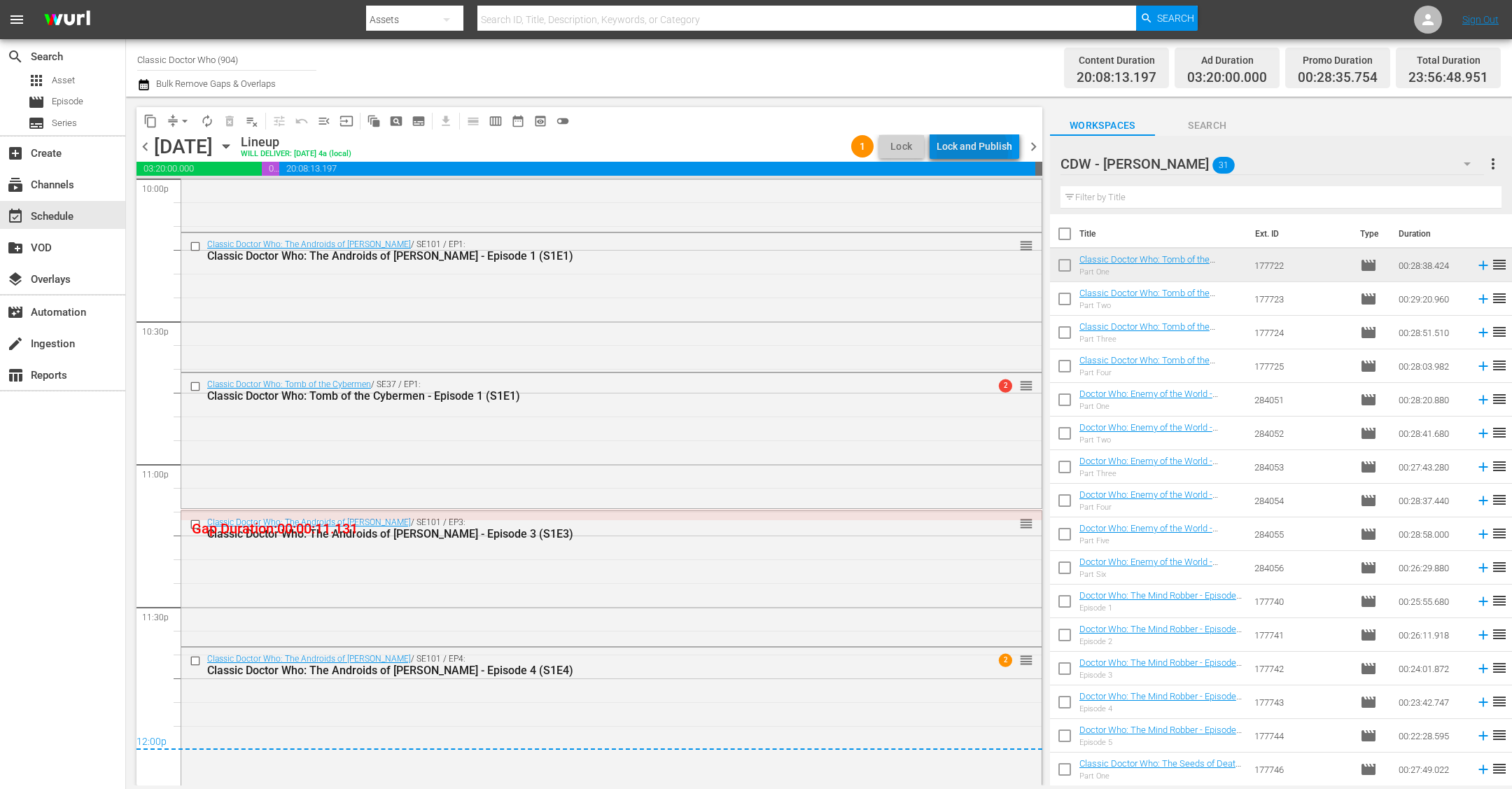
click at [842, 152] on div "Lock and Publish" at bounding box center [974, 146] width 75 height 25
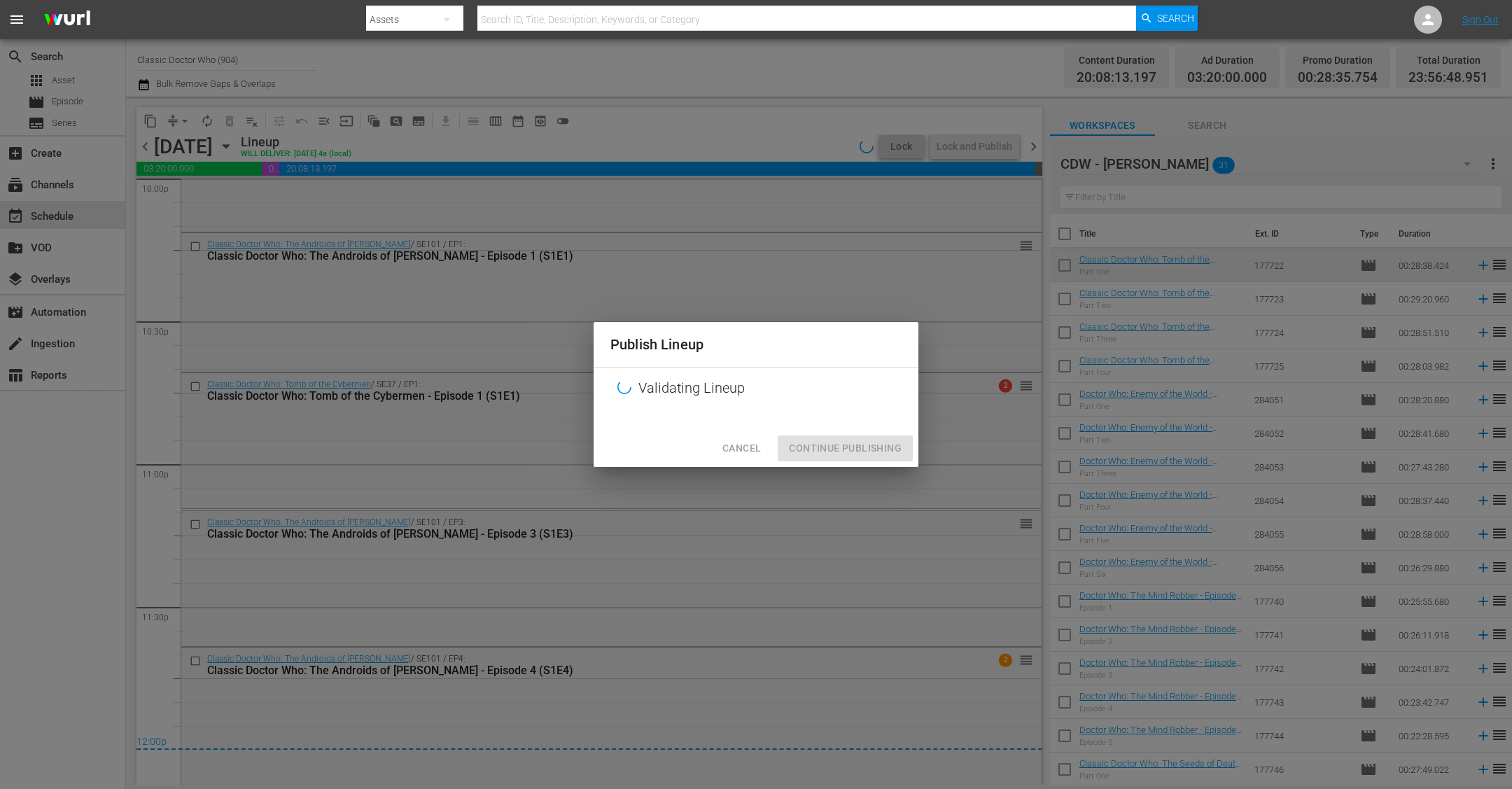
click at [732, 456] on span "Cancel" at bounding box center [741, 448] width 38 height 17
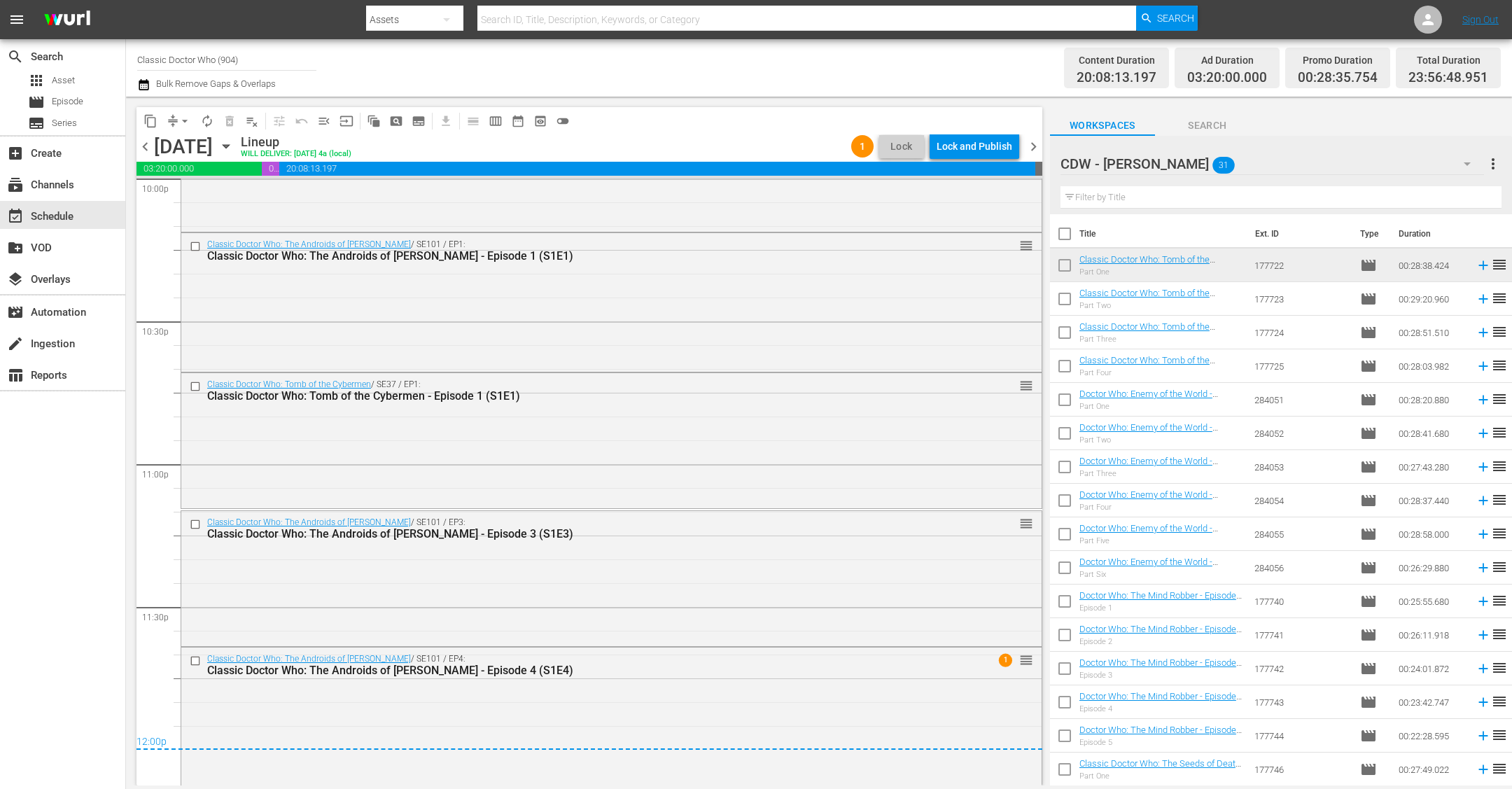
click at [842, 156] on div "Lock and Publish" at bounding box center [974, 146] width 75 height 25
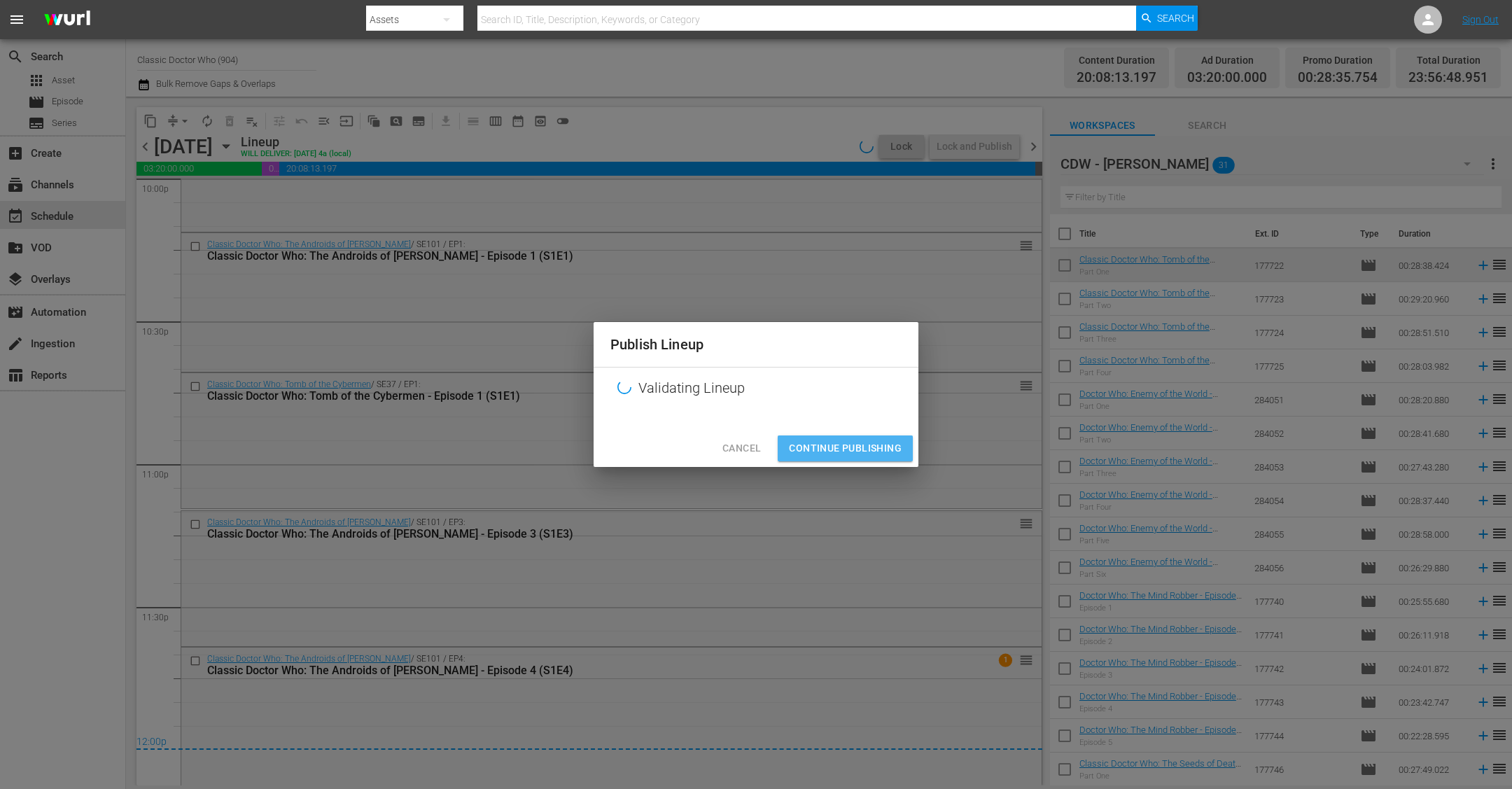
click at [842, 456] on span "Continue Publishing" at bounding box center [845, 448] width 113 height 17
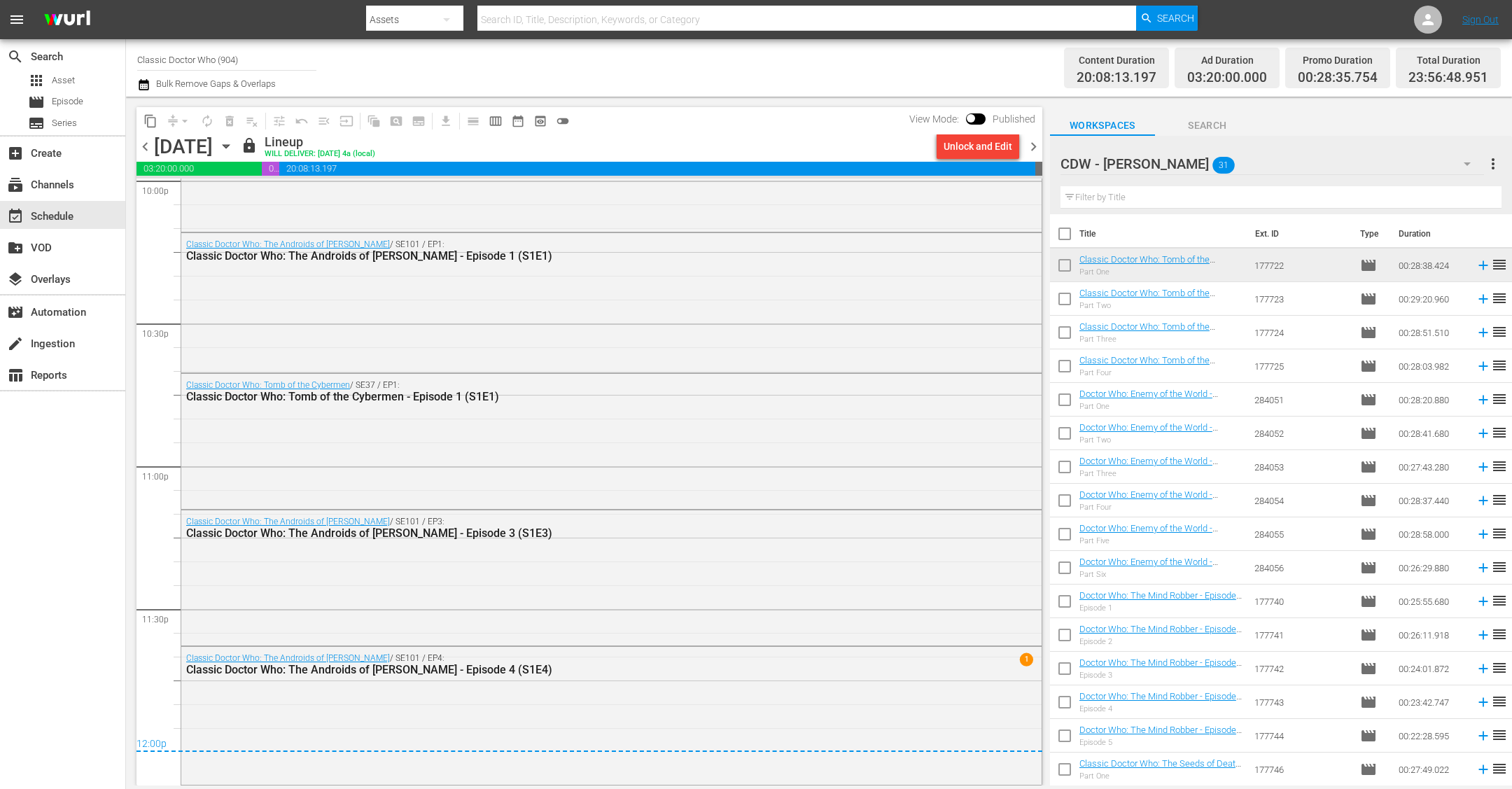
scroll to position [6280, 0]
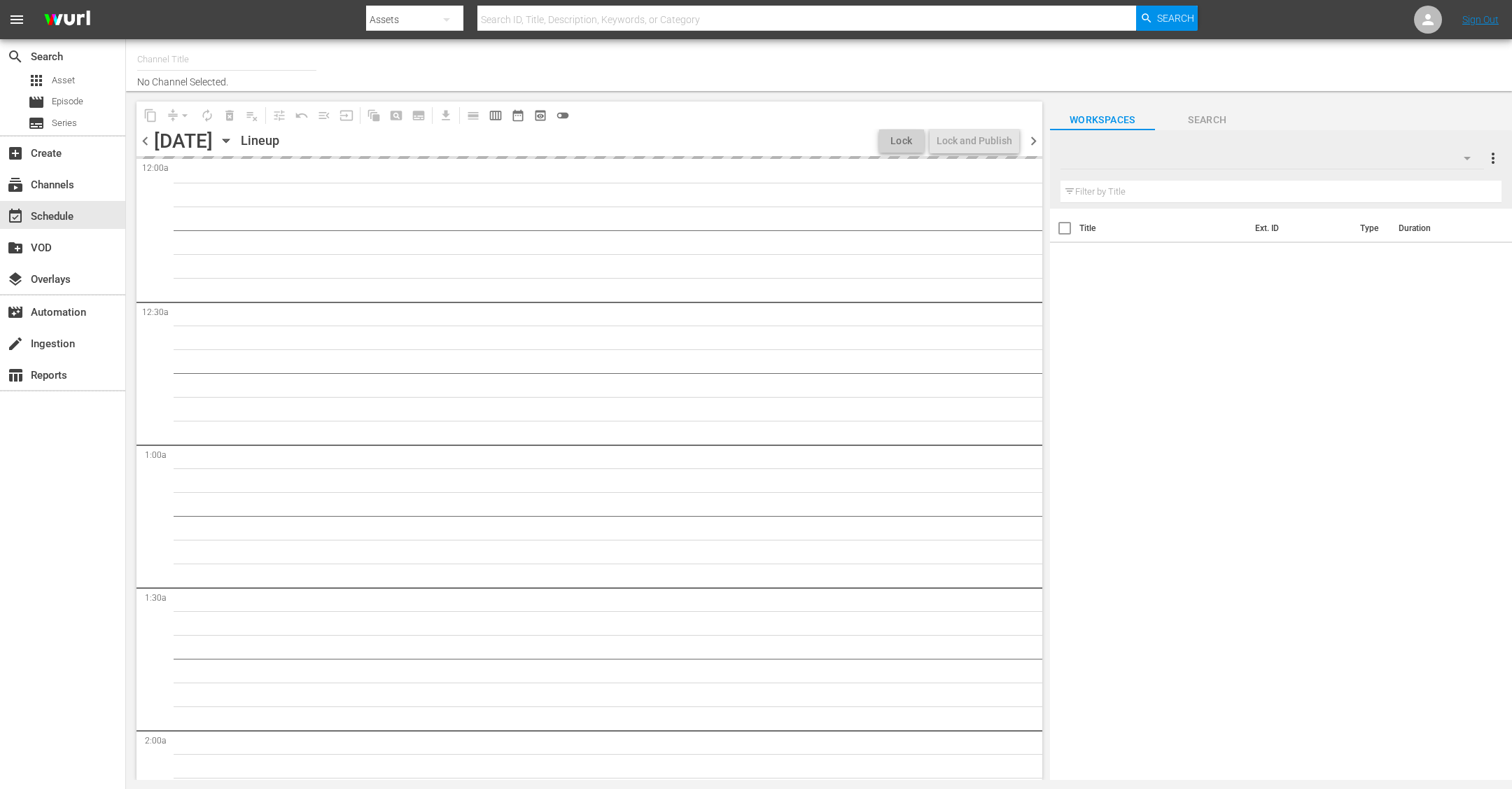
type input "Classic Doctor Who (904)"
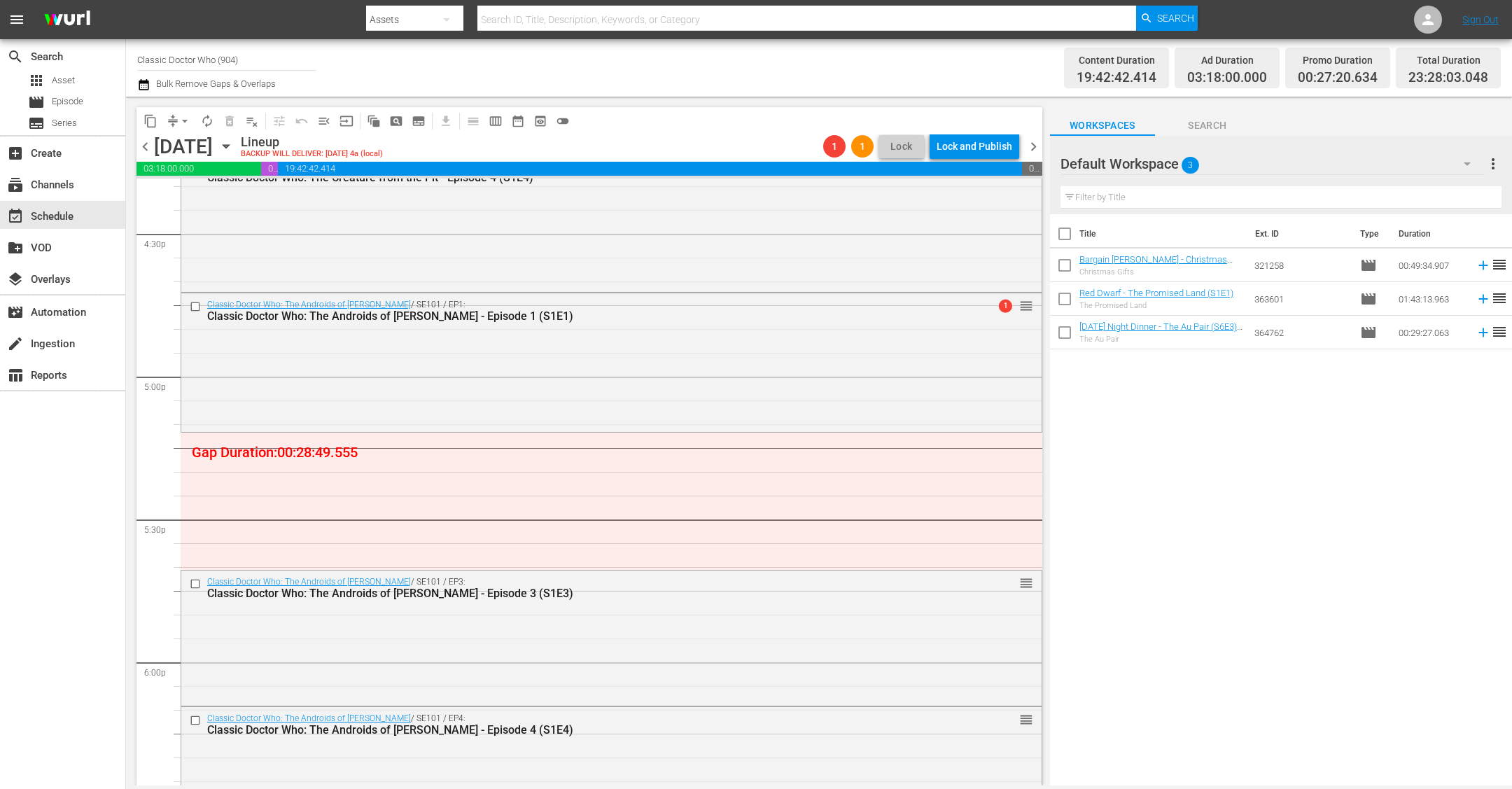
scroll to position [4639, 0]
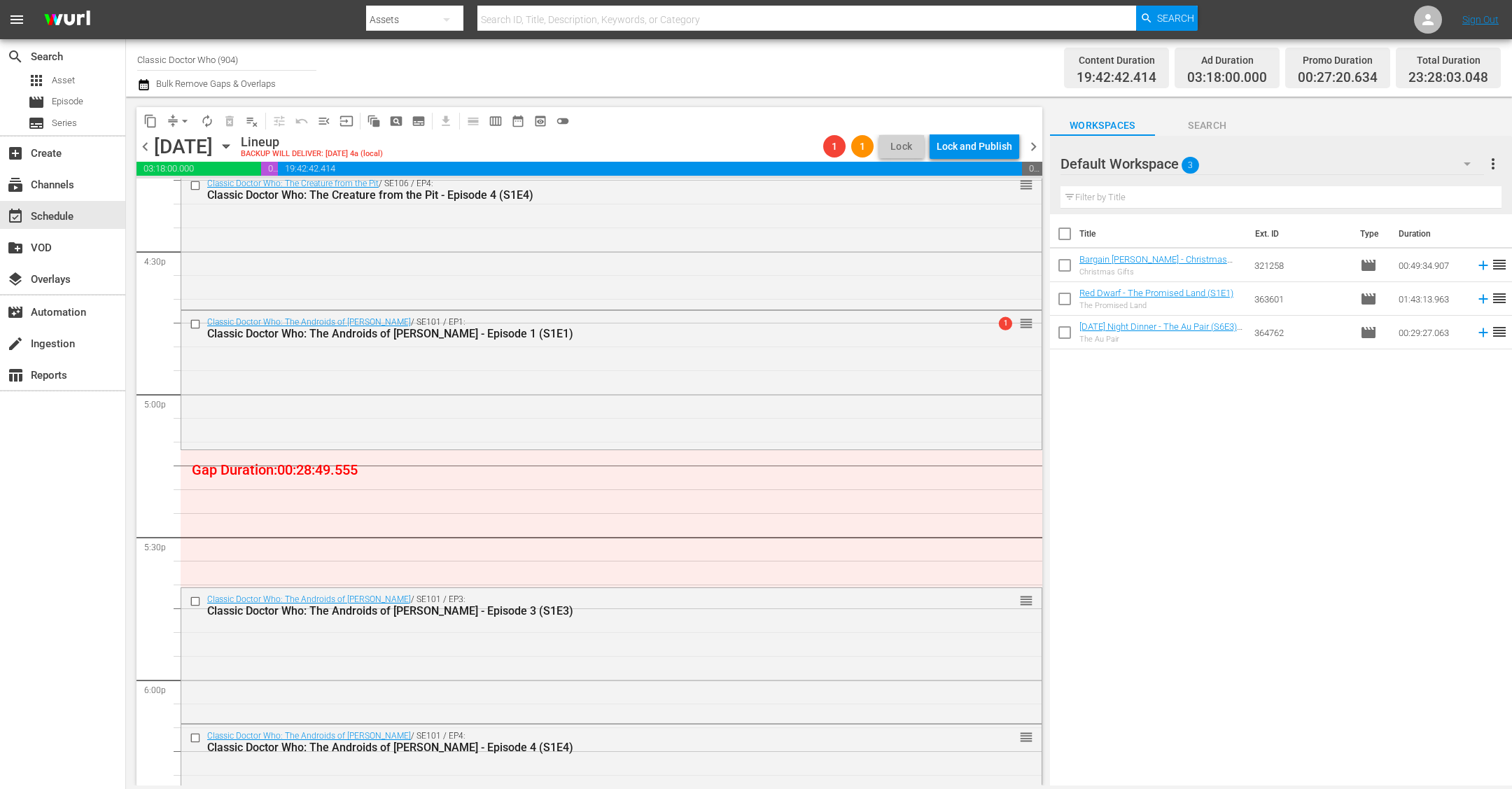
click at [1472, 159] on icon "button" at bounding box center [1466, 164] width 17 height 17
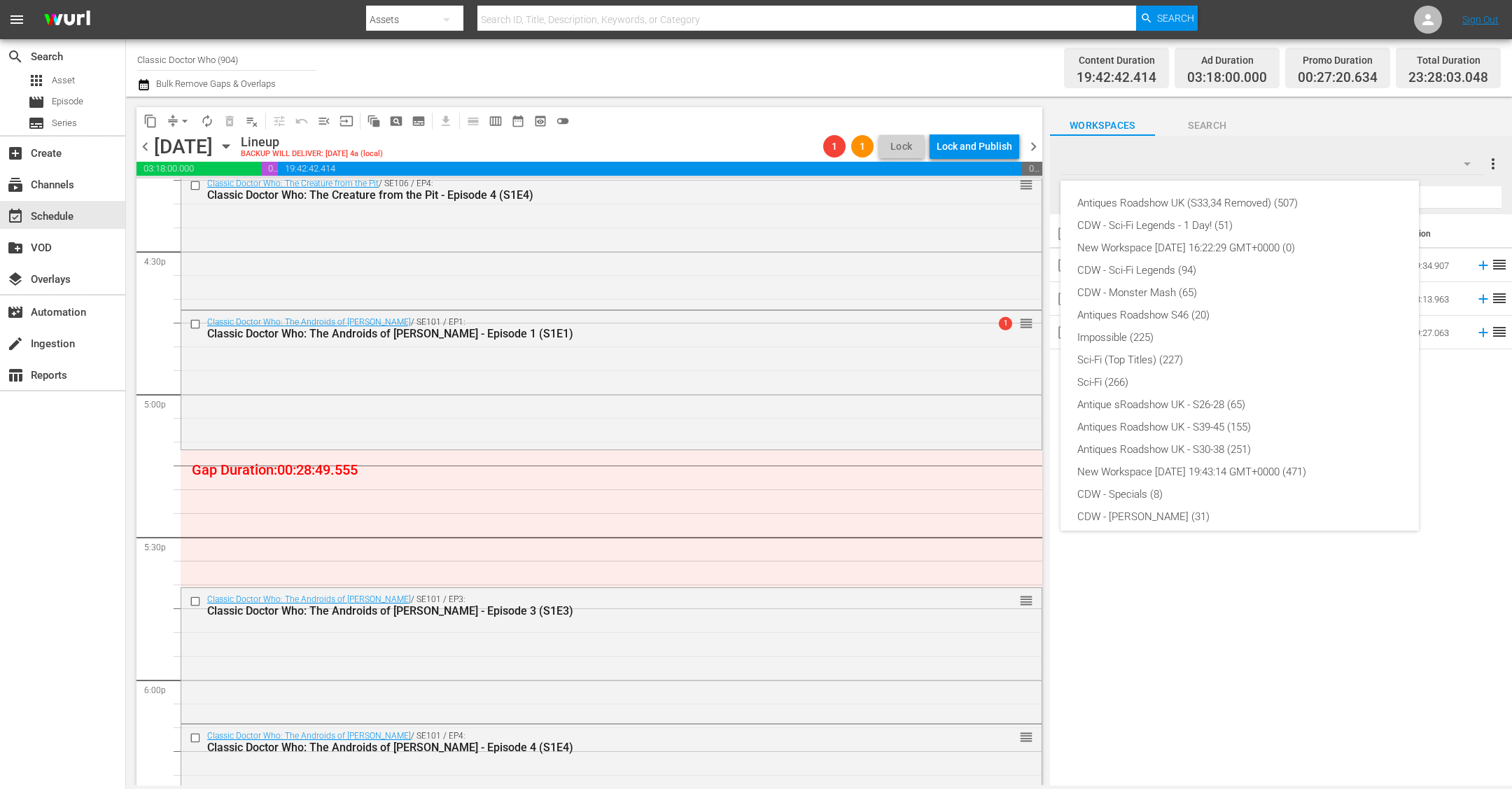
scroll to position [254, 0]
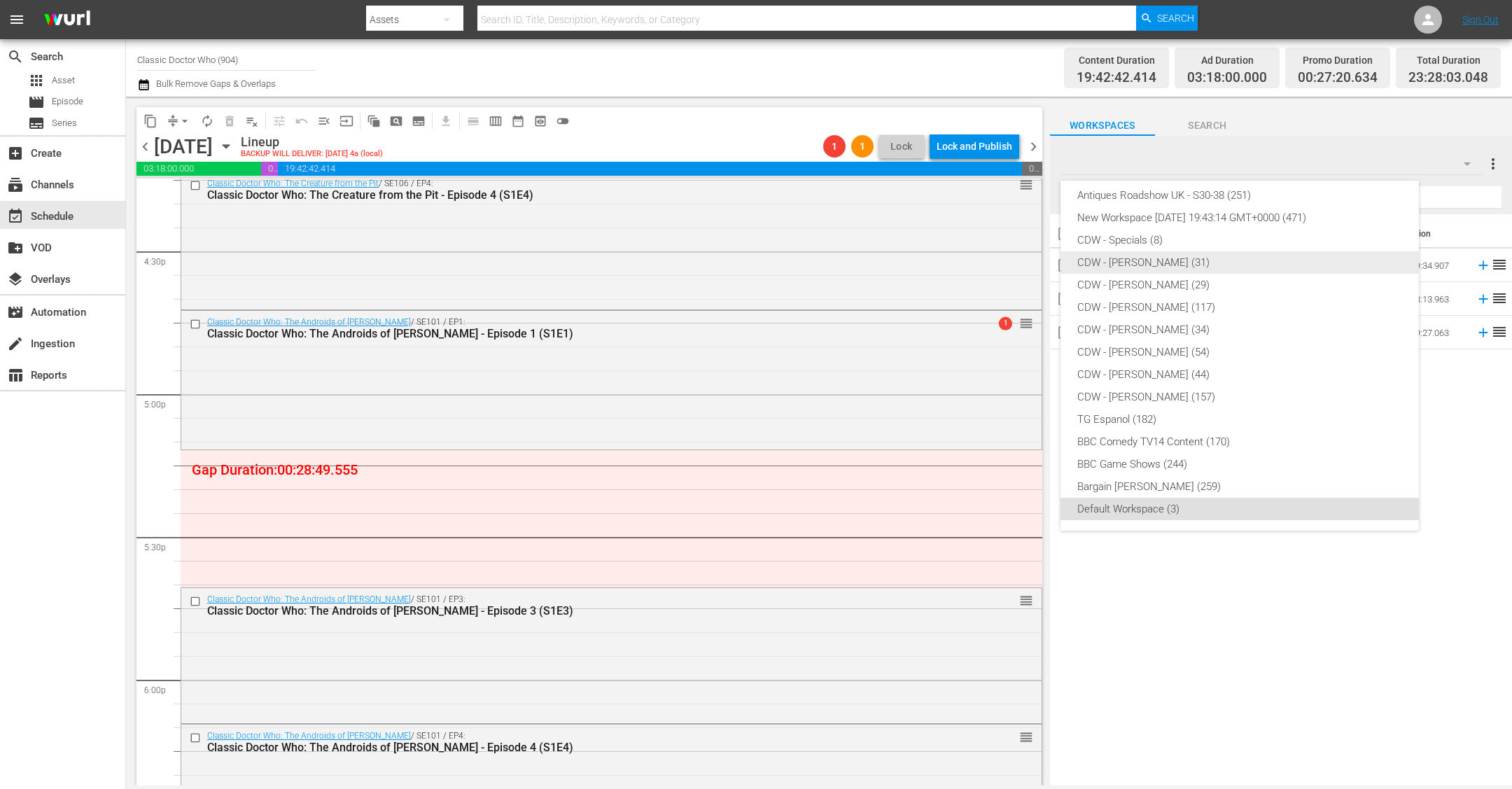
click at [1204, 261] on div "CDW - Patrick Troughton (31)" at bounding box center [1239, 262] width 325 height 22
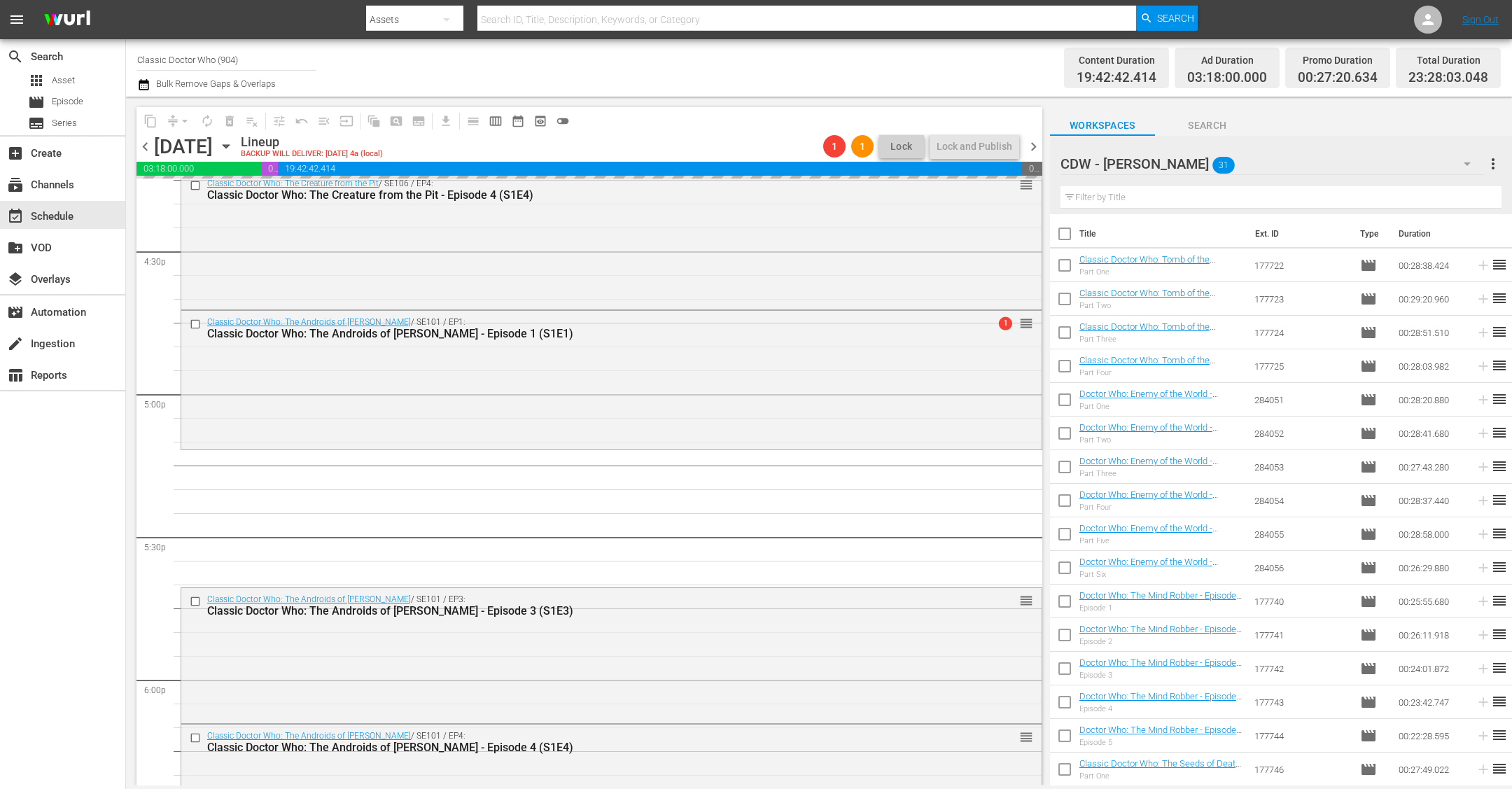
drag, startPoint x: 1252, startPoint y: 265, endPoint x: 989, endPoint y: 12, distance: 364.9
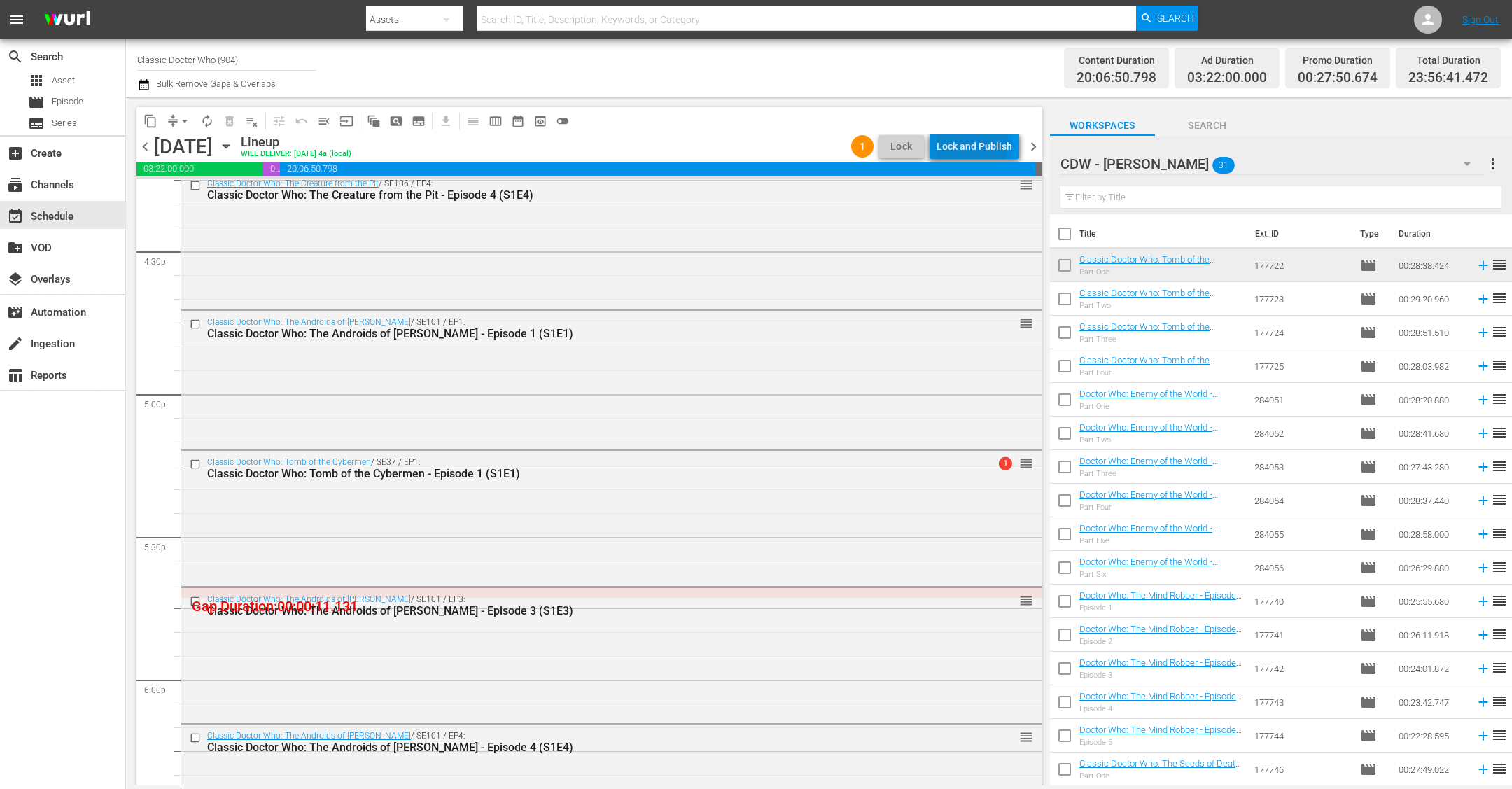
click at [970, 142] on div "Lock and Publish" at bounding box center [974, 146] width 75 height 25
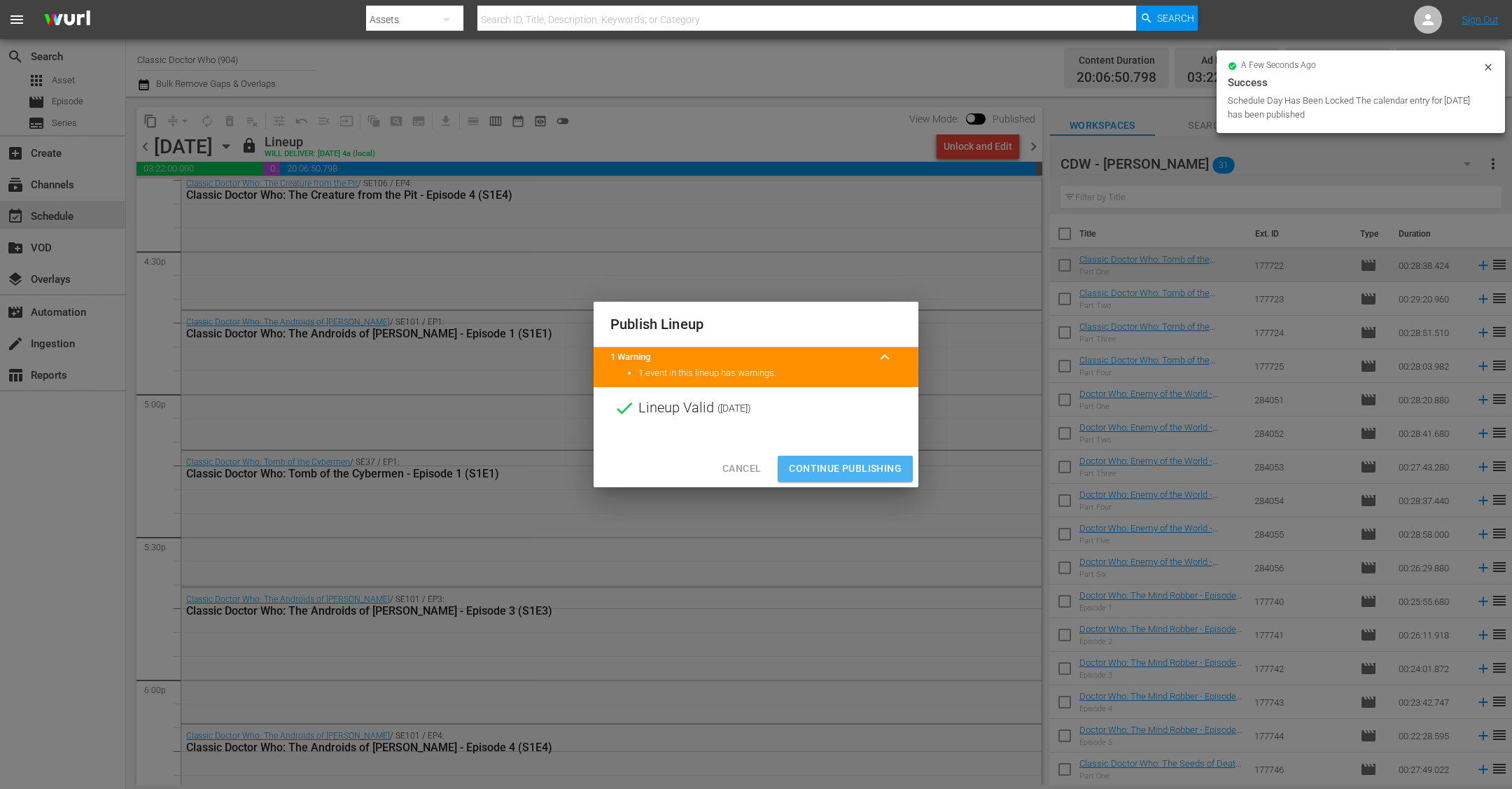
click at [790, 476] on span "Continue Publishing" at bounding box center [845, 468] width 113 height 17
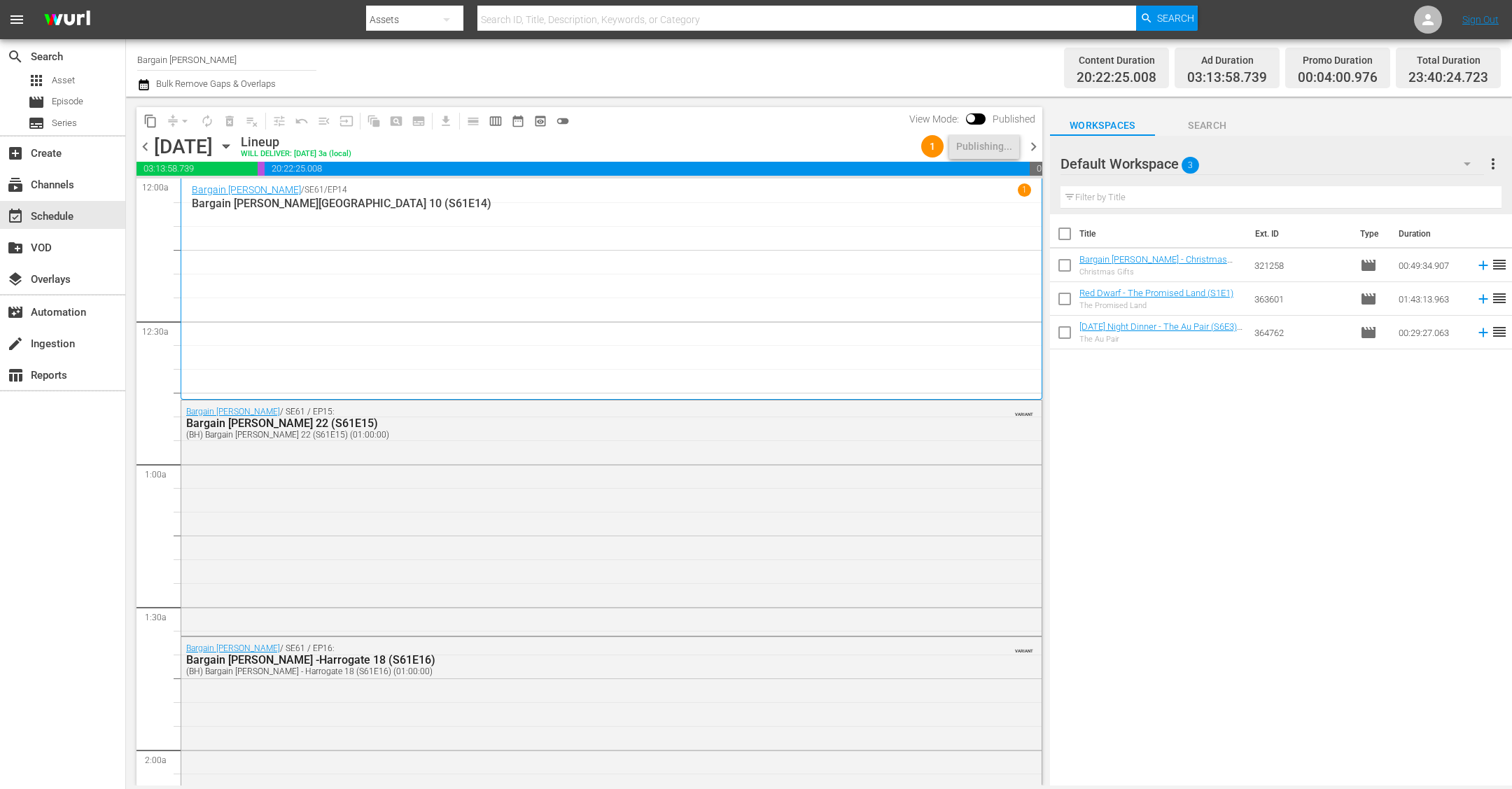
scroll to position [5857, 0]
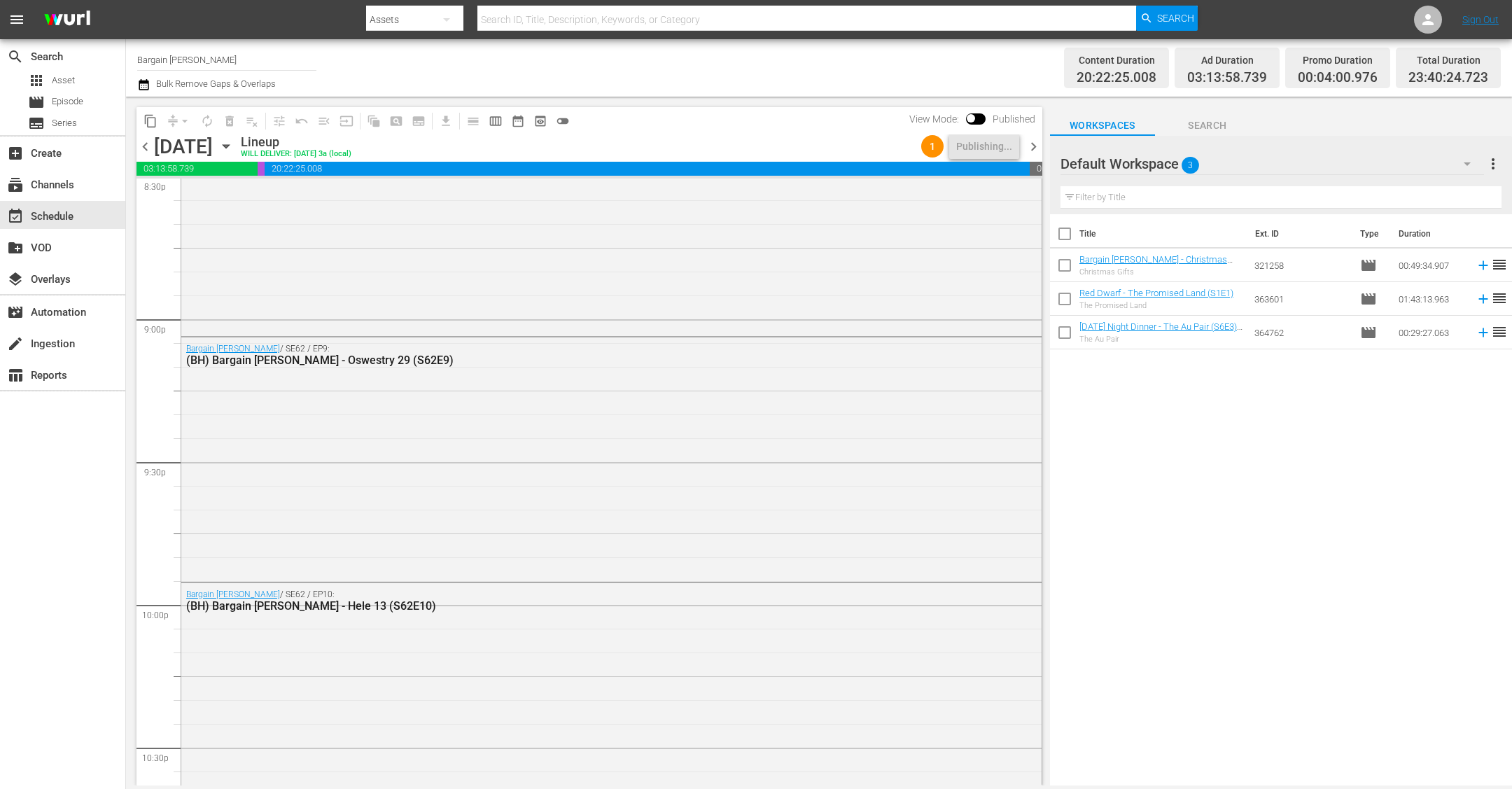
click at [1034, 140] on span "chevron_right" at bounding box center [1034, 146] width 17 height 17
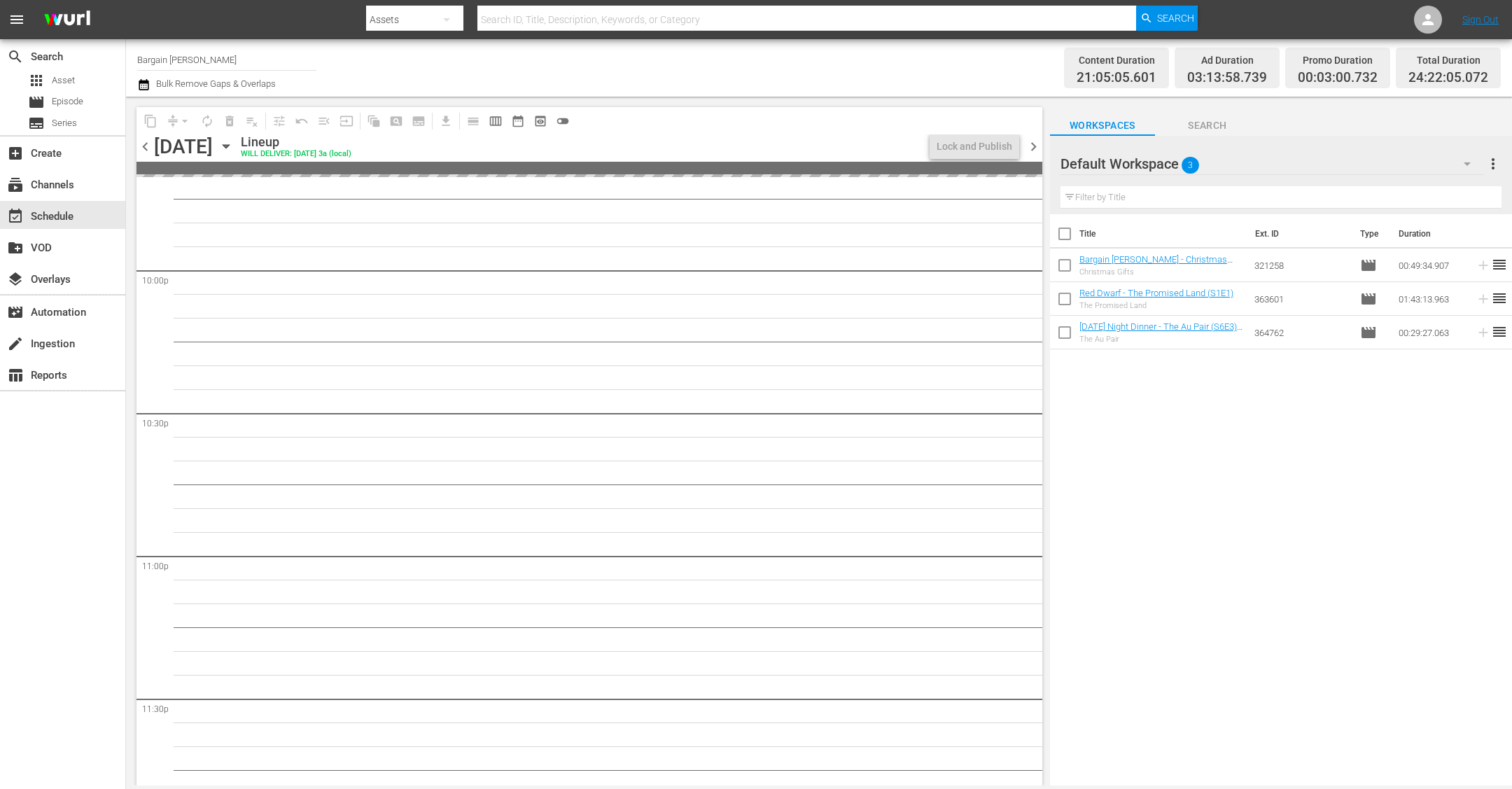
scroll to position [5809, 0]
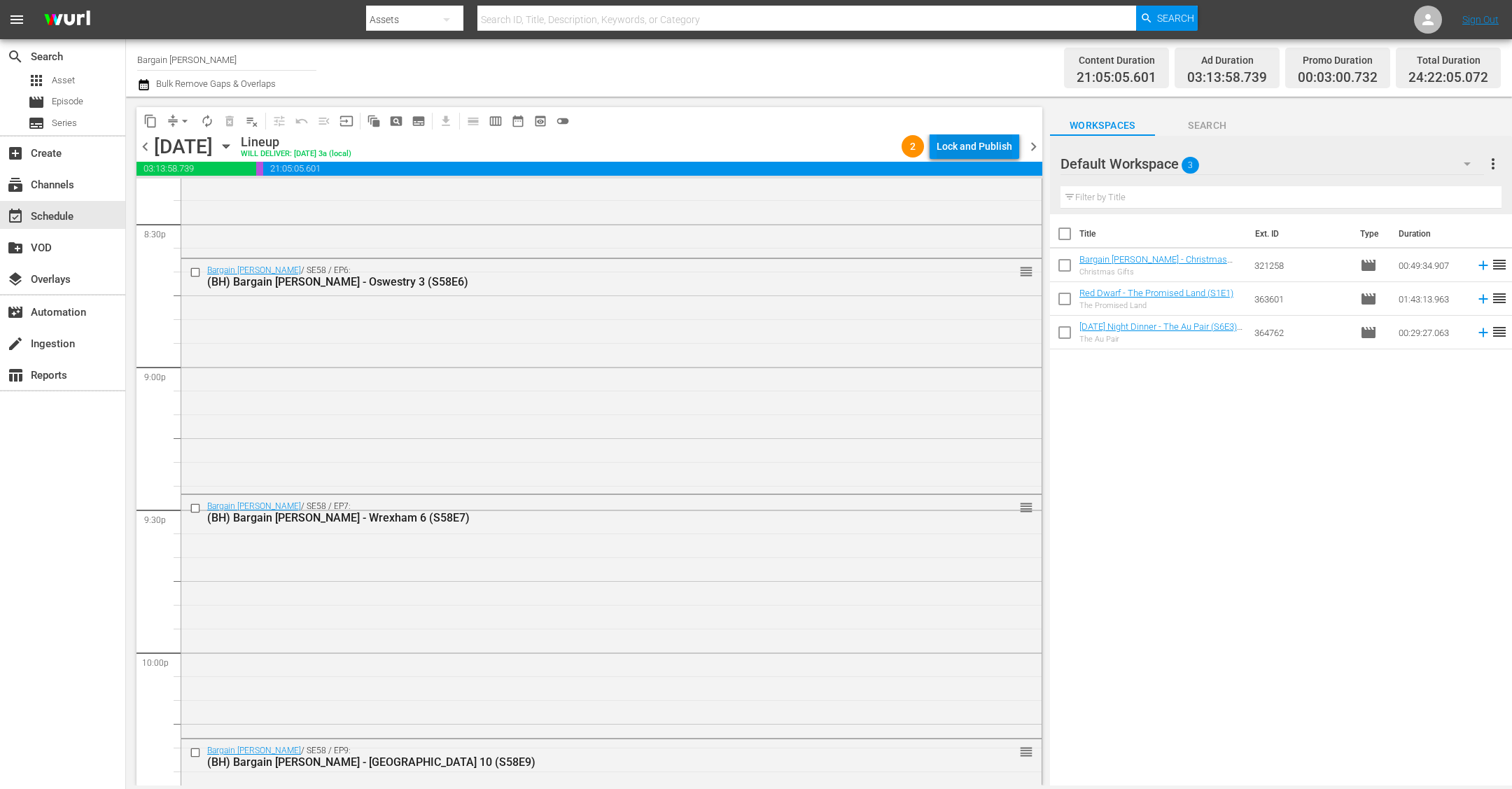
click at [959, 151] on div "Lock and Publish" at bounding box center [974, 146] width 75 height 25
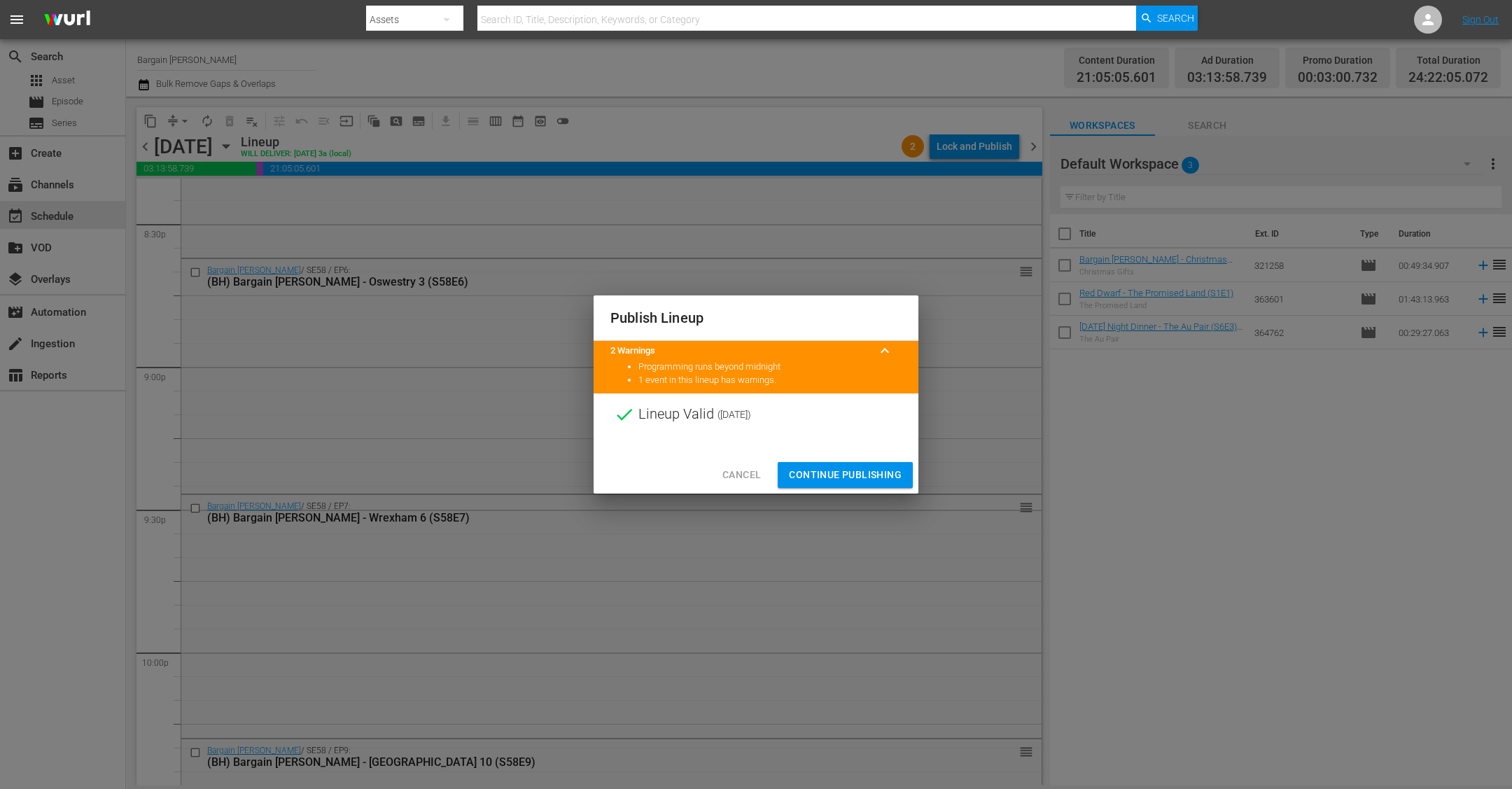
click at [824, 472] on span "Continue Publishing" at bounding box center [845, 475] width 113 height 17
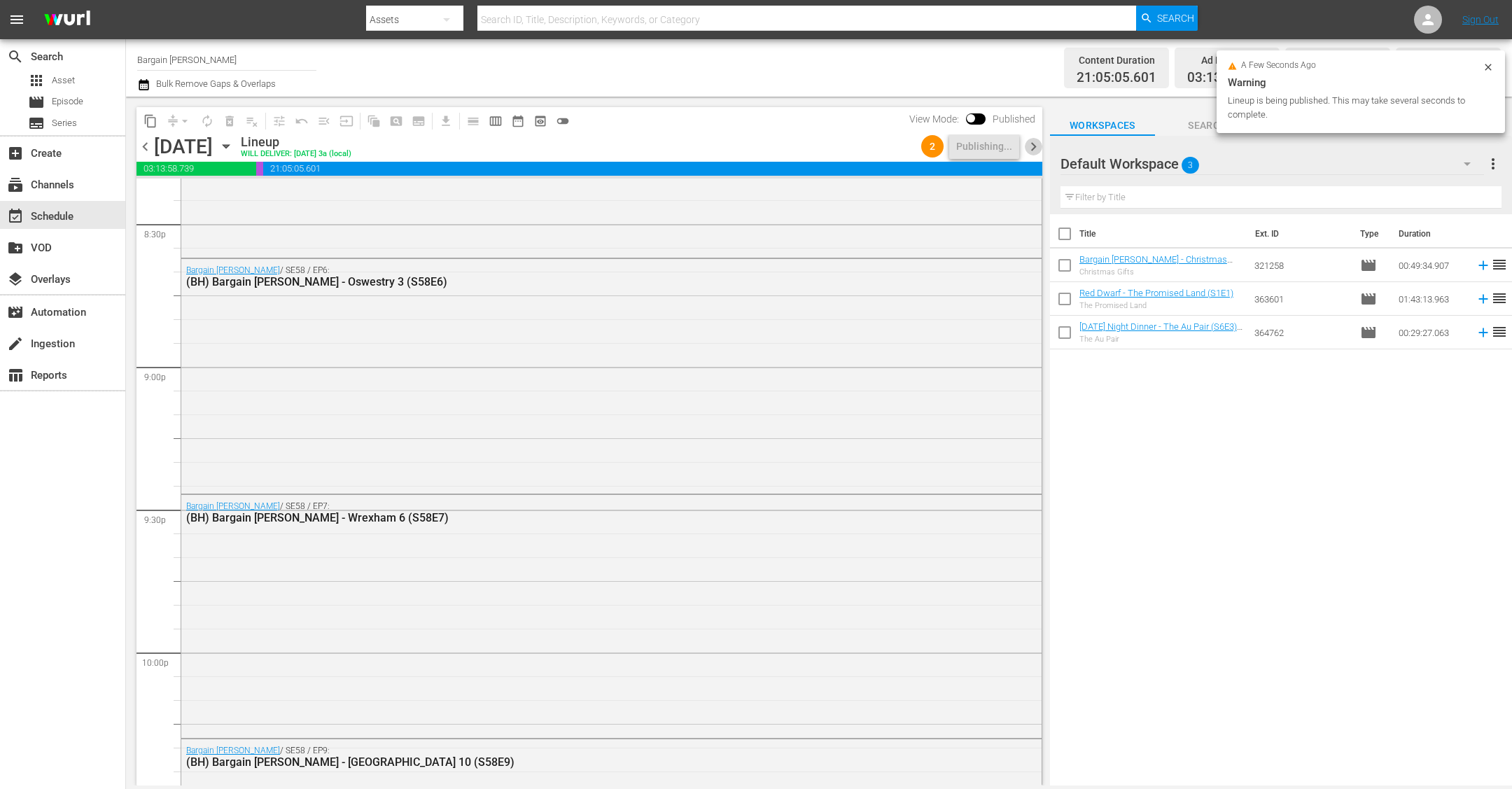
click at [1035, 154] on span "chevron_right" at bounding box center [1034, 146] width 17 height 17
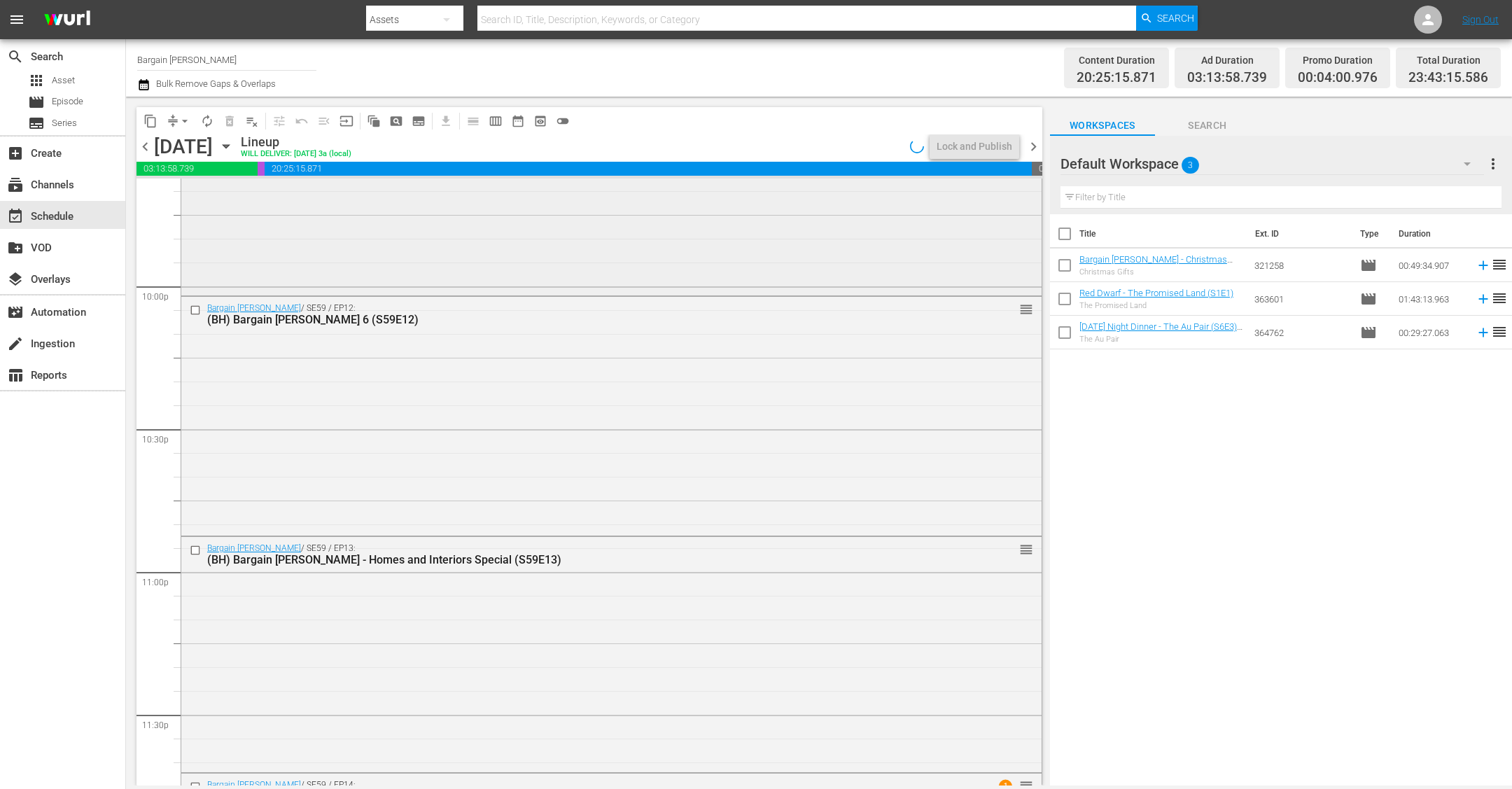
scroll to position [6165, 0]
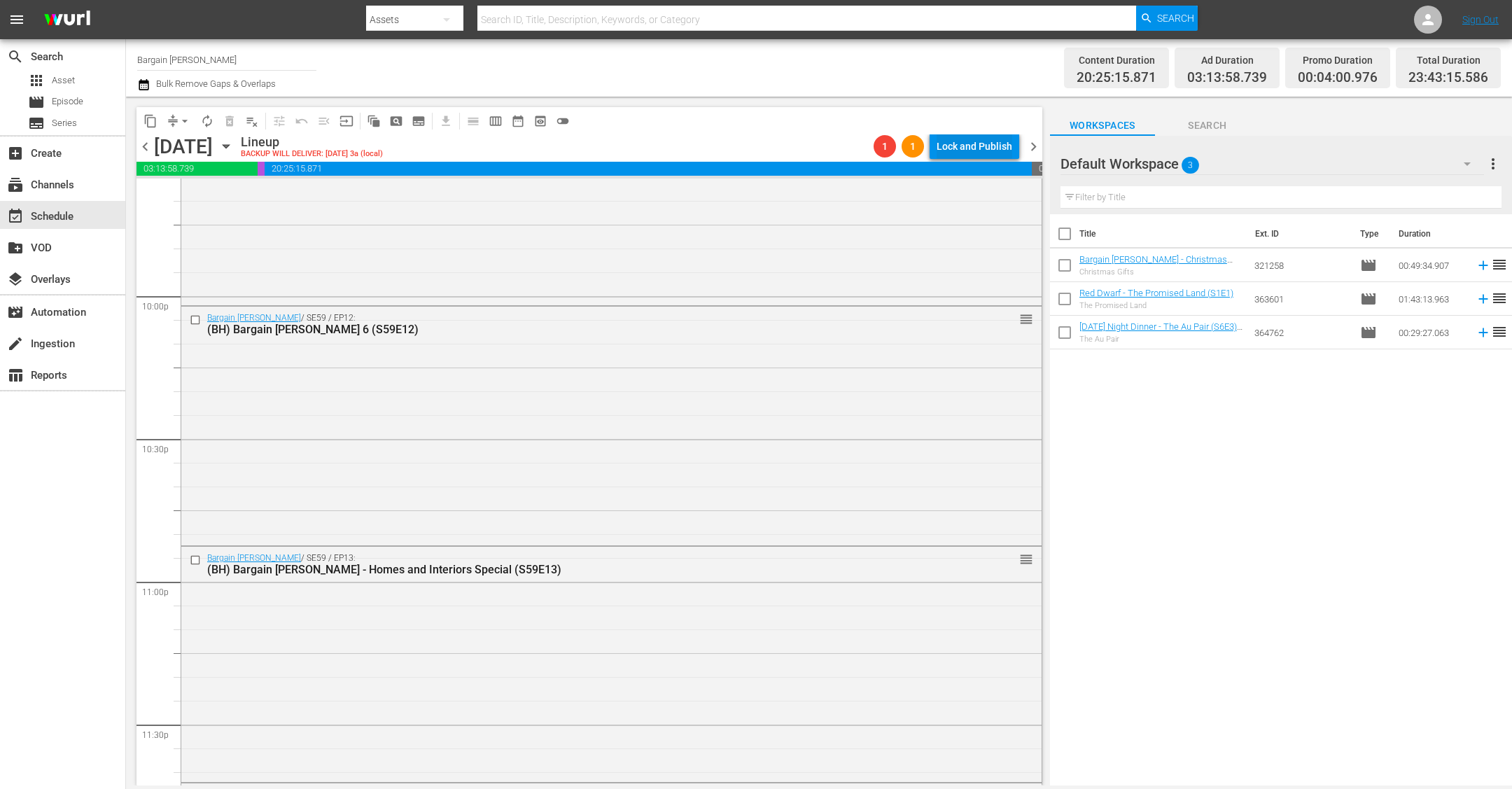
click at [990, 151] on div "Lock and Publish" at bounding box center [974, 146] width 75 height 25
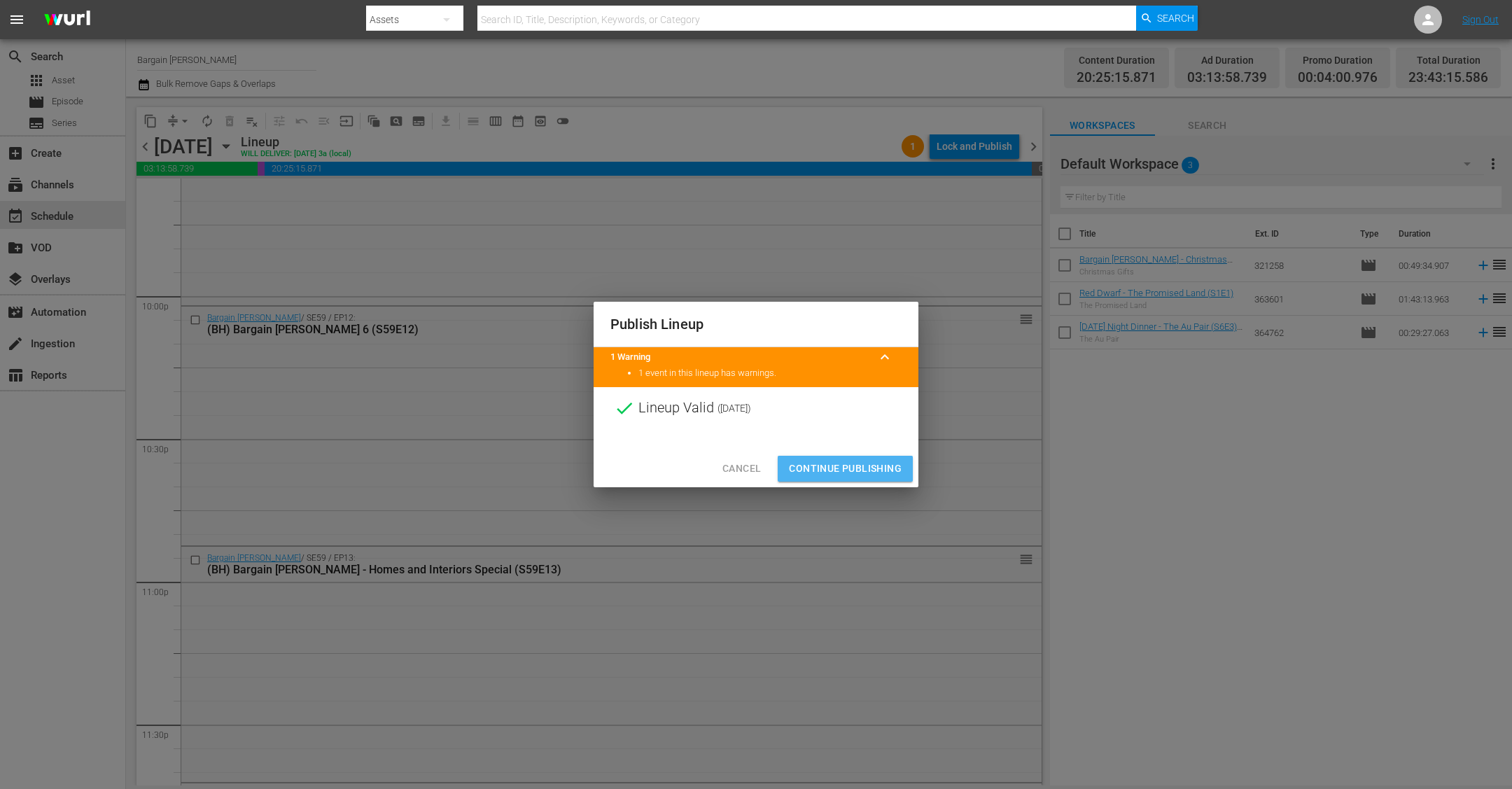
drag, startPoint x: 817, startPoint y: 476, endPoint x: 817, endPoint y: 485, distance: 9.0
click at [817, 485] on div "Cancel Continue Publishing" at bounding box center [756, 468] width 325 height 37
click at [827, 460] on span "Continue Publishing" at bounding box center [845, 468] width 113 height 17
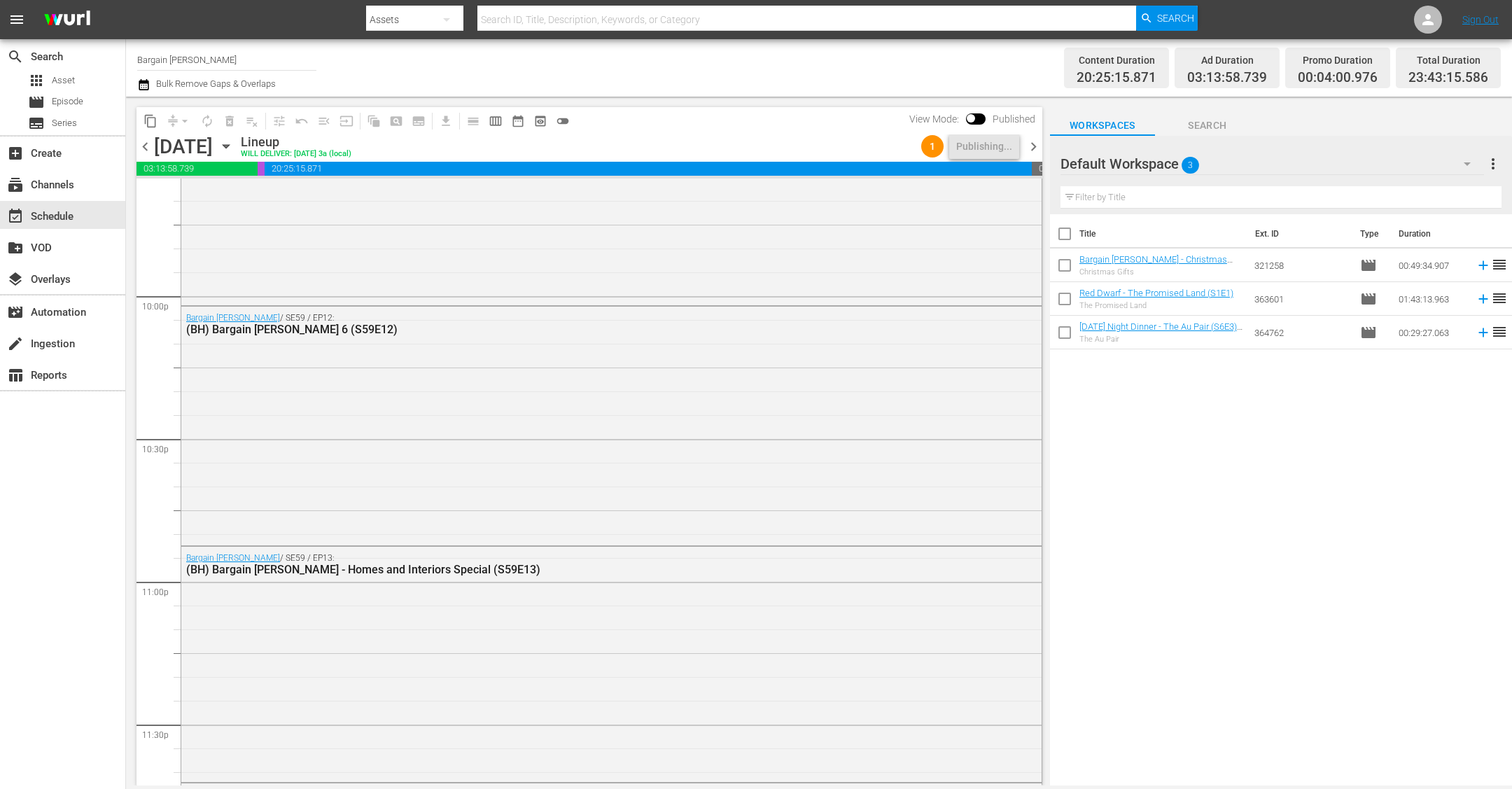
click at [1031, 144] on span "chevron_right" at bounding box center [1034, 146] width 17 height 17
